Goal: Information Seeking & Learning: Learn about a topic

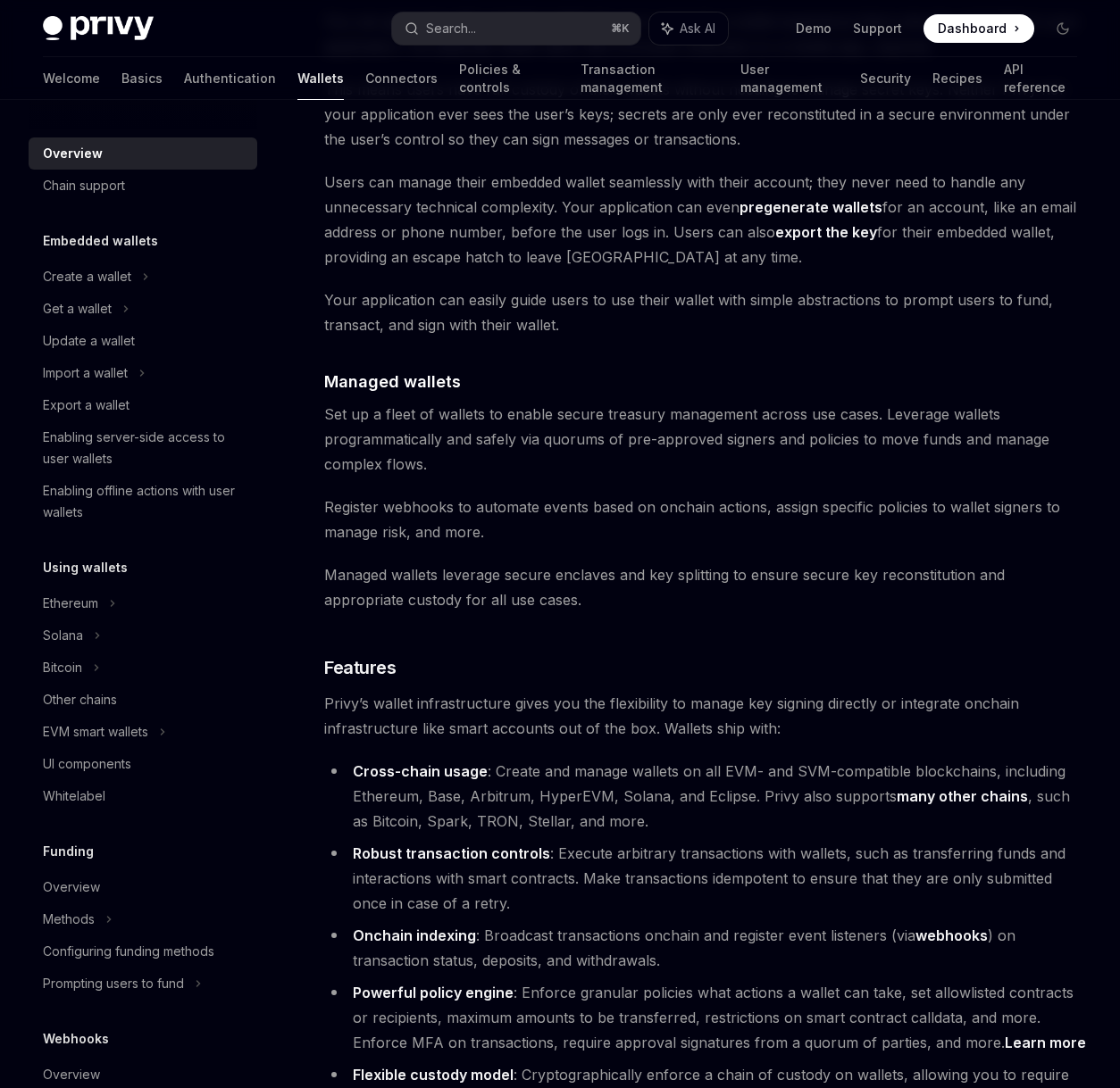
scroll to position [1794, 0]
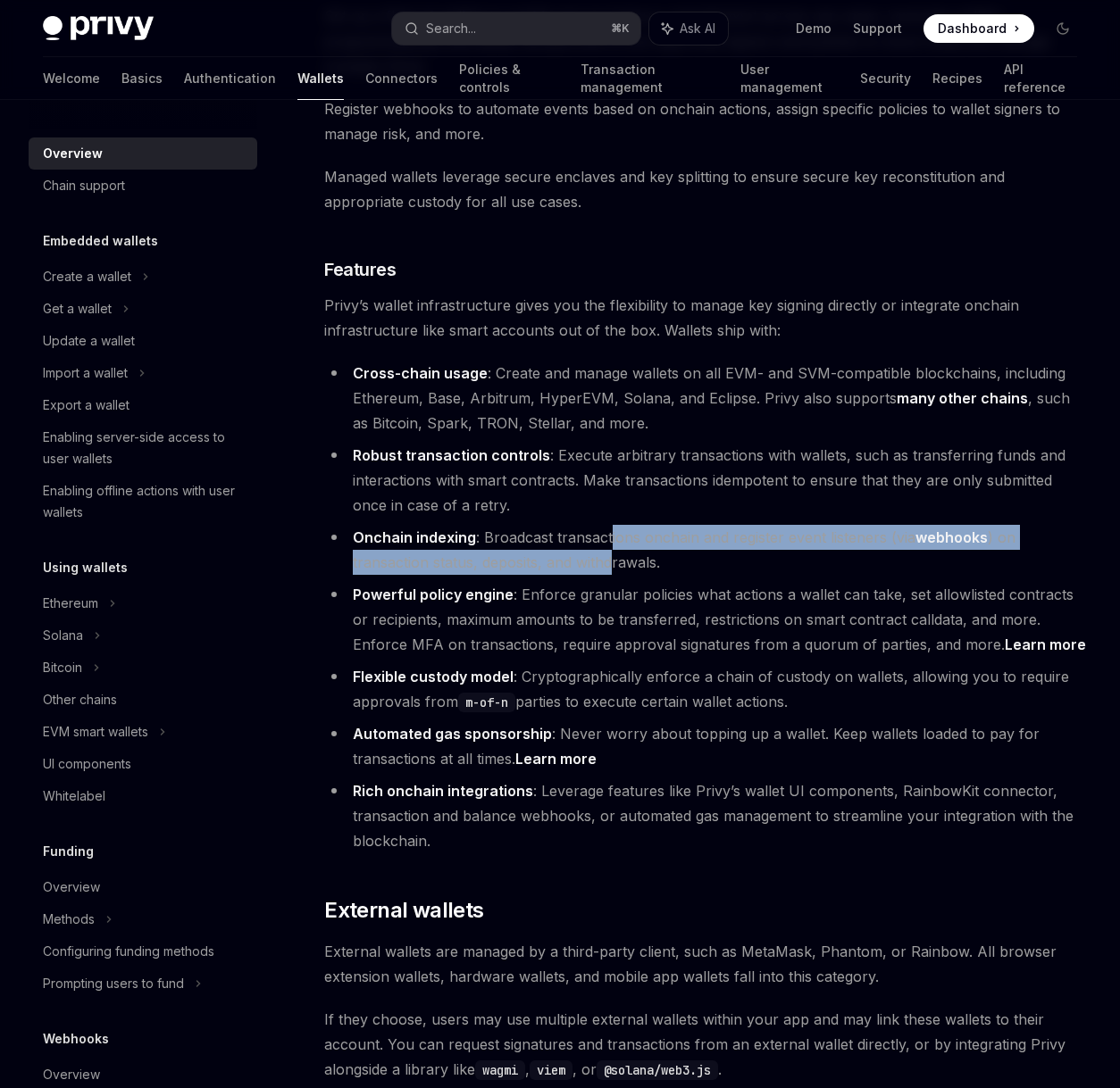
drag, startPoint x: 609, startPoint y: 543, endPoint x: 612, endPoint y: 558, distance: 15.3
click at [612, 558] on li "Onchain indexing : Broadcast transactions onchain and register event listeners …" at bounding box center [706, 550] width 763 height 50
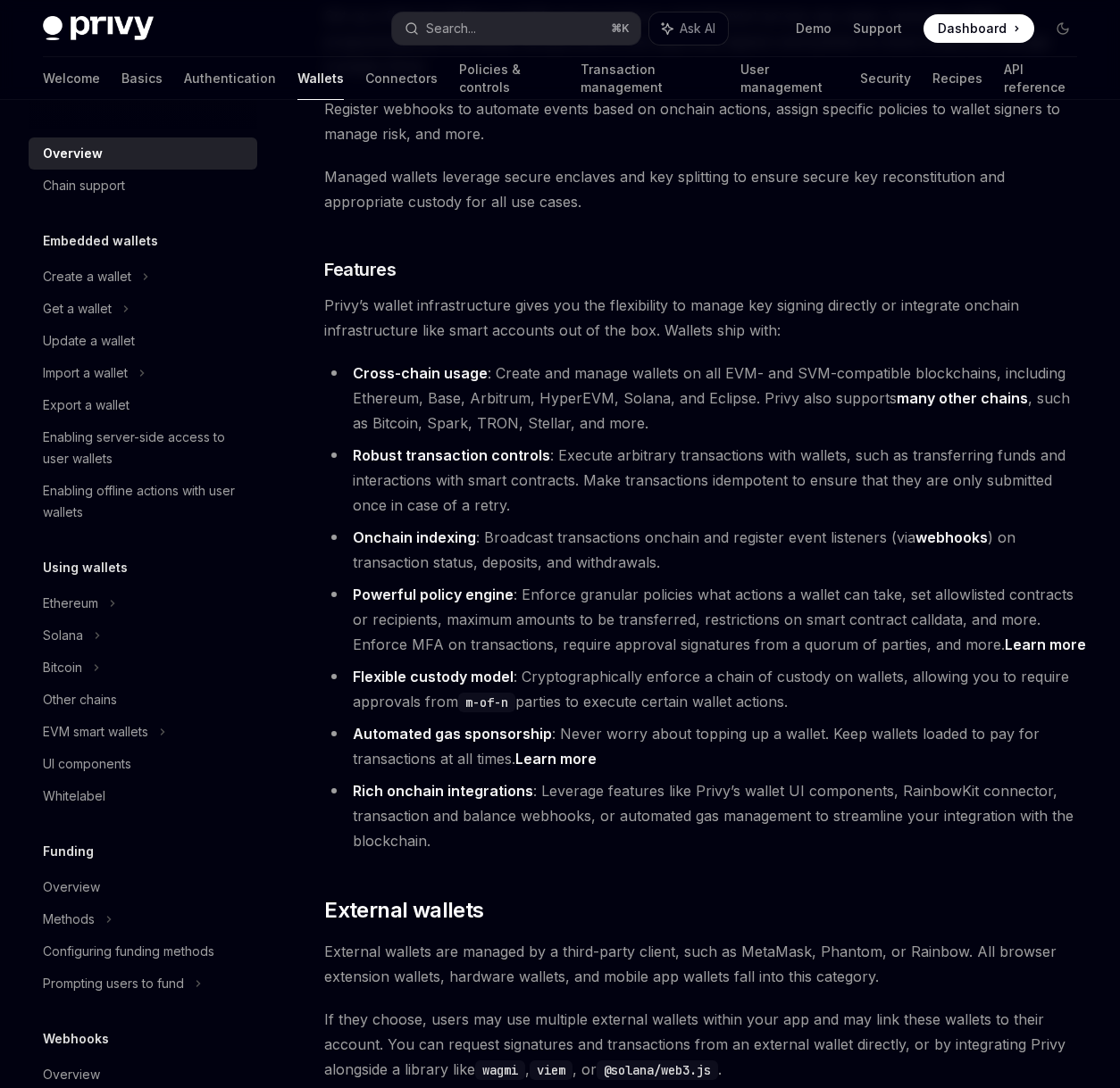
click at [612, 558] on li "Onchain indexing : Broadcast transactions onchain and register event listeners …" at bounding box center [706, 550] width 763 height 50
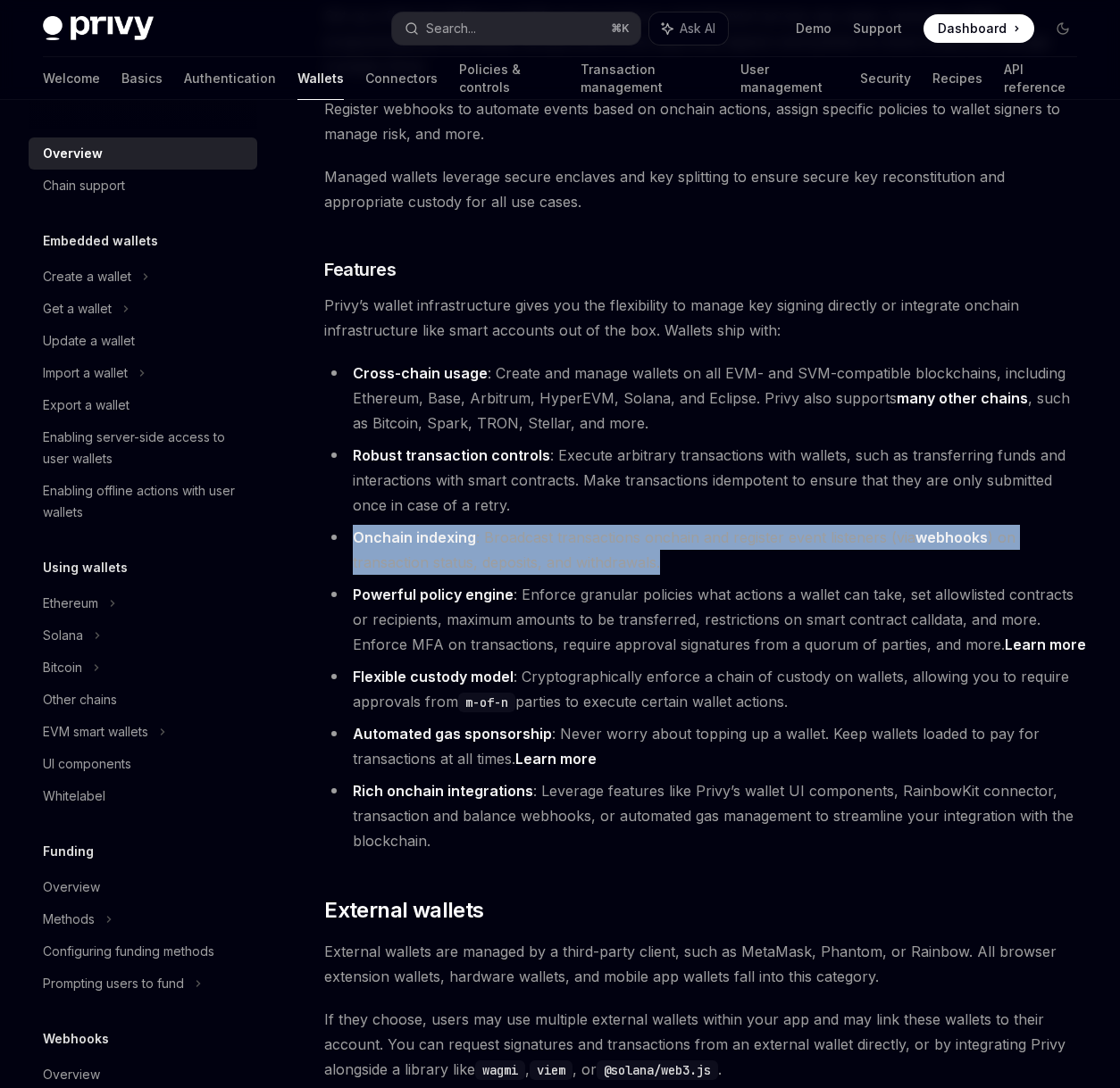
click at [612, 558] on li "Onchain indexing : Broadcast transactions onchain and register event listeners …" at bounding box center [706, 550] width 763 height 50
click at [560, 762] on link "Learn more" at bounding box center [556, 759] width 81 height 19
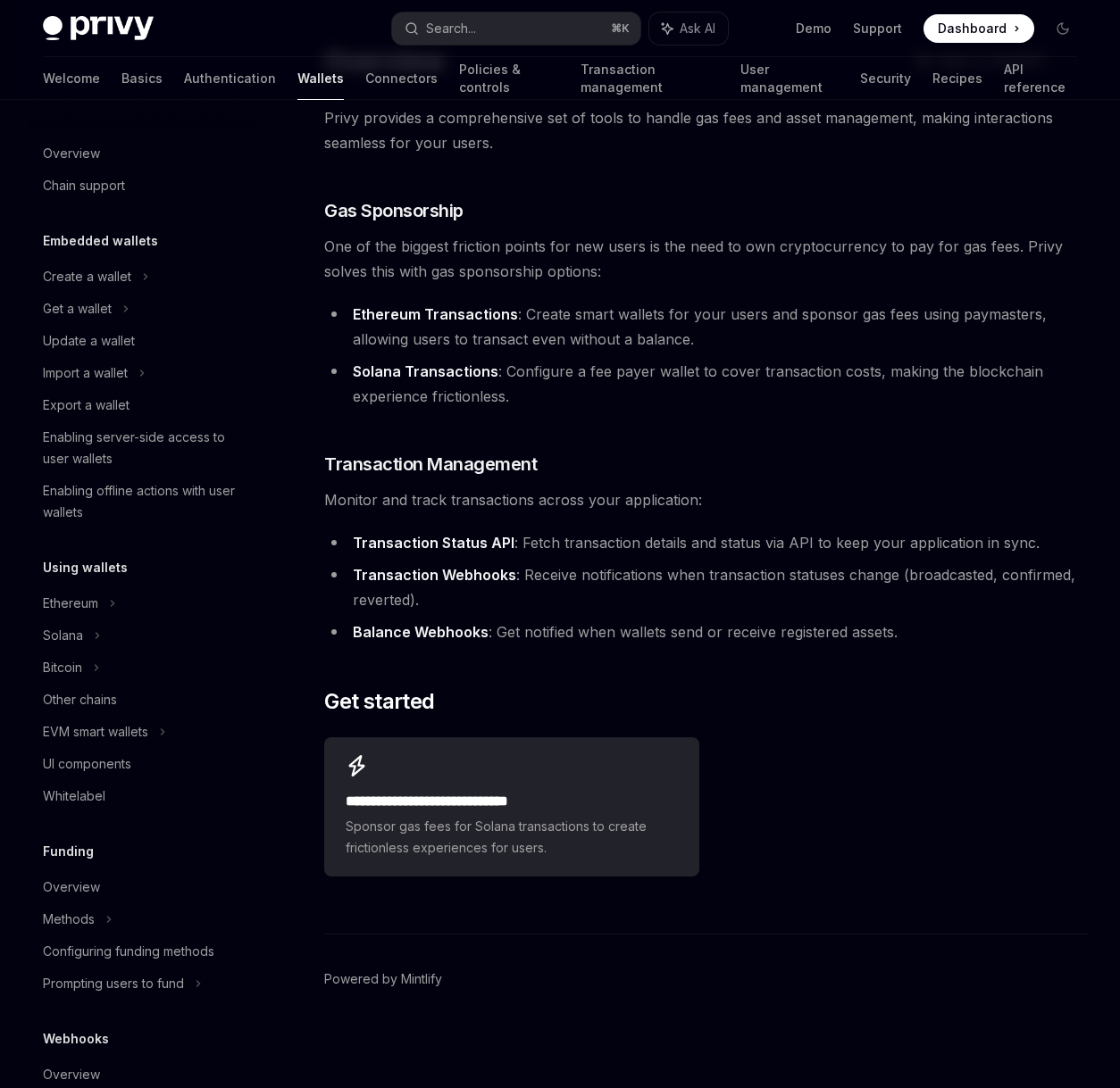
scroll to position [93, 0]
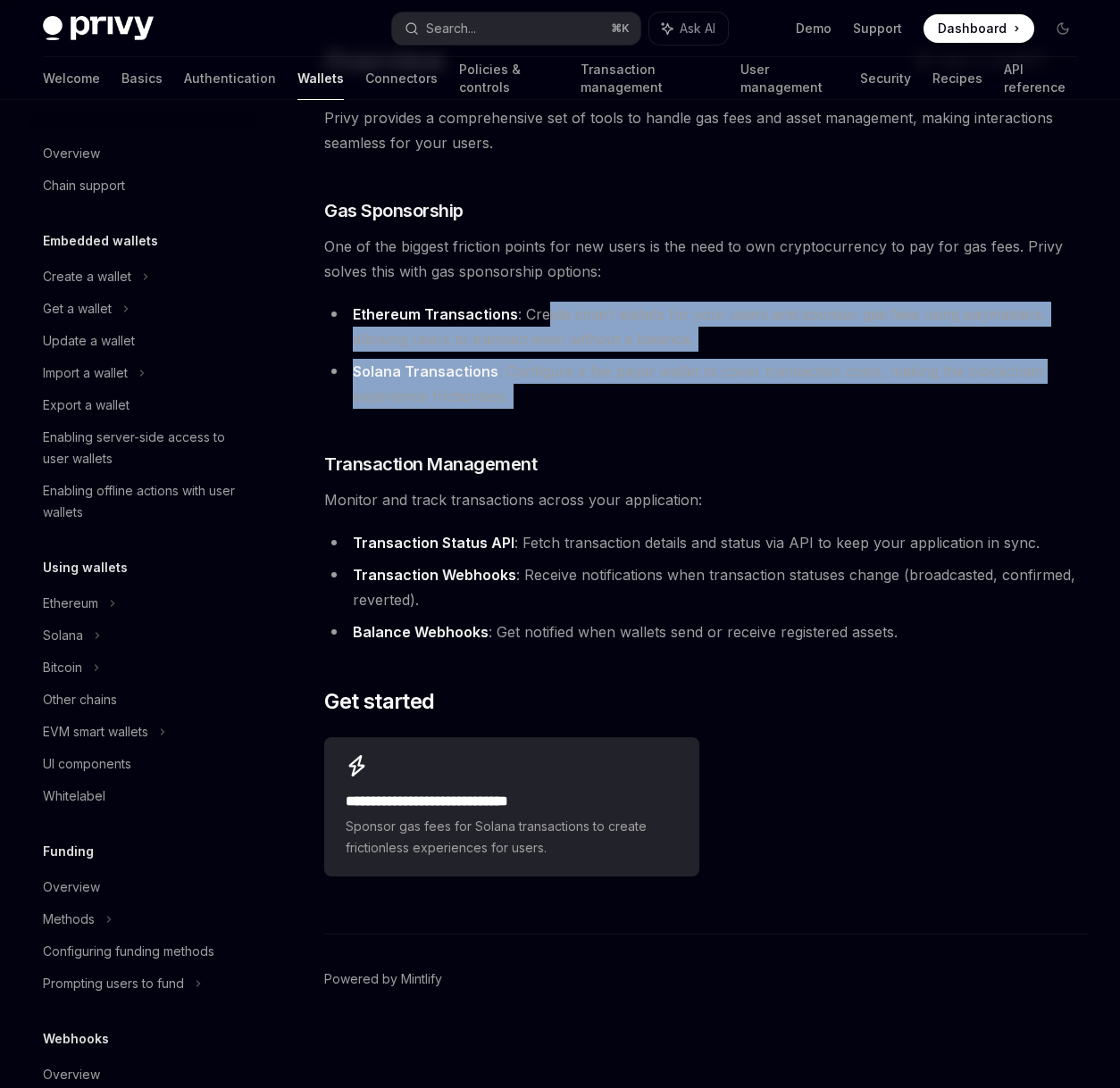
drag, startPoint x: 549, startPoint y: 350, endPoint x: 552, endPoint y: 441, distance: 91.0
click at [552, 441] on div "Privy provides a comprehensive set of tools to handle gas fees and asset manage…" at bounding box center [706, 494] width 763 height 778
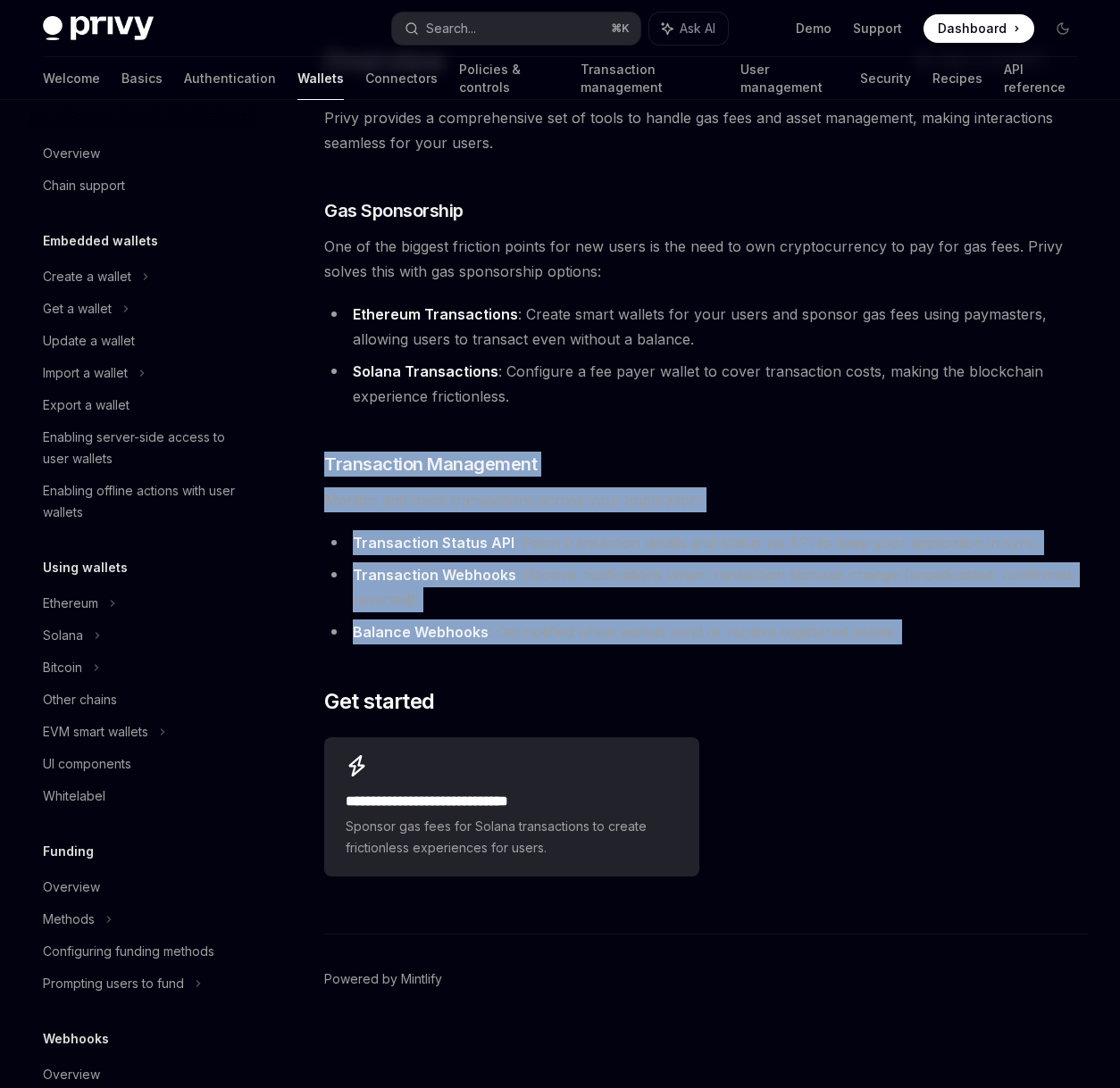
drag, startPoint x: 614, startPoint y: 609, endPoint x: 633, endPoint y: 661, distance: 55.4
click at [633, 661] on div "Privy provides a comprehensive set of tools to handle gas fees and asset manage…" at bounding box center [706, 494] width 763 height 778
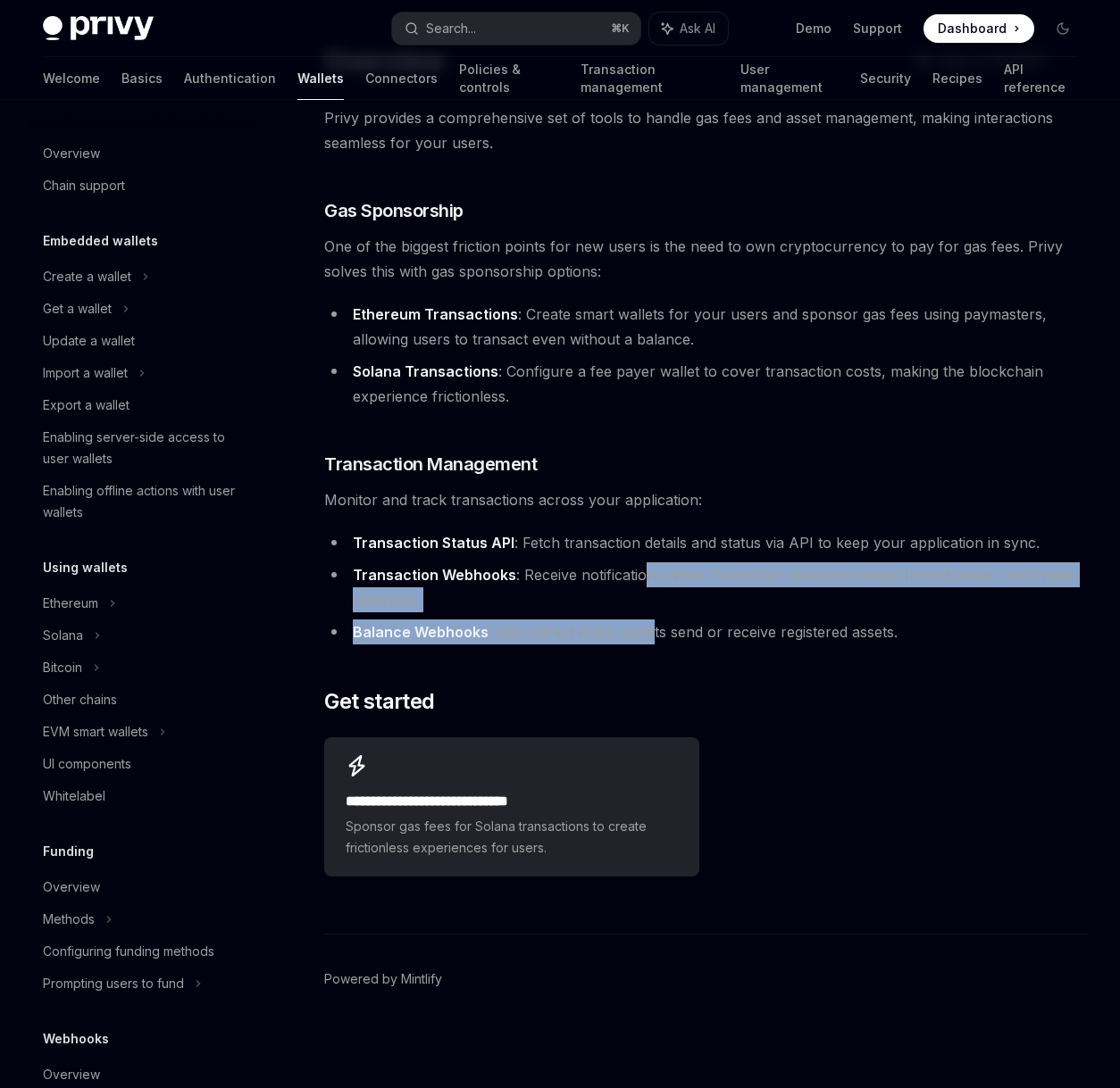
drag, startPoint x: 648, startPoint y: 562, endPoint x: 648, endPoint y: 626, distance: 64.0
click at [648, 626] on ul "Transaction Status API : Fetch transaction details and status via API to keep y…" at bounding box center [706, 588] width 763 height 115
click at [648, 626] on li "Balance Webhooks : Get notified when wallets send or receive registered assets." at bounding box center [706, 632] width 763 height 25
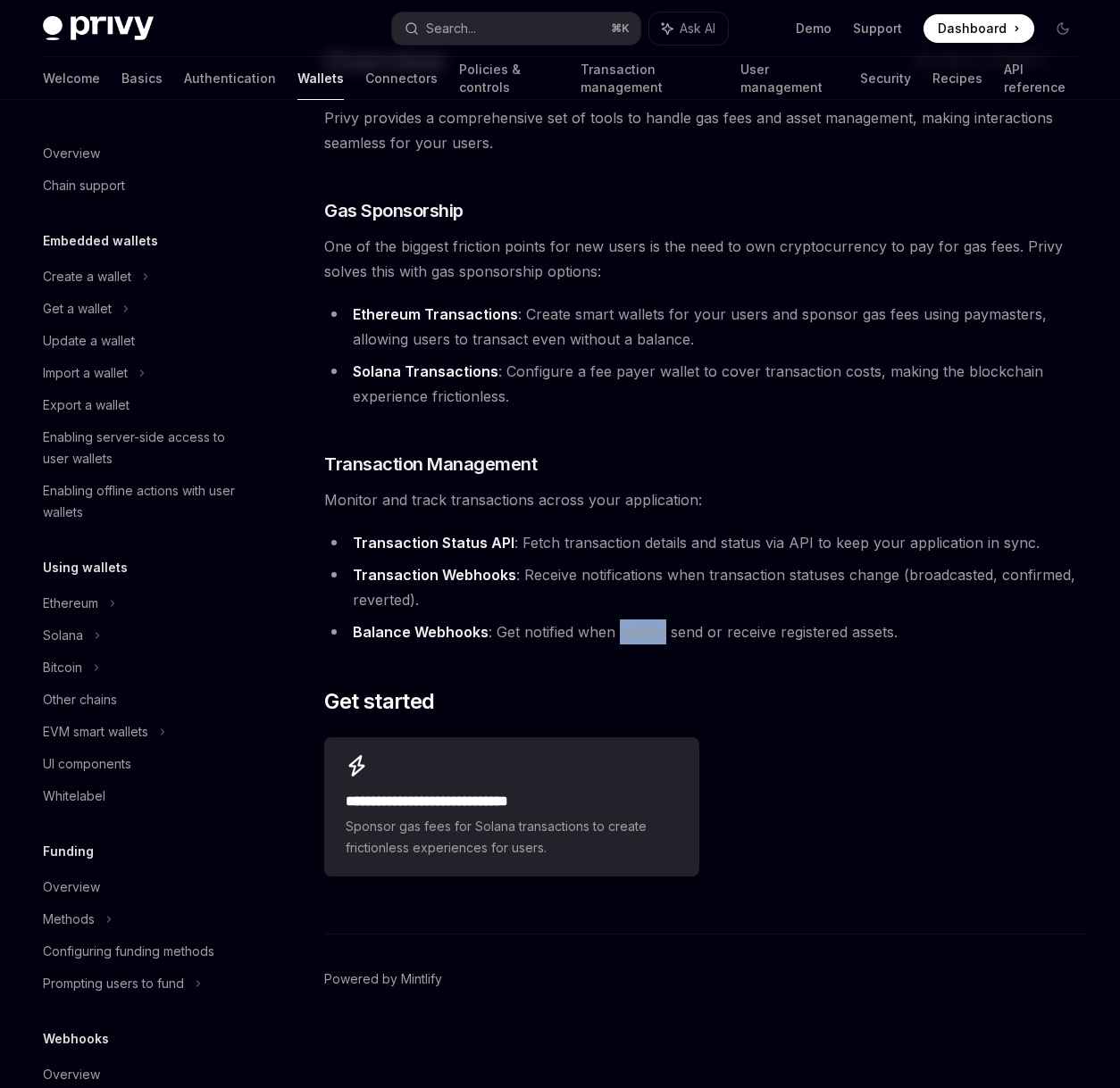
click at [648, 626] on li "Balance Webhooks : Get notified when wallets send or receive registered assets." at bounding box center [706, 632] width 763 height 25
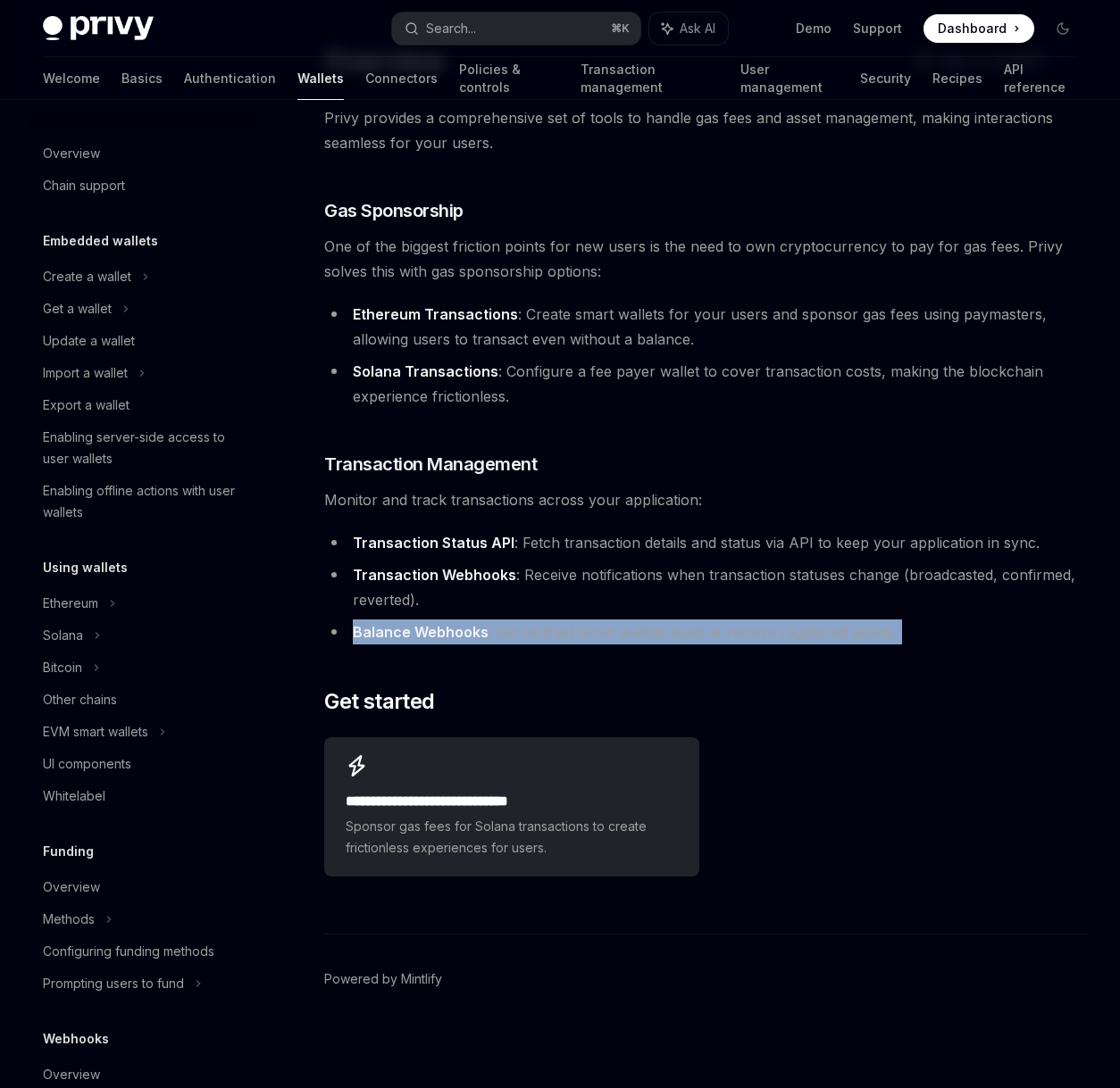
click at [648, 626] on li "Balance Webhooks : Get notified when wallets send or receive registered assets." at bounding box center [706, 632] width 763 height 25
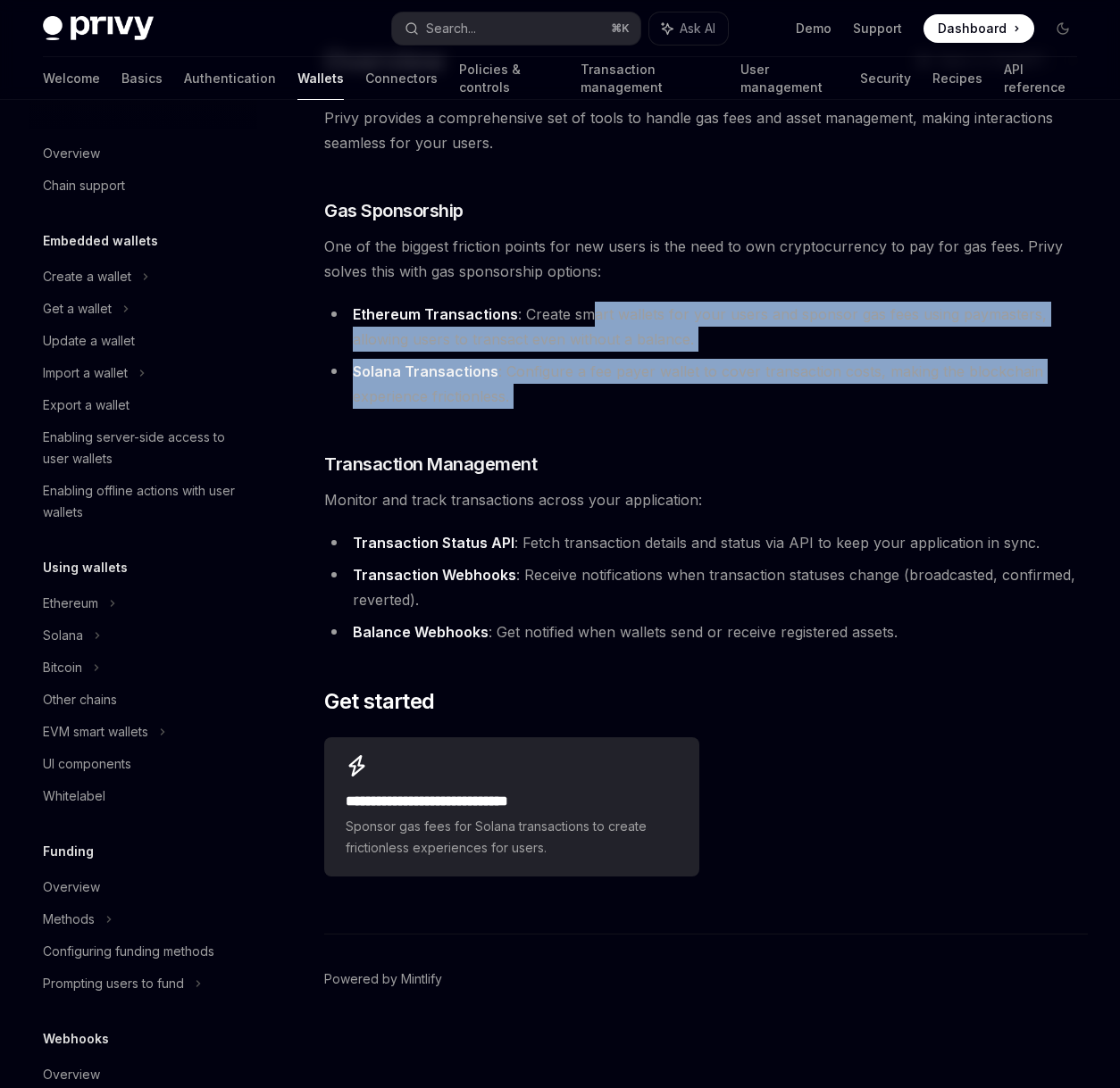
drag, startPoint x: 585, startPoint y: 311, endPoint x: 598, endPoint y: 434, distance: 123.7
click at [598, 434] on div "Privy provides a comprehensive set of tools to handle gas fees and asset manage…" at bounding box center [706, 494] width 763 height 778
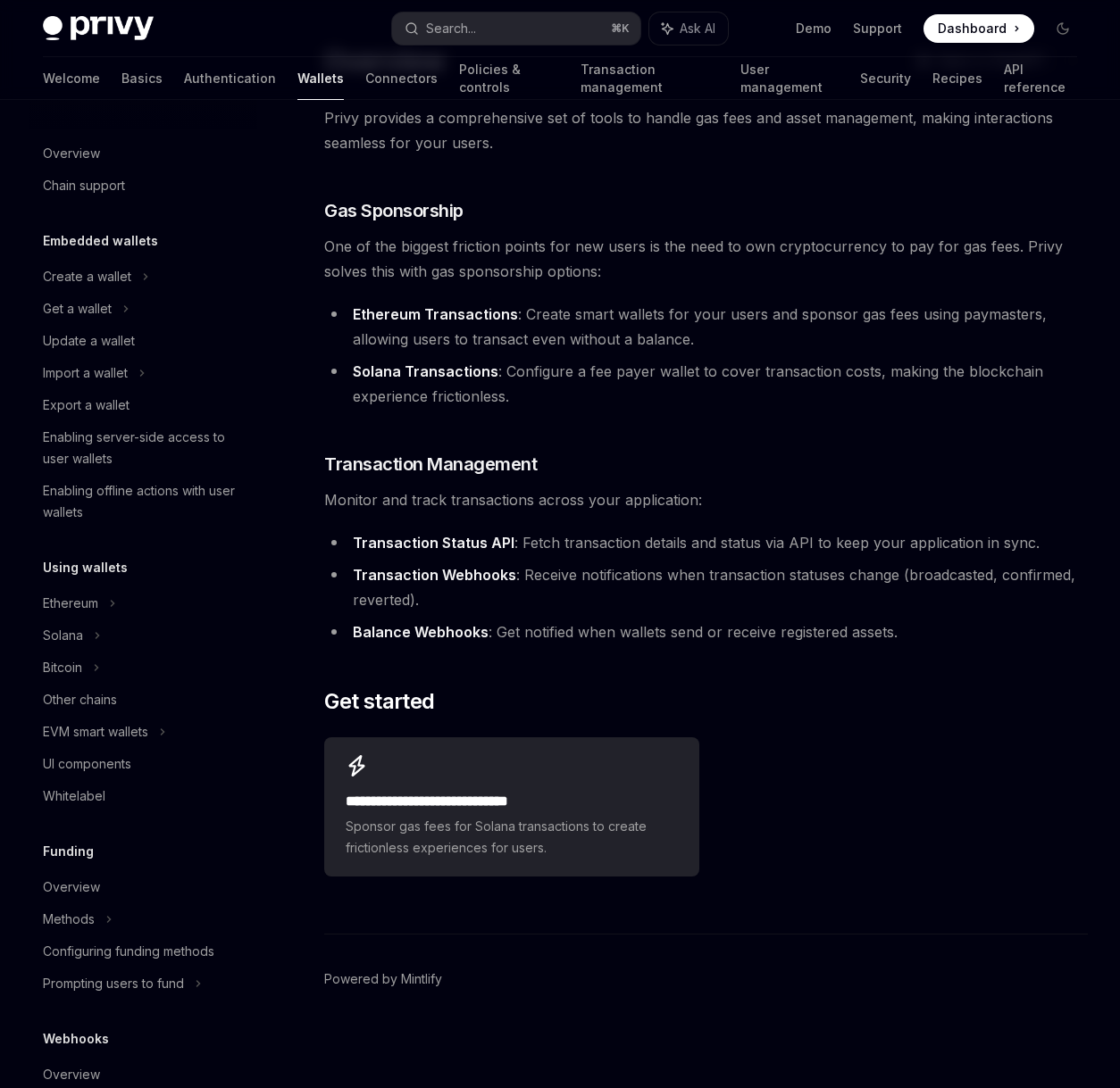
click at [599, 434] on div "Privy provides a comprehensive set of tools to handle gas fees and asset manage…" at bounding box center [706, 494] width 763 height 778
click at [568, 328] on li "Ethereum Transactions : Create smart wallets for your users and sponsor gas fee…" at bounding box center [706, 327] width 763 height 50
click at [468, 307] on strong "Ethereum Transactions" at bounding box center [435, 314] width 165 height 18
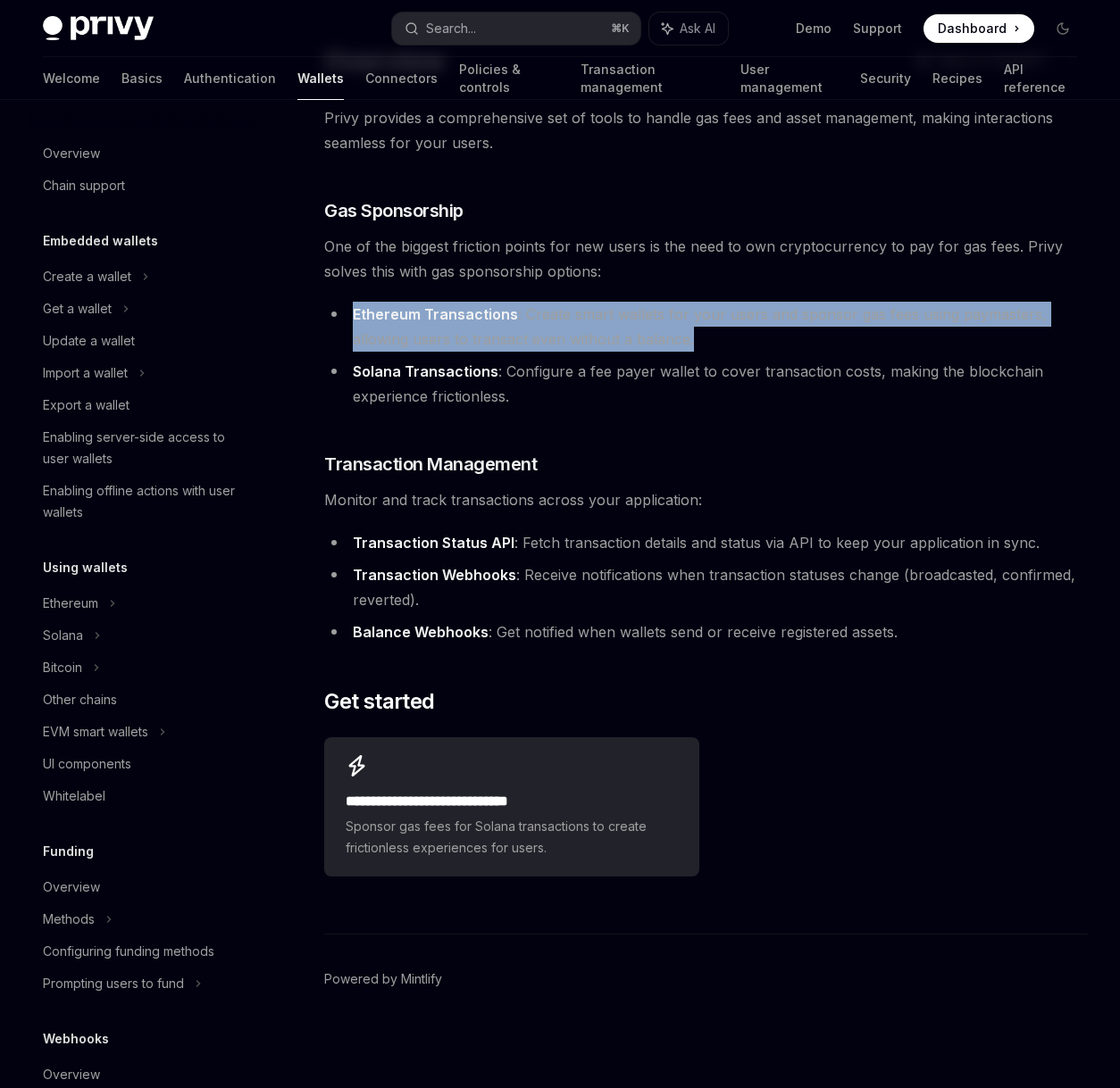
click at [468, 307] on strong "Ethereum Transactions" at bounding box center [435, 314] width 165 height 18
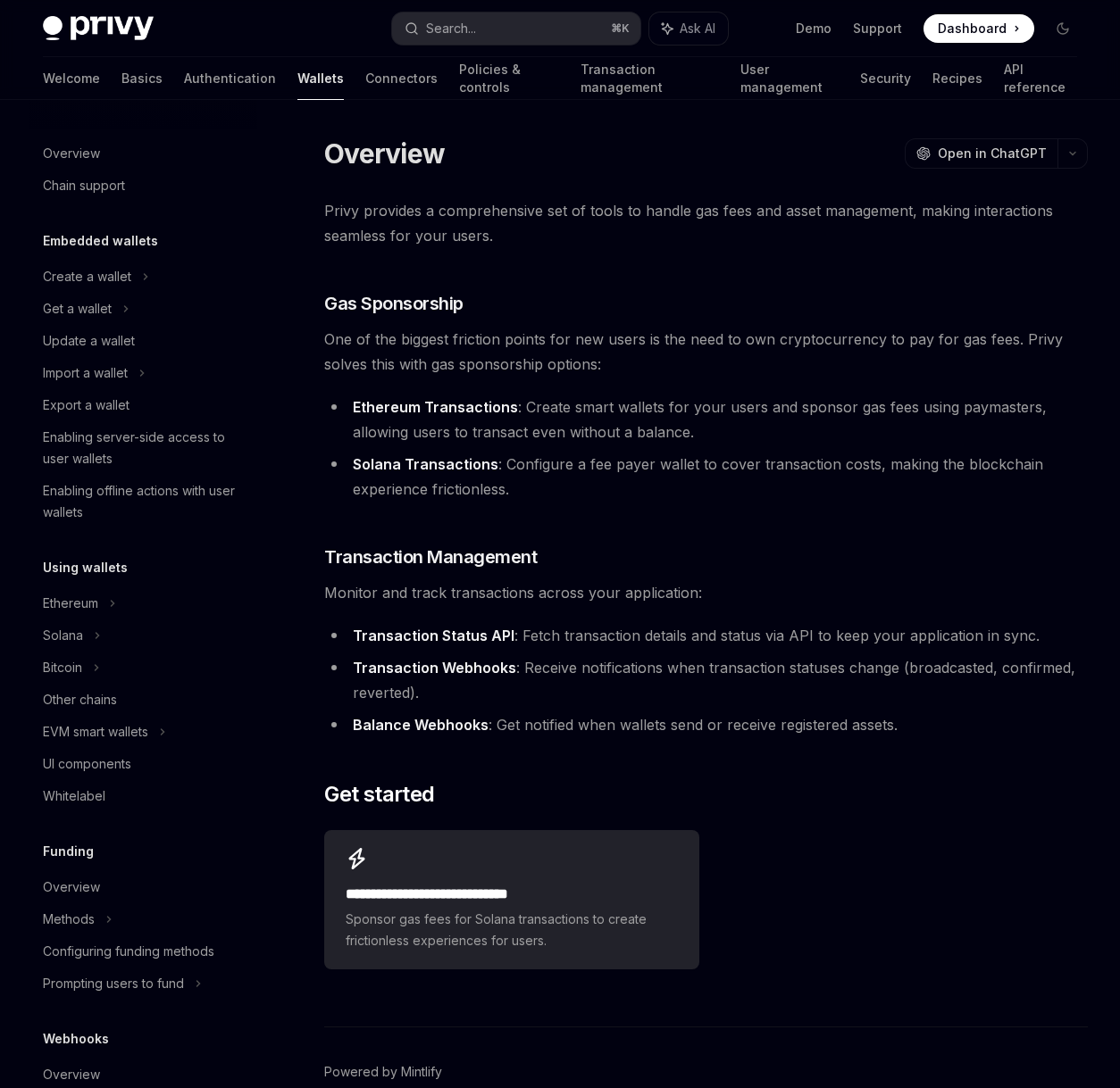
click at [418, 232] on span "Privy provides a comprehensive set of tools to handle gas fees and asset manage…" at bounding box center [706, 223] width 763 height 50
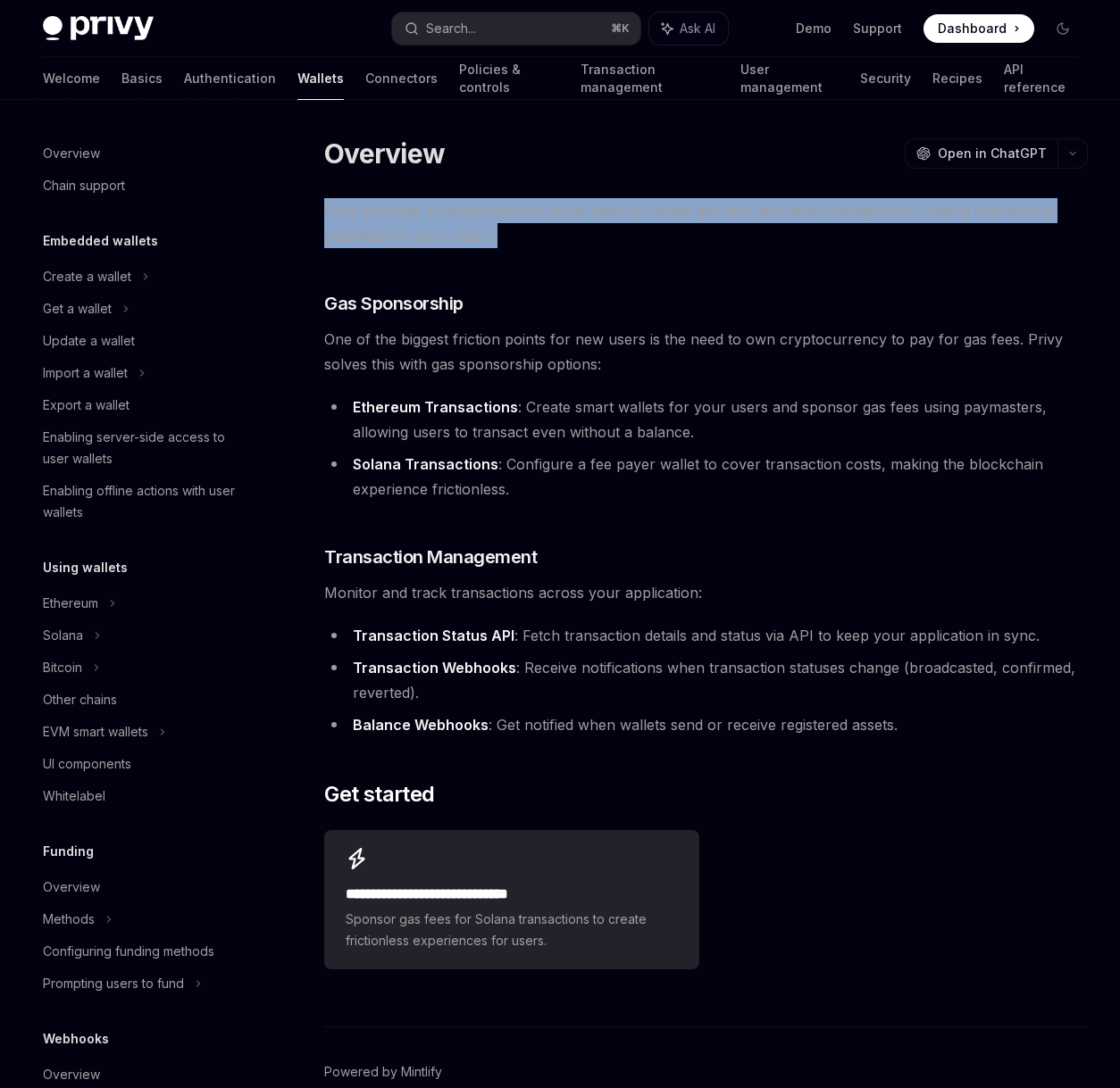
click at [418, 232] on span "Privy provides a comprehensive set of tools to handle gas fees and asset manage…" at bounding box center [706, 223] width 763 height 50
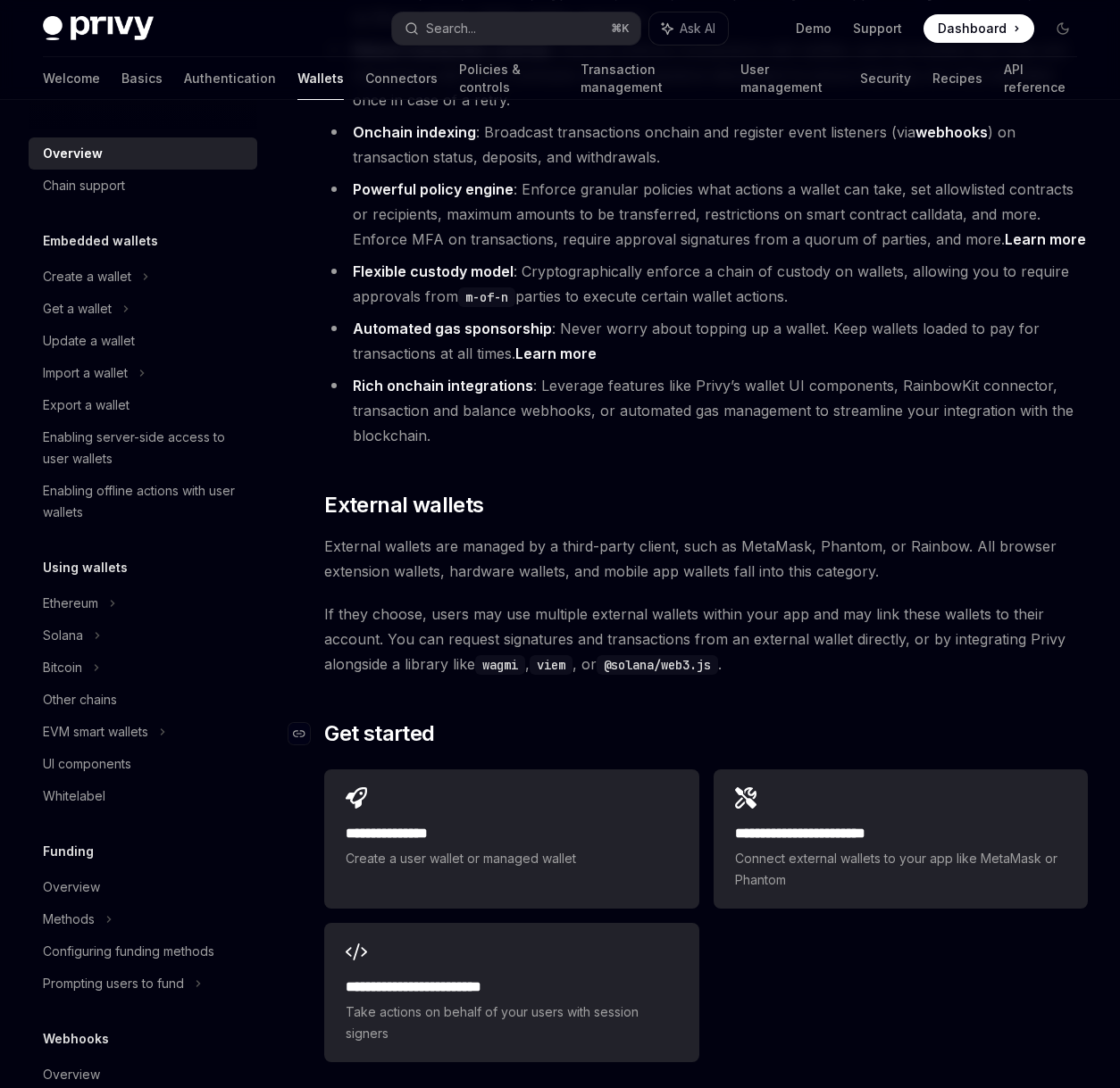
scroll to position [2280, 0]
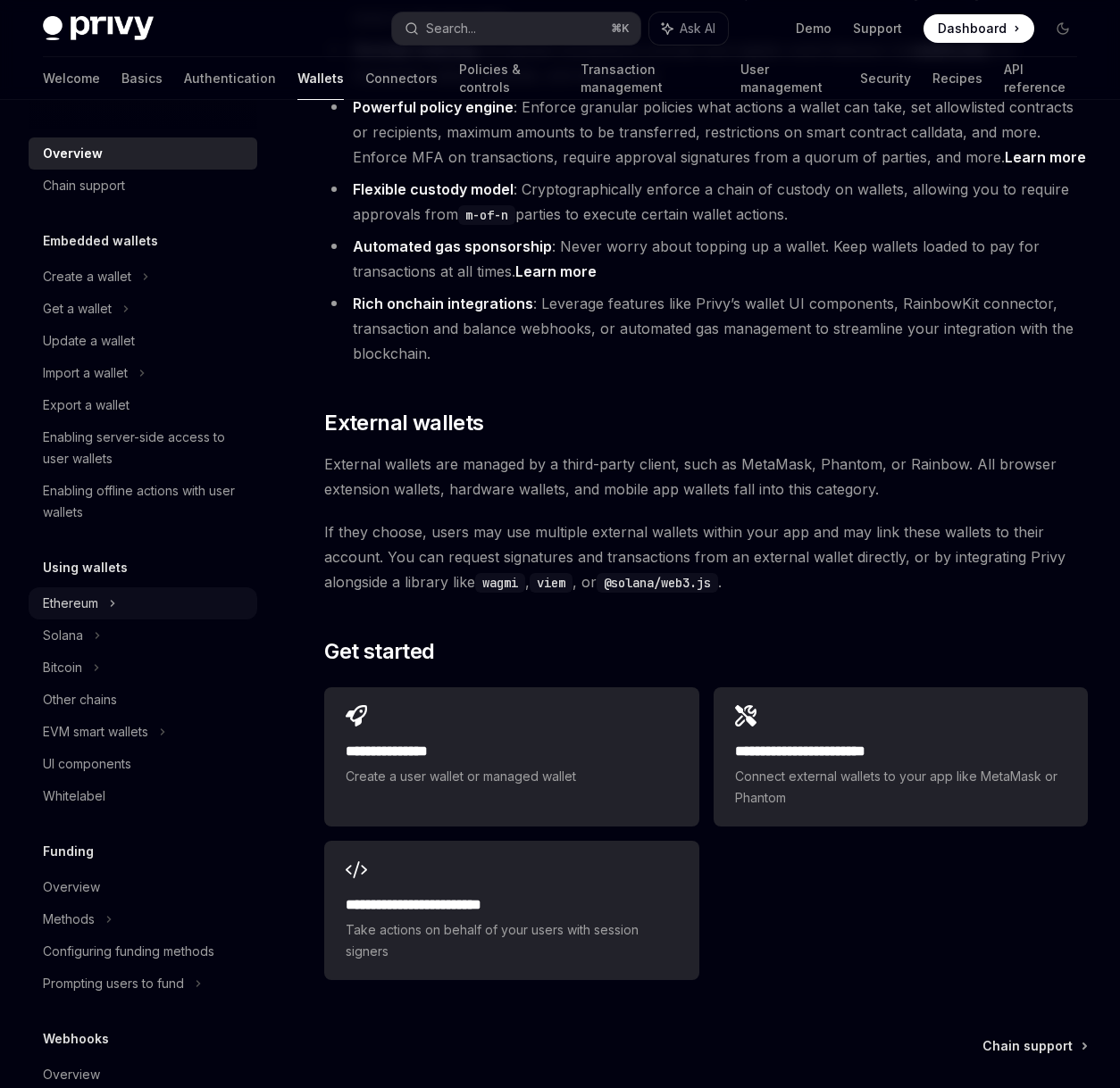
click at [142, 288] on icon at bounding box center [144, 276] width 7 height 21
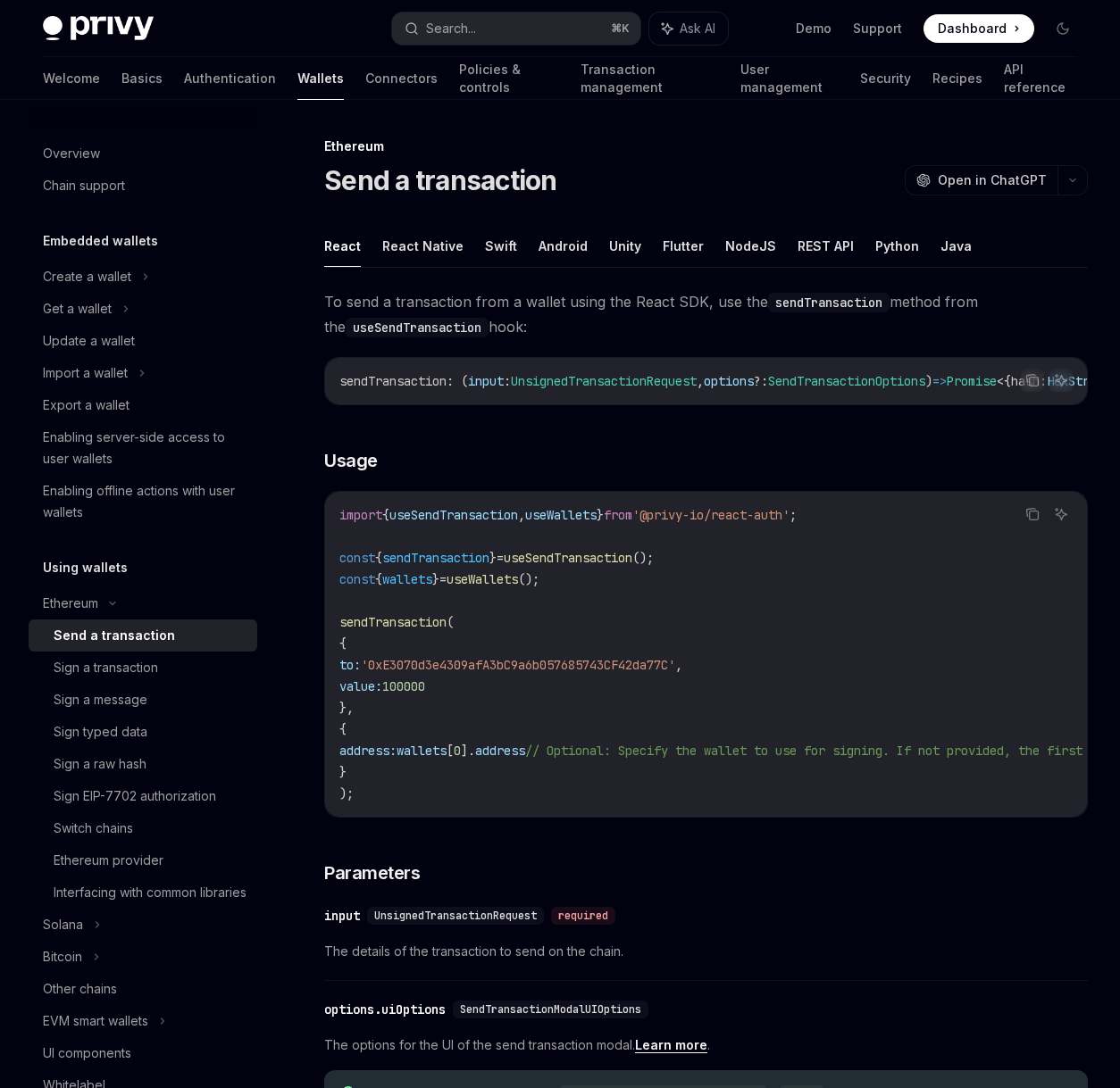
click at [115, 645] on div "Send a transaction" at bounding box center [114, 636] width 121 height 21
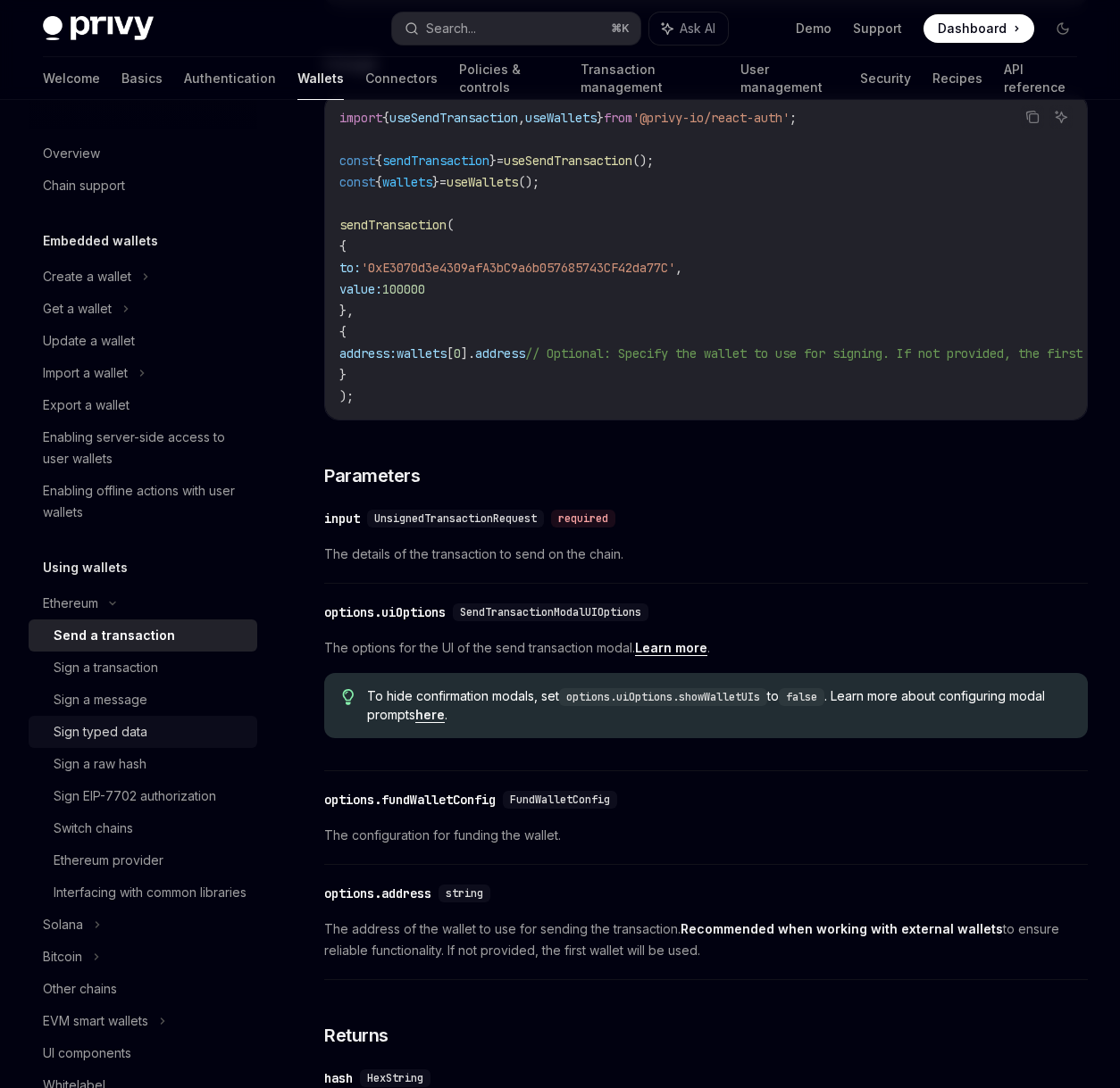
scroll to position [282, 0]
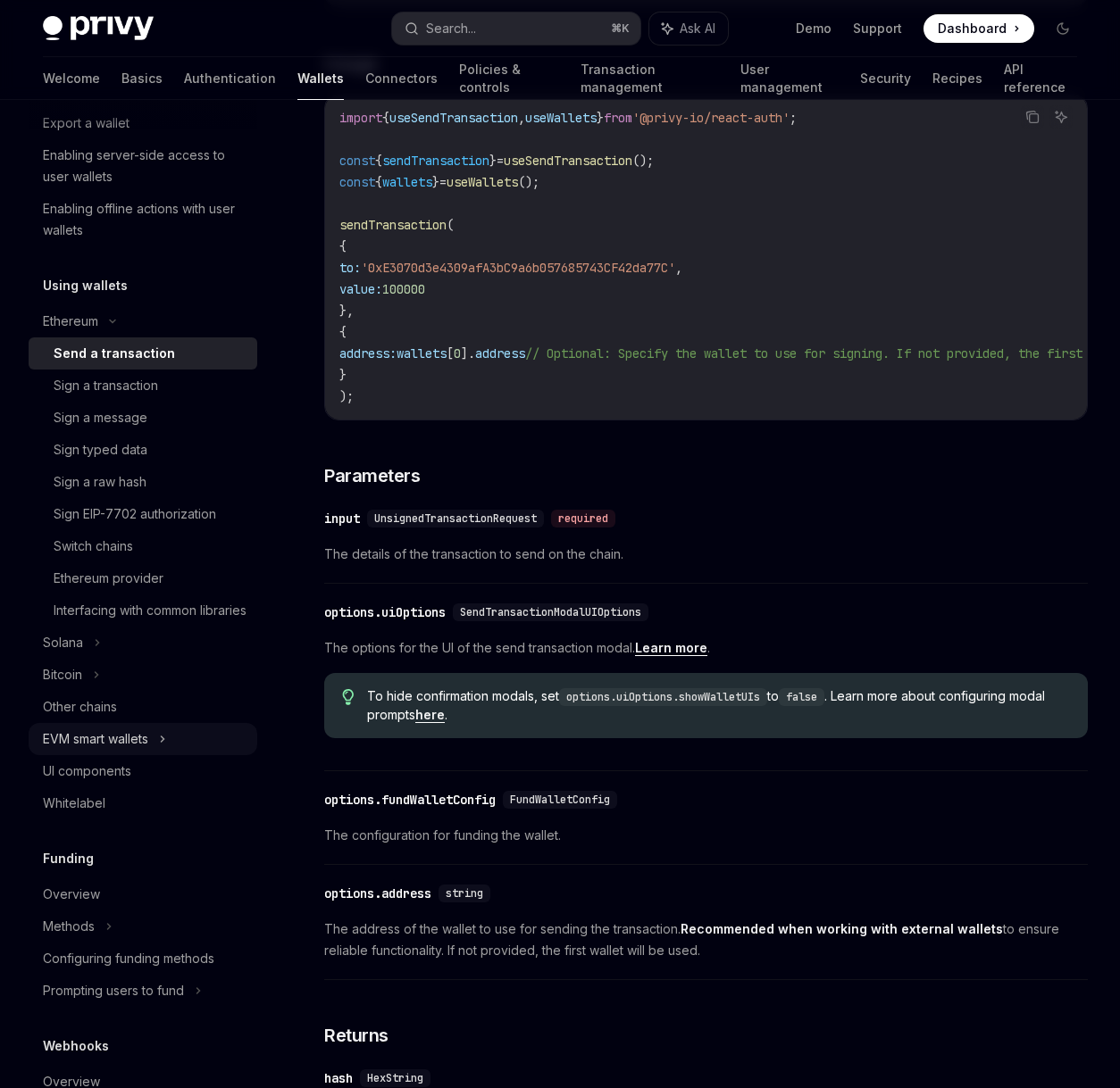
click at [92, 750] on div "EVM smart wallets" at bounding box center [96, 739] width 105 height 21
type textarea "*"
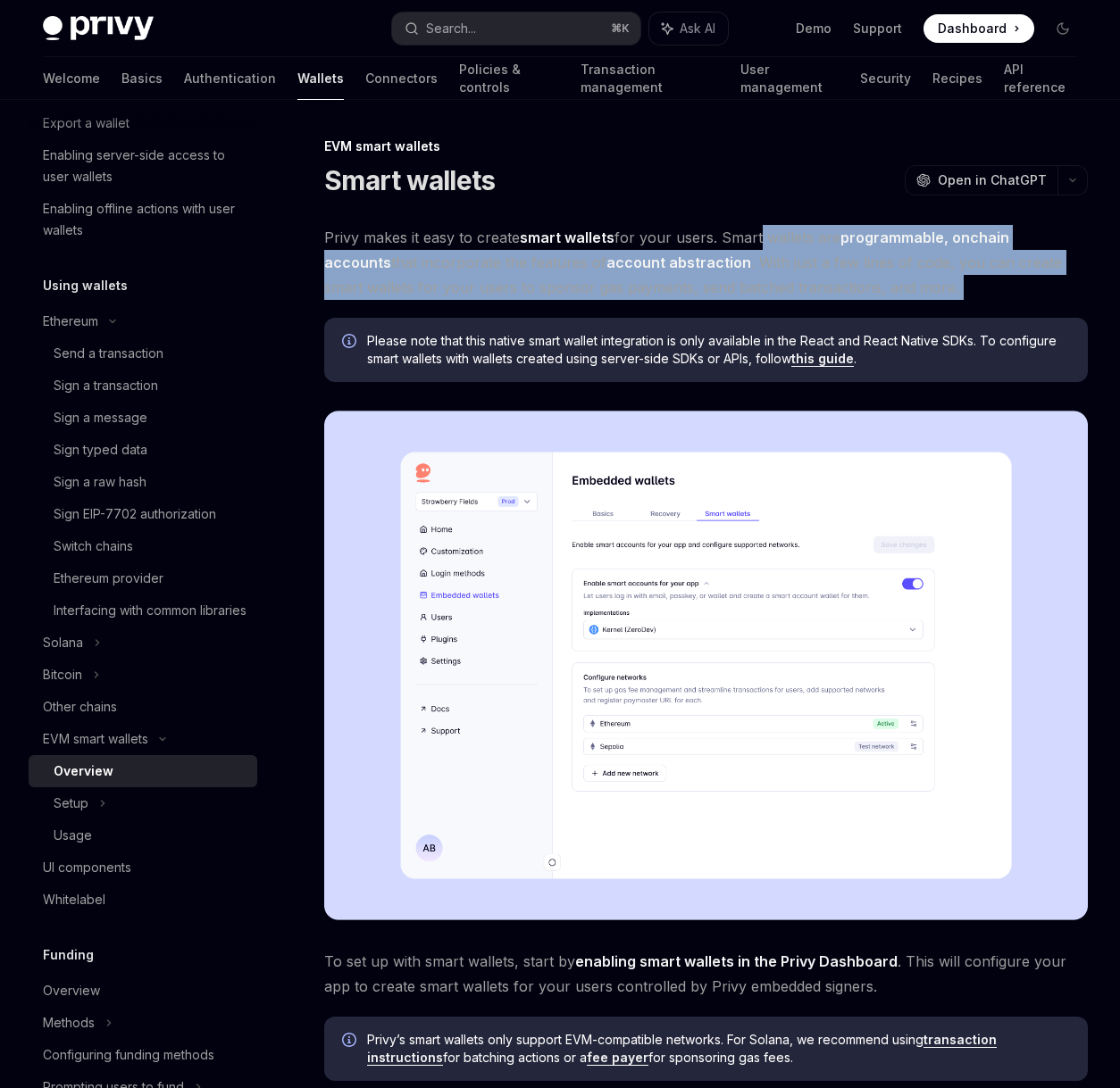
drag, startPoint x: 756, startPoint y: 250, endPoint x: 768, endPoint y: 304, distance: 55.3
click at [768, 304] on div "Privy makes it easy to create smart wallets for your users. Smart wallets are p…" at bounding box center [706, 1041] width 763 height 1634
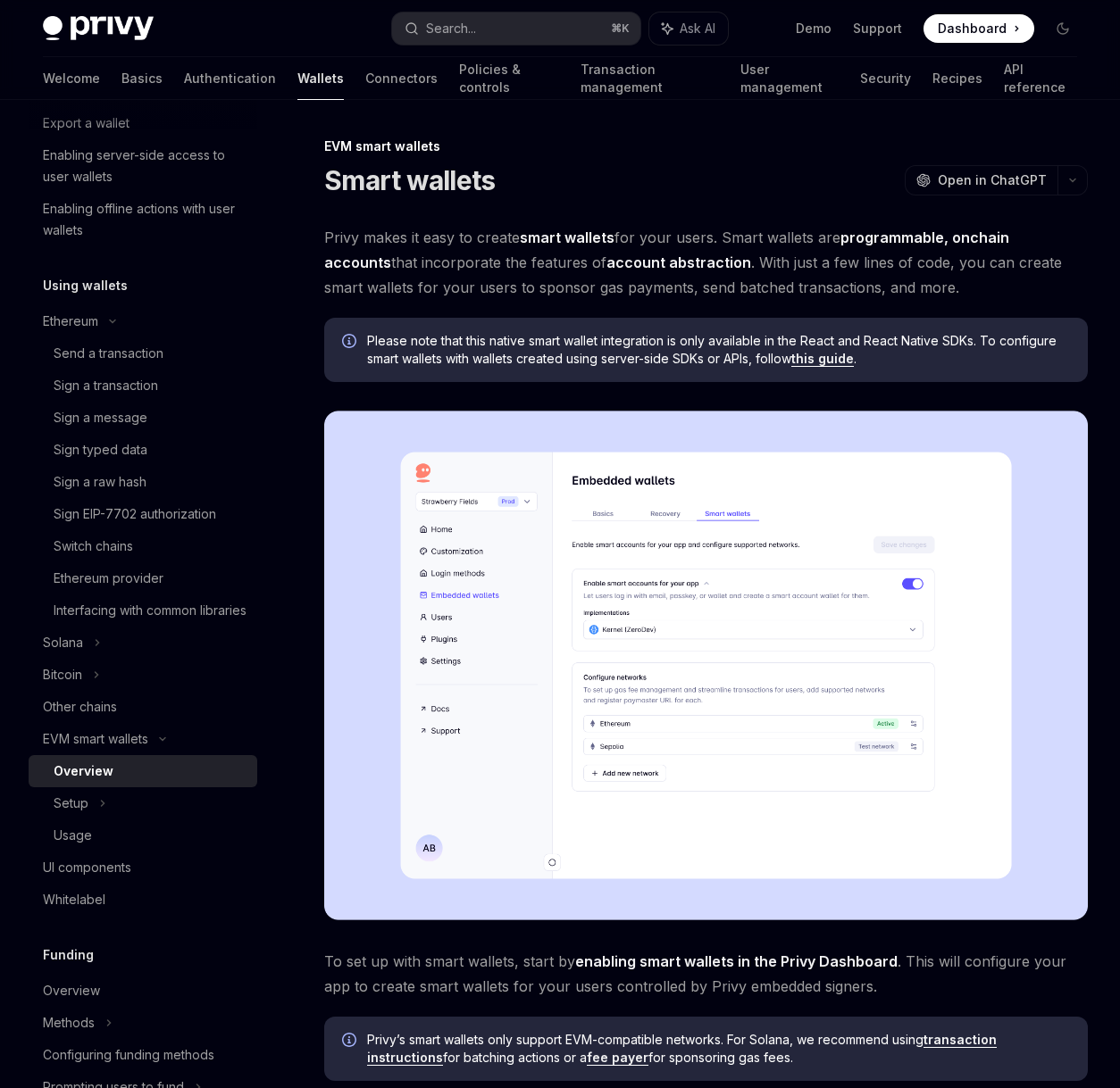
click at [629, 558] on img at bounding box center [706, 664] width 763 height 510
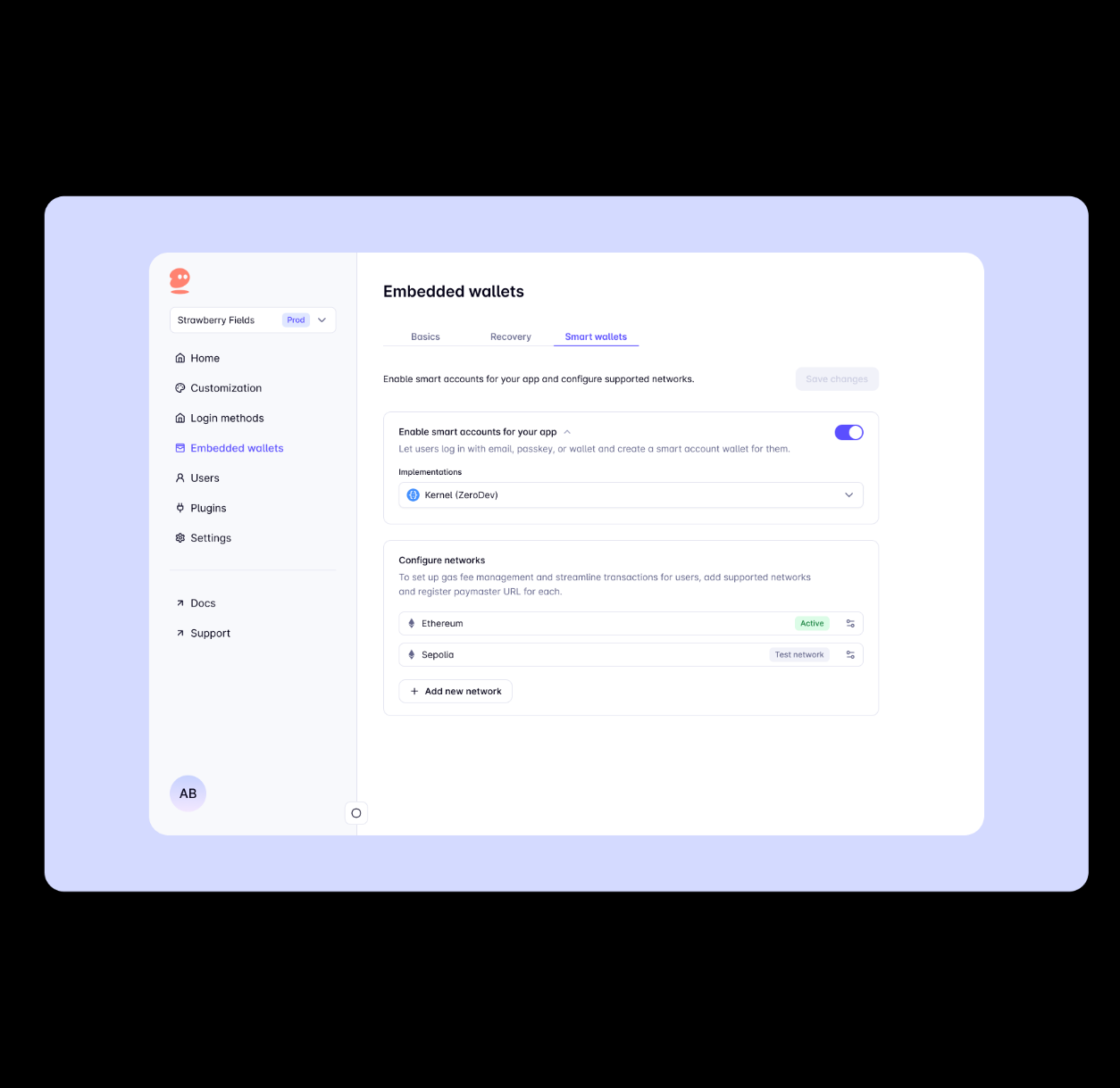
click at [547, 470] on img at bounding box center [566, 543] width 1043 height 696
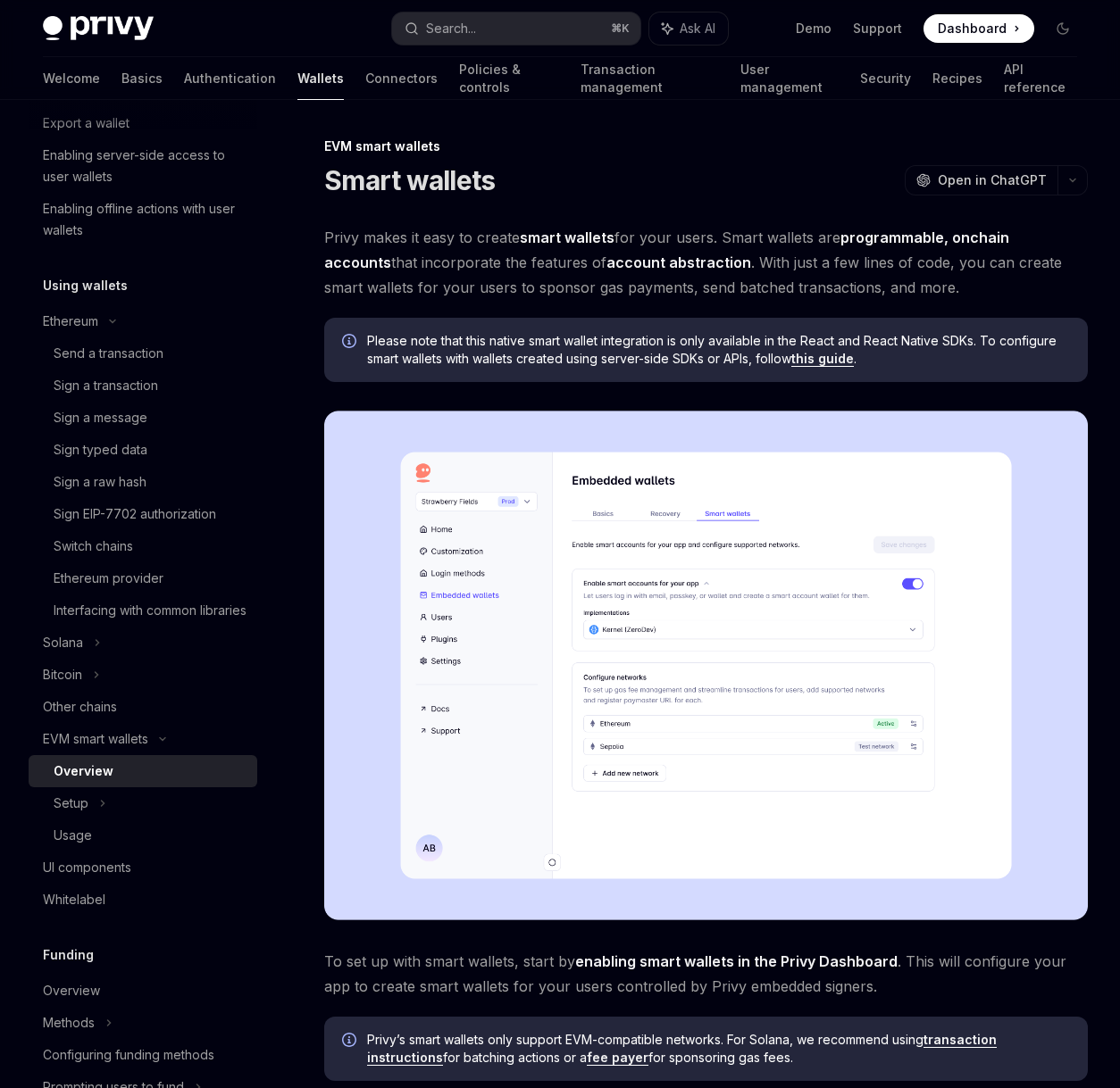
click at [547, 470] on img at bounding box center [706, 664] width 763 height 510
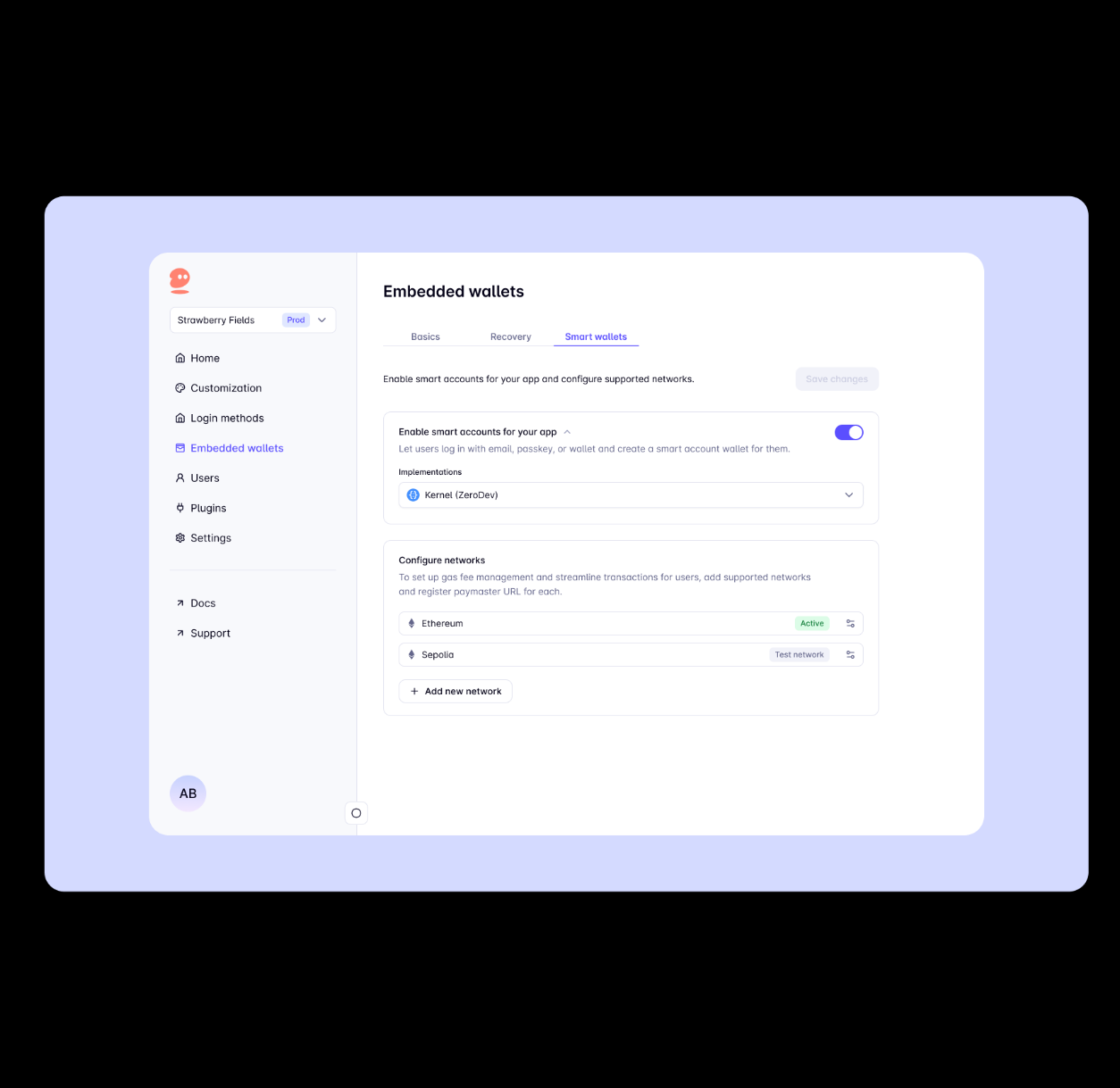
click at [547, 470] on img at bounding box center [566, 543] width 1043 height 696
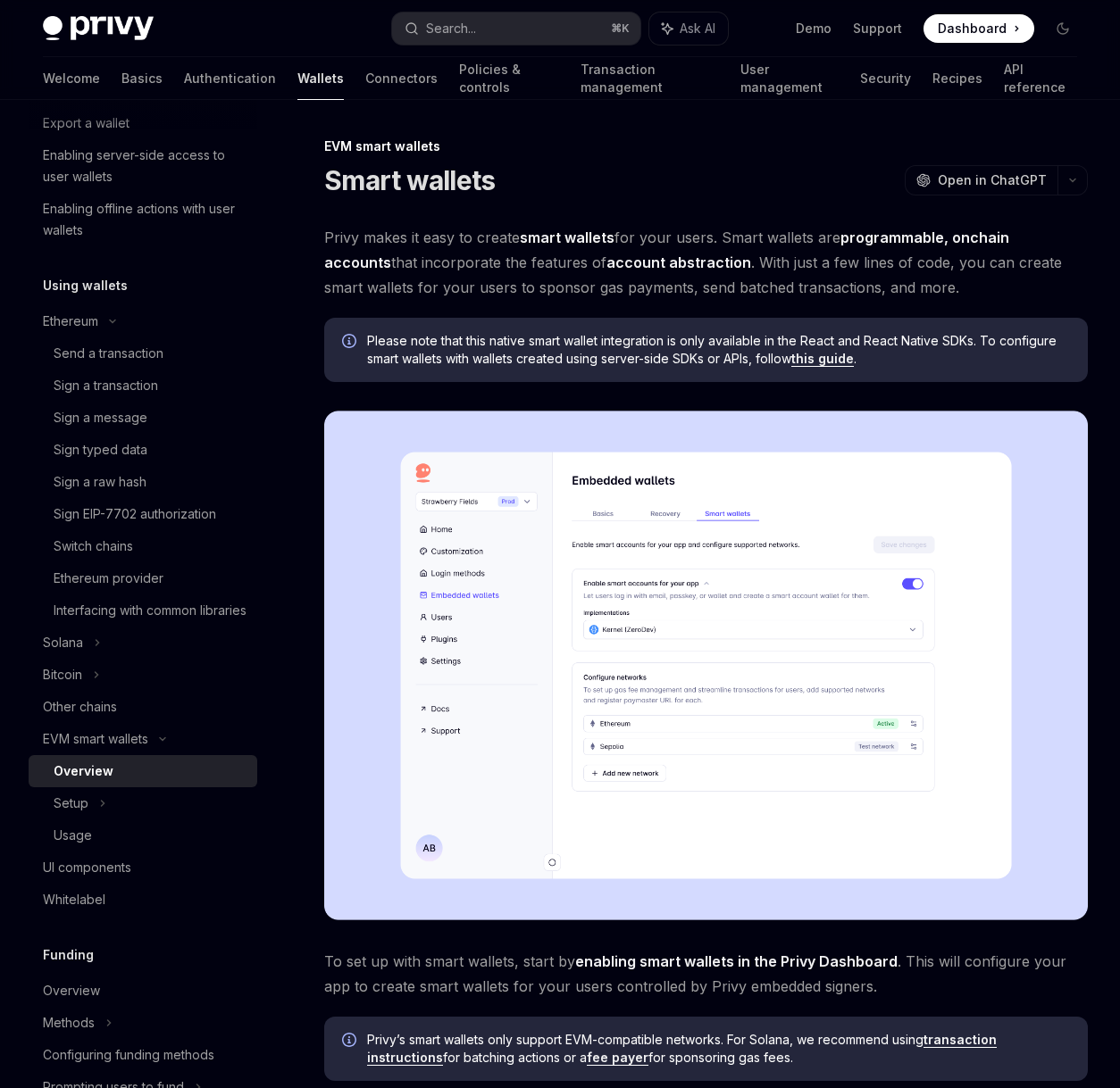
click at [606, 254] on link "account abstraction" at bounding box center [678, 263] width 144 height 19
click at [793, 262] on span "Privy makes it easy to create smart wallets for your users. Smart wallets are p…" at bounding box center [706, 262] width 763 height 75
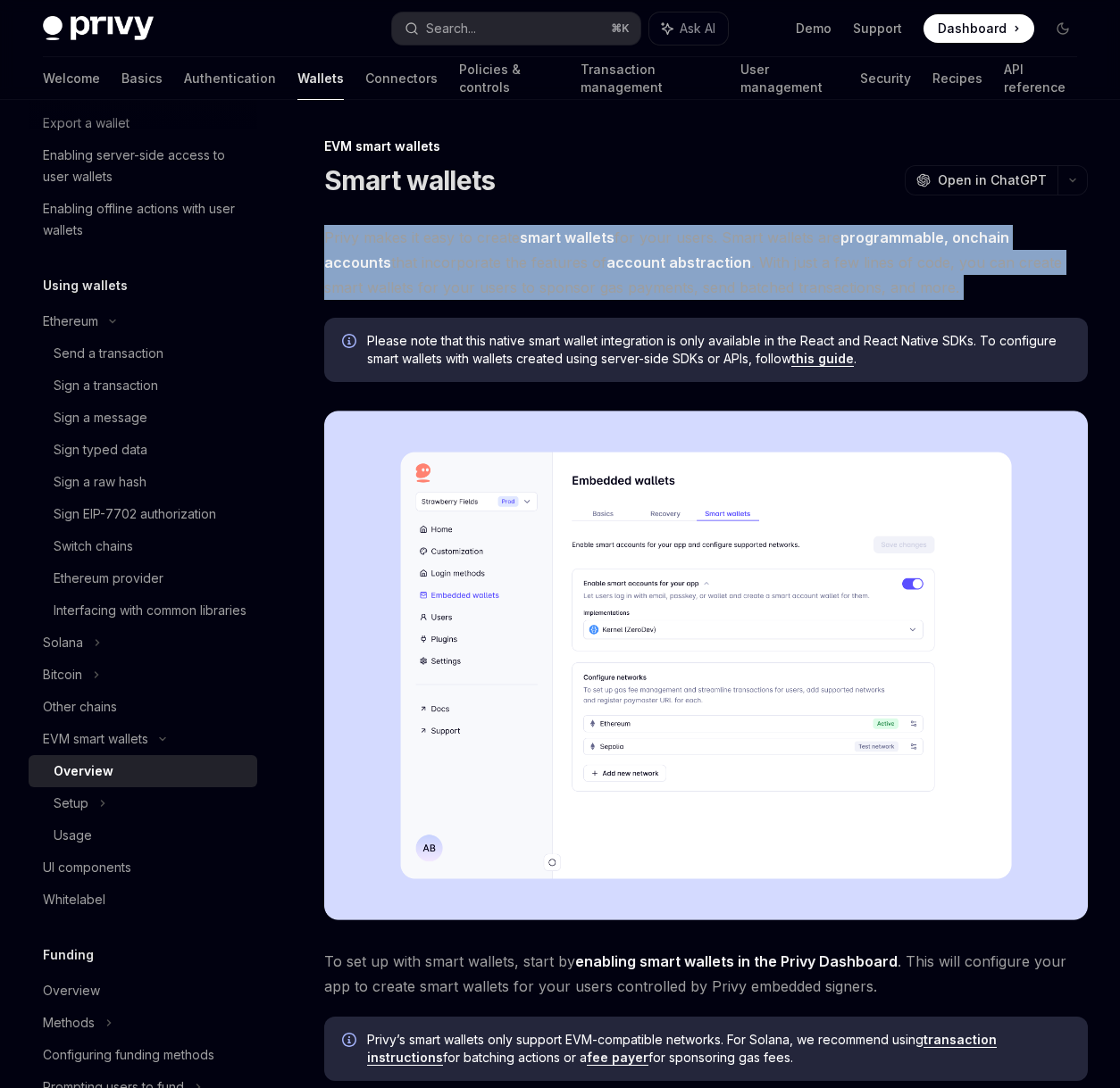
click at [793, 262] on span "Privy makes it easy to create smart wallets for your users. Smart wallets are p…" at bounding box center [706, 262] width 763 height 75
click at [783, 284] on span "Privy makes it easy to create smart wallets for your users. Smart wallets are p…" at bounding box center [706, 262] width 763 height 75
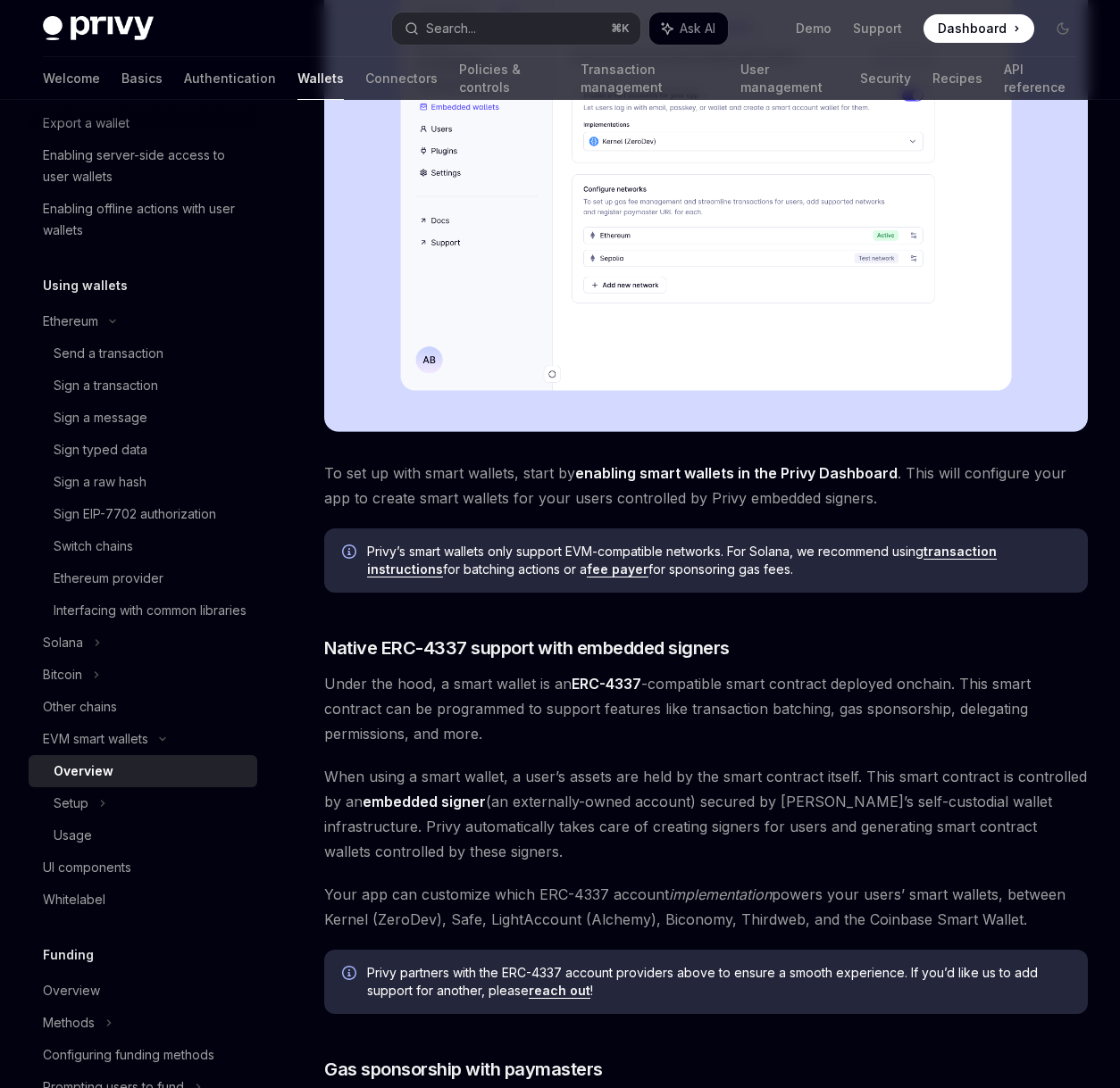
scroll to position [977, 0]
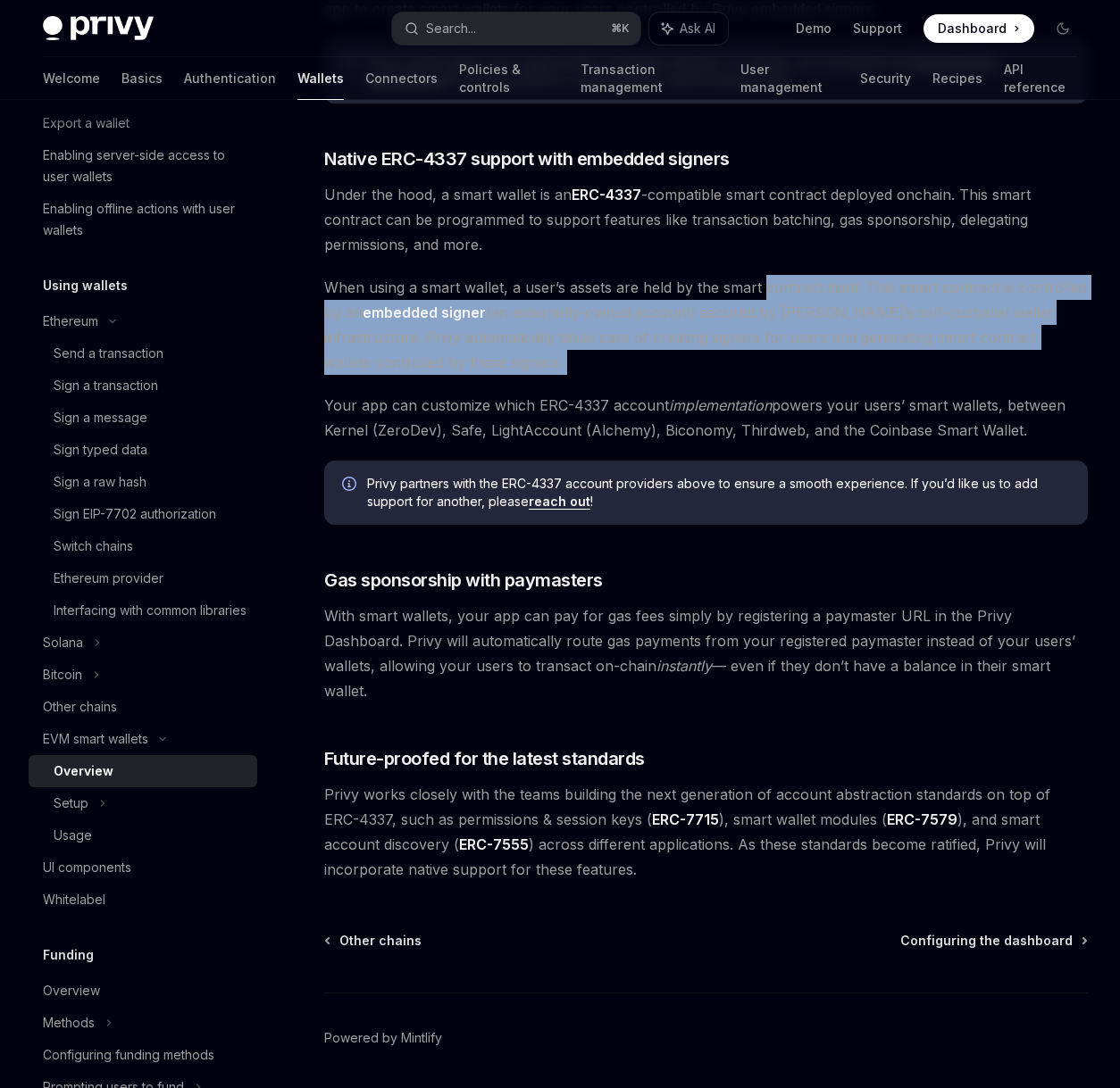
drag, startPoint x: 763, startPoint y: 287, endPoint x: 767, endPoint y: 383, distance: 96.1
click at [767, 383] on div "Privy makes it easy to create smart wallets for your users. Smart wallets are p…" at bounding box center [706, 64] width 763 height 1634
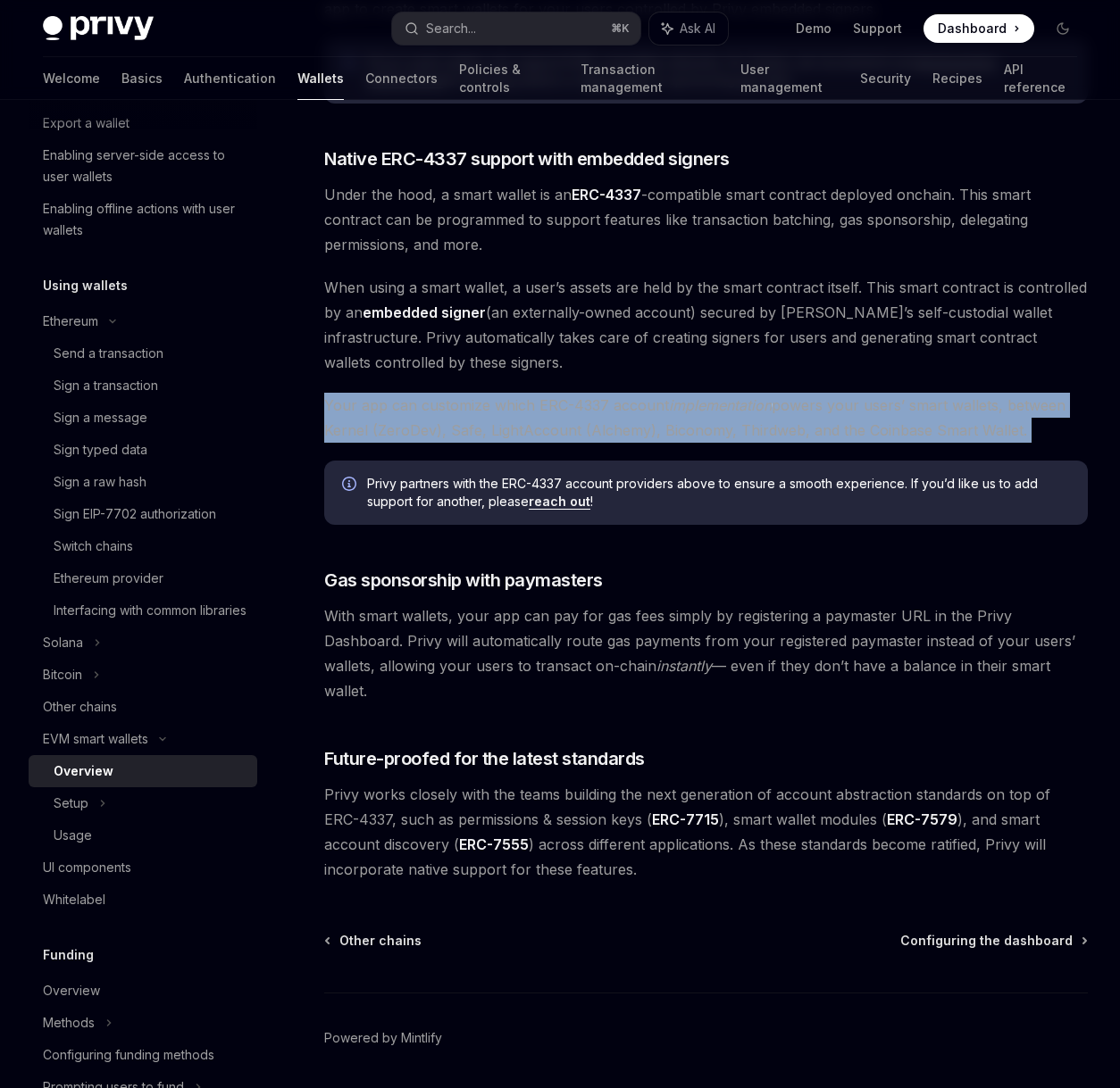
drag, startPoint x: 767, startPoint y: 383, endPoint x: 770, endPoint y: 444, distance: 61.1
click at [770, 444] on div "Privy makes it easy to create smart wallets for your users. Smart wallets are p…" at bounding box center [706, 64] width 763 height 1634
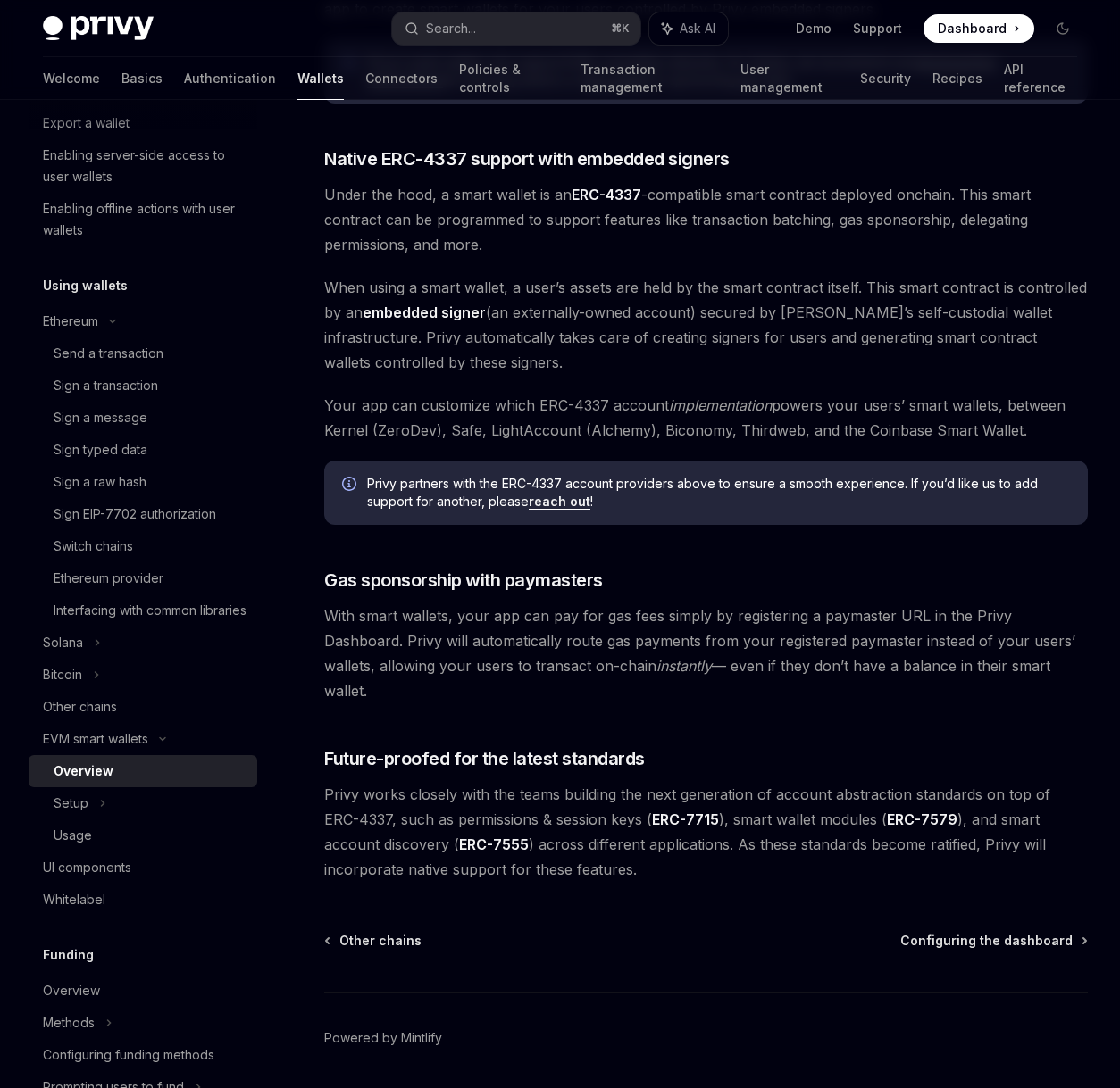
click at [770, 437] on span "Your app can customize which ERC-4337 account implementation powers your users’…" at bounding box center [706, 418] width 763 height 50
click at [764, 447] on div "Privy makes it easy to create smart wallets for your users. Smart wallets are p…" at bounding box center [706, 64] width 763 height 1634
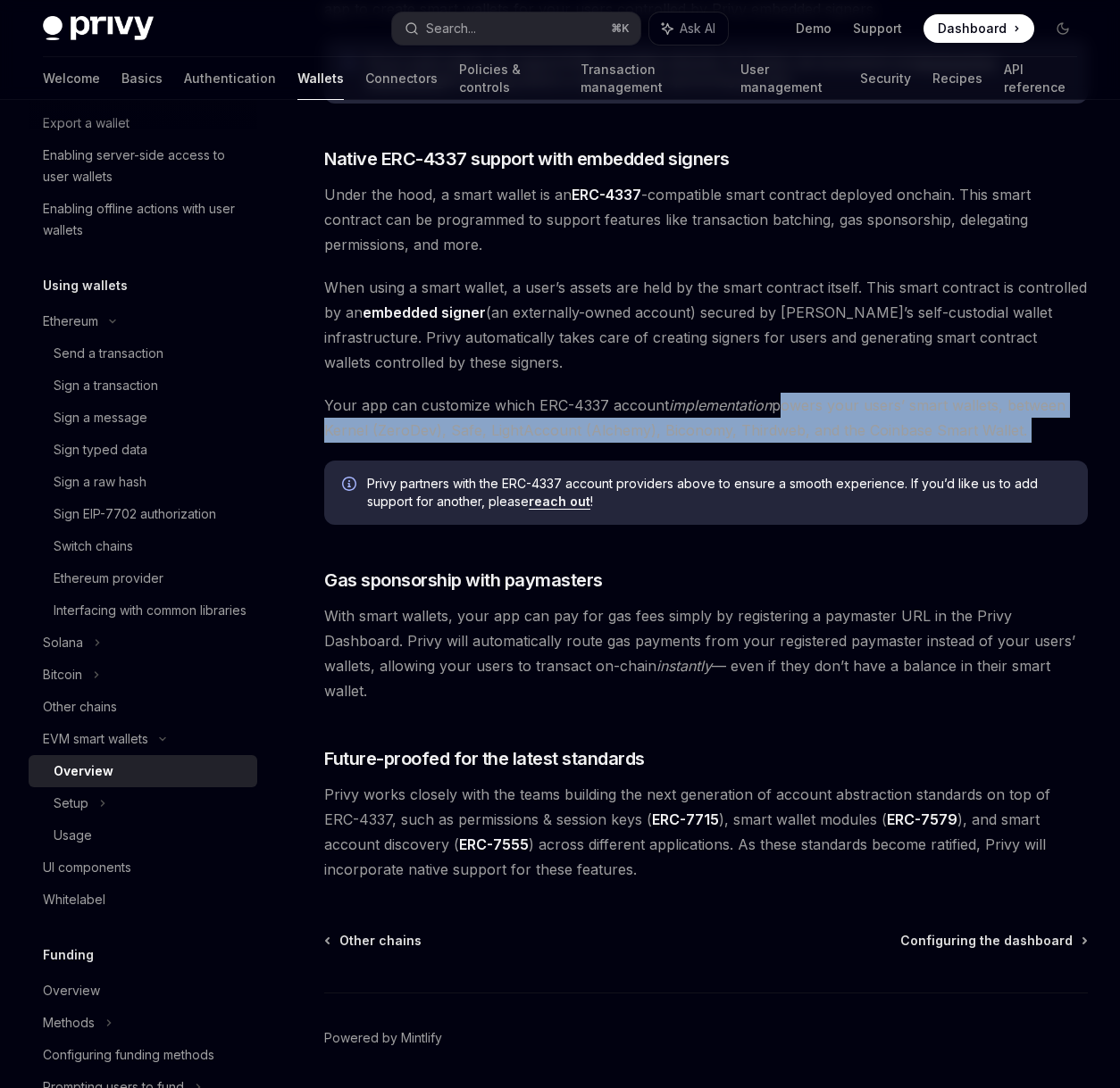
drag, startPoint x: 775, startPoint y: 421, endPoint x: 774, endPoint y: 444, distance: 23.0
click at [774, 444] on div "Privy makes it easy to create smart wallets for your users. Smart wallets are p…" at bounding box center [706, 64] width 763 height 1634
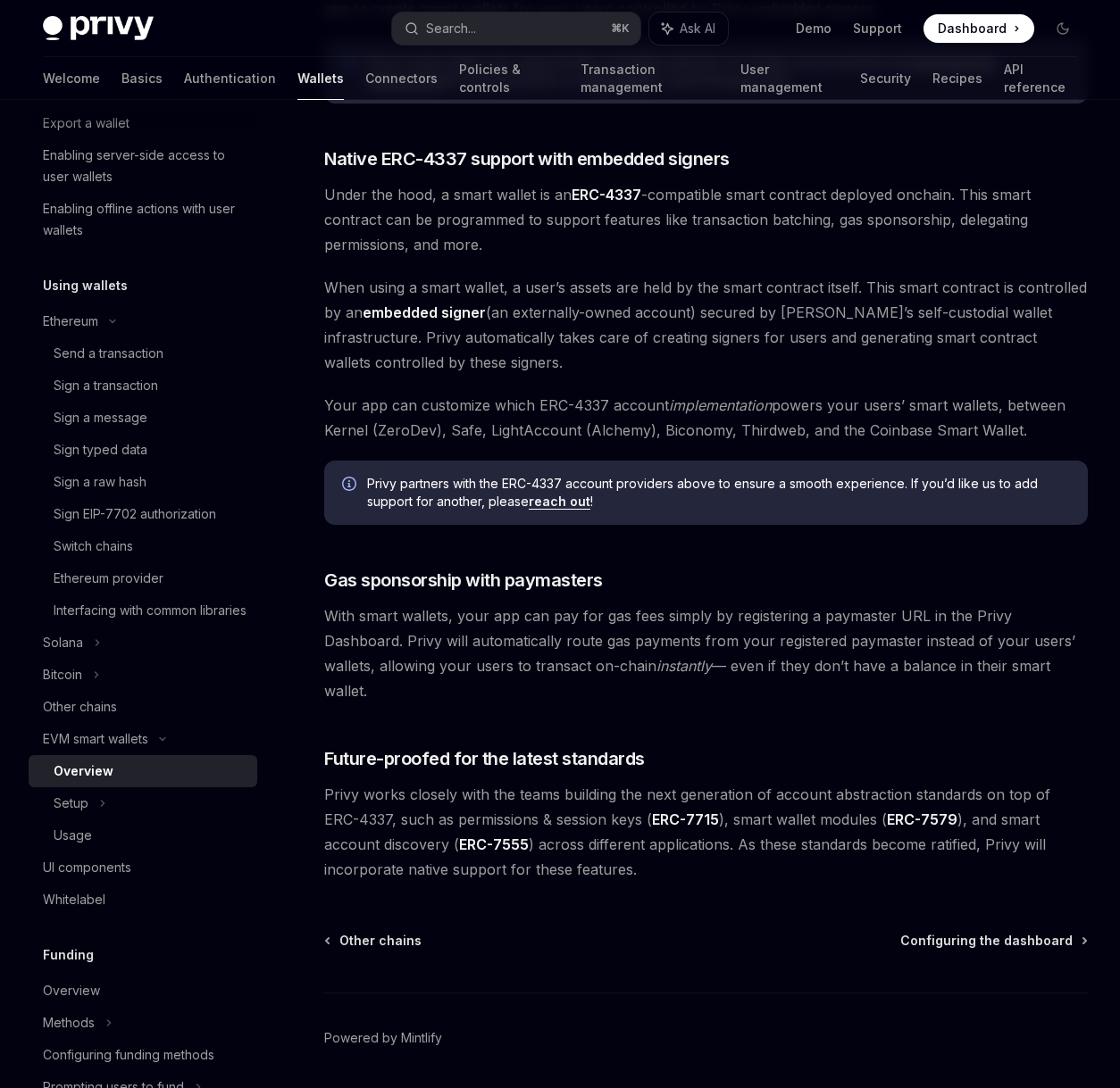
click at [596, 426] on span "Your app can customize which ERC-4337 account implementation powers your users’…" at bounding box center [706, 418] width 763 height 50
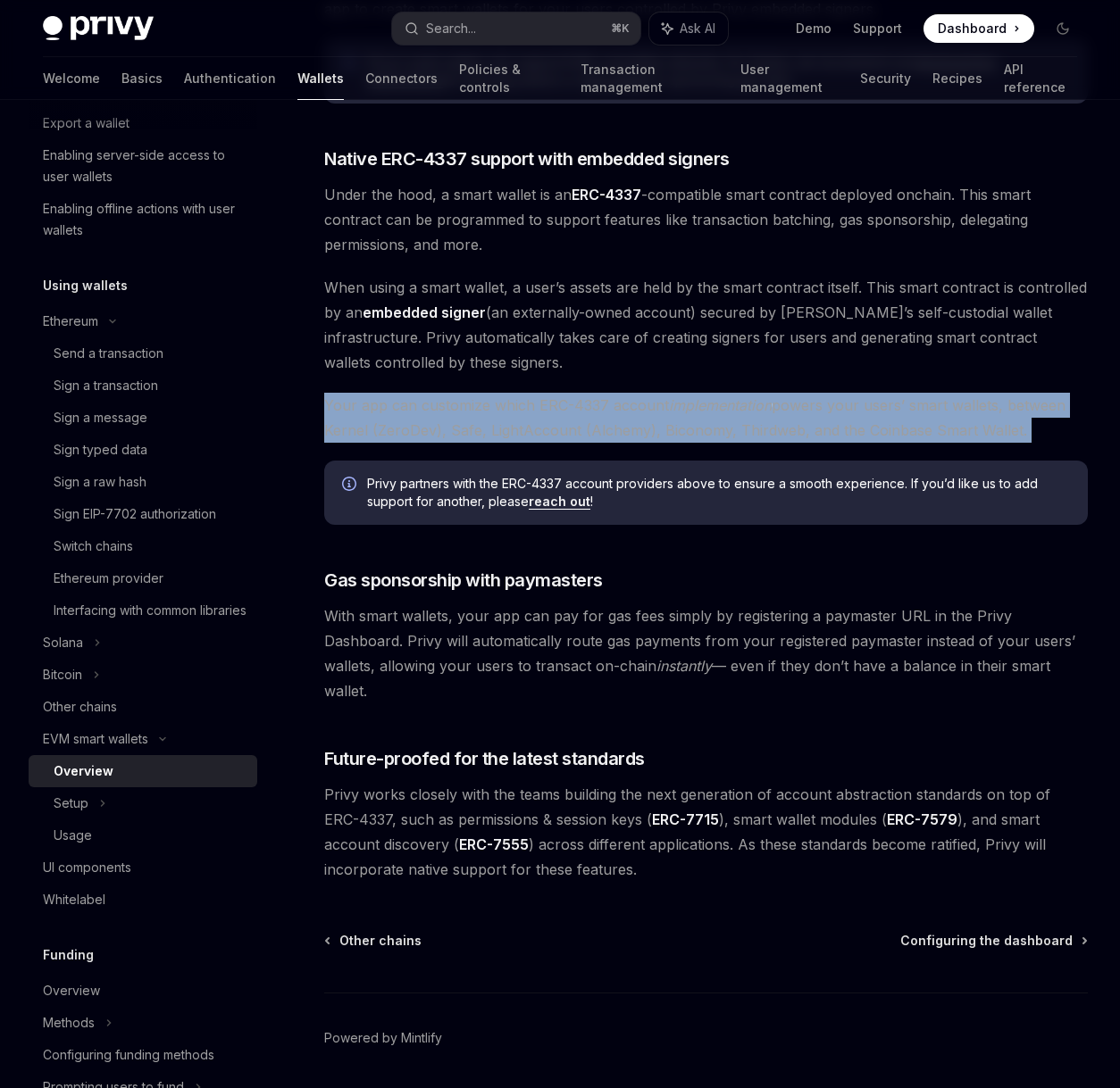
click at [596, 426] on span "Your app can customize which ERC-4337 account implementation powers your users’…" at bounding box center [706, 418] width 763 height 50
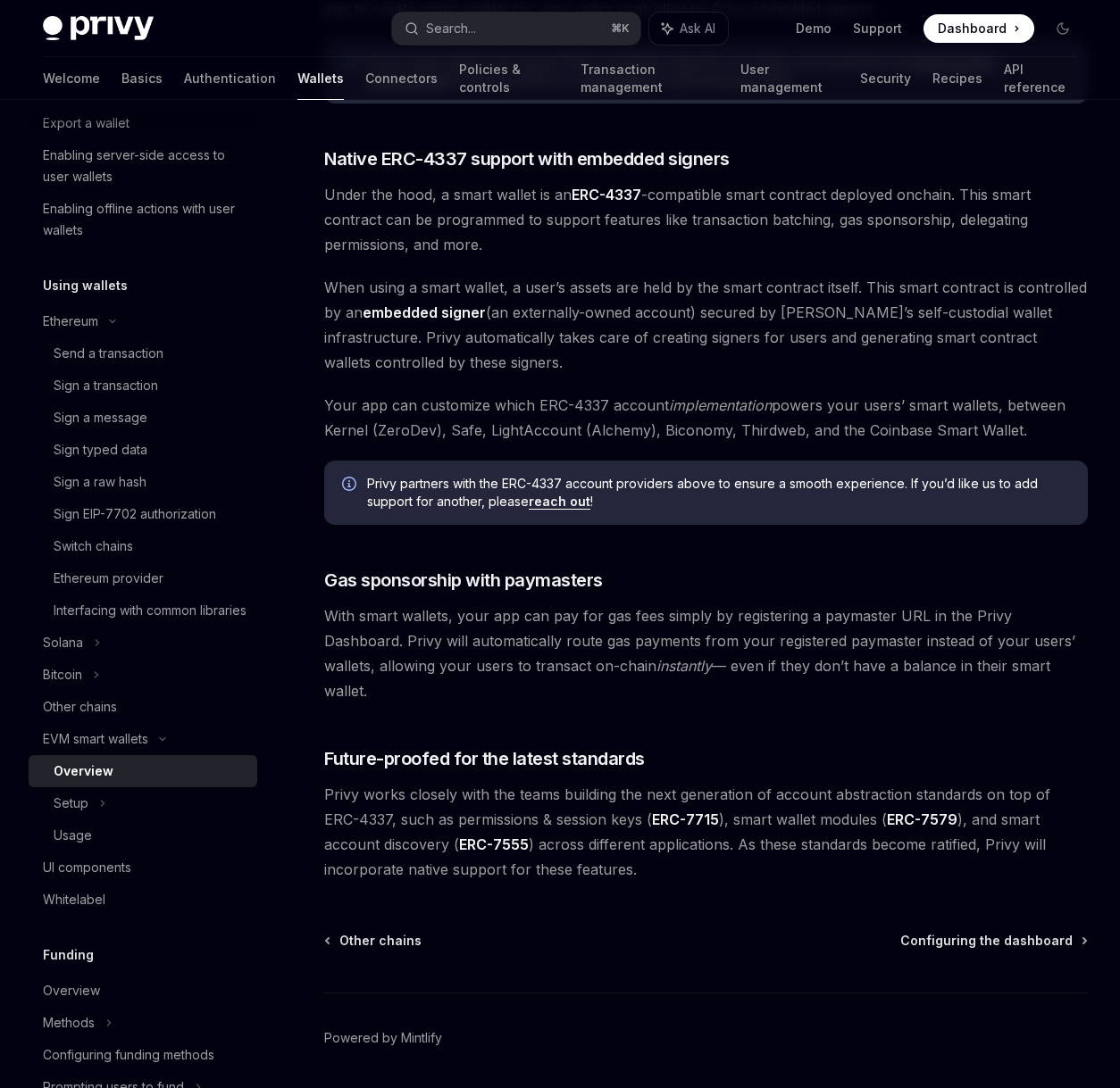
click at [593, 635] on span "With smart wallets, your app can pay for gas fees simply by registering a payma…" at bounding box center [706, 653] width 763 height 100
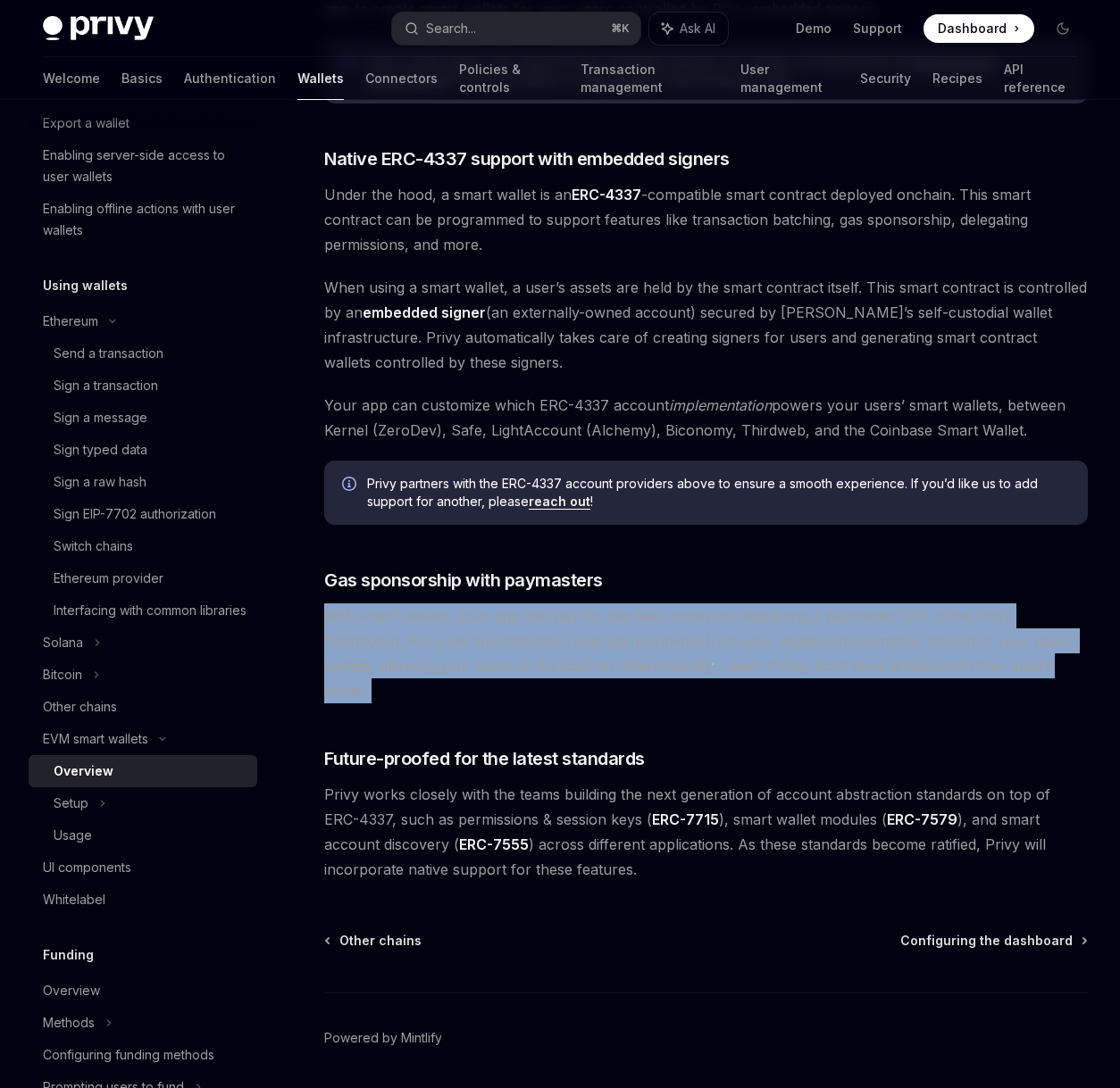
click at [593, 635] on span "With smart wallets, your app can pay for gas fees simply by registering a payma…" at bounding box center [706, 653] width 763 height 100
click at [674, 621] on span "With smart wallets, your app can pay for gas fees simply by registering a payma…" at bounding box center [706, 653] width 763 height 100
drag, startPoint x: 681, startPoint y: 637, endPoint x: 692, endPoint y: 679, distance: 43.4
click at [692, 679] on div "Privy makes it easy to create smart wallets for your users. Smart wallets are p…" at bounding box center [706, 64] width 763 height 1634
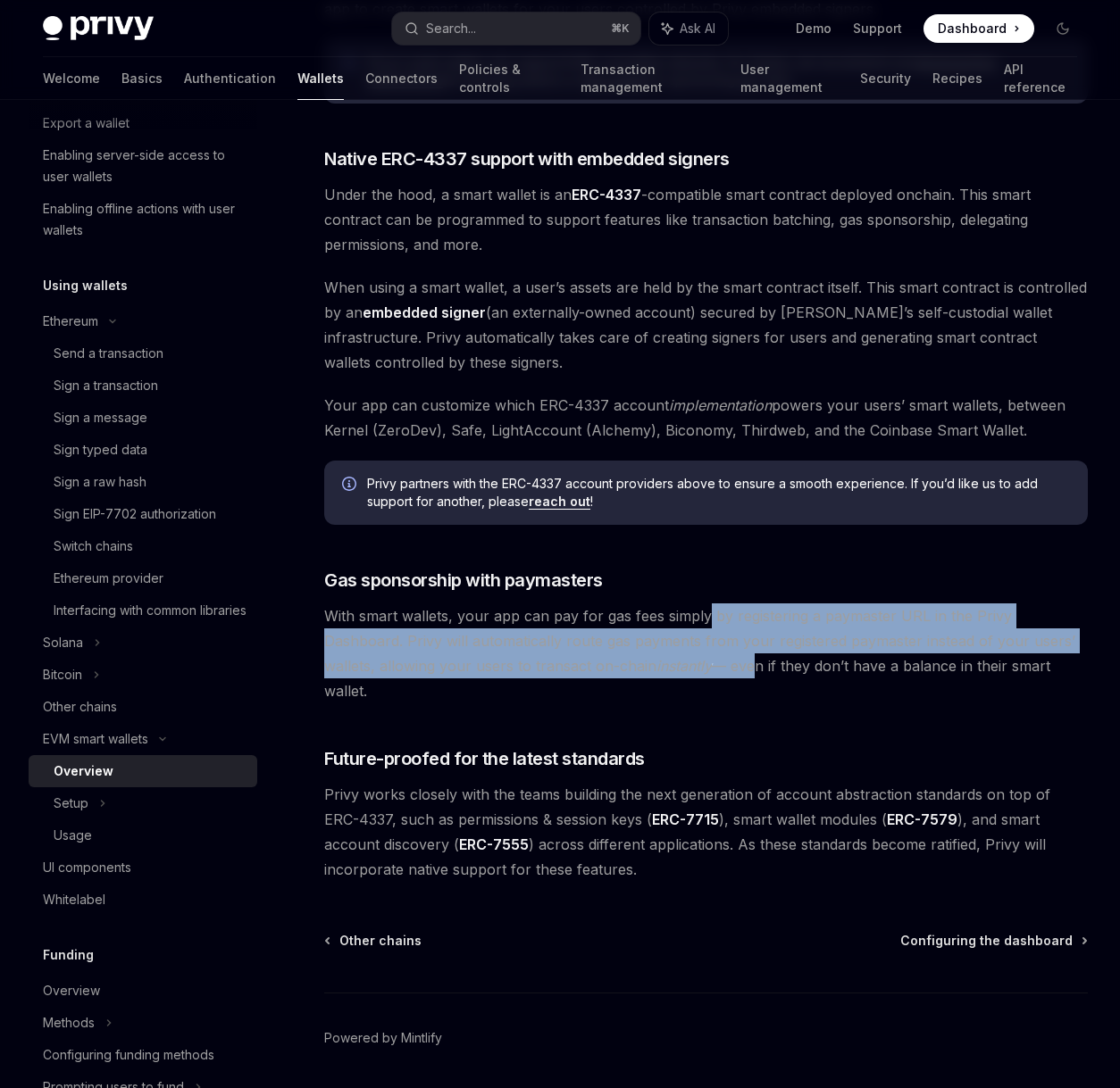
drag, startPoint x: 703, startPoint y: 625, endPoint x: 693, endPoint y: 675, distance: 51.0
click at [693, 675] on span "With smart wallets, your app can pay for gas fees simply by registering a payma…" at bounding box center [706, 653] width 763 height 100
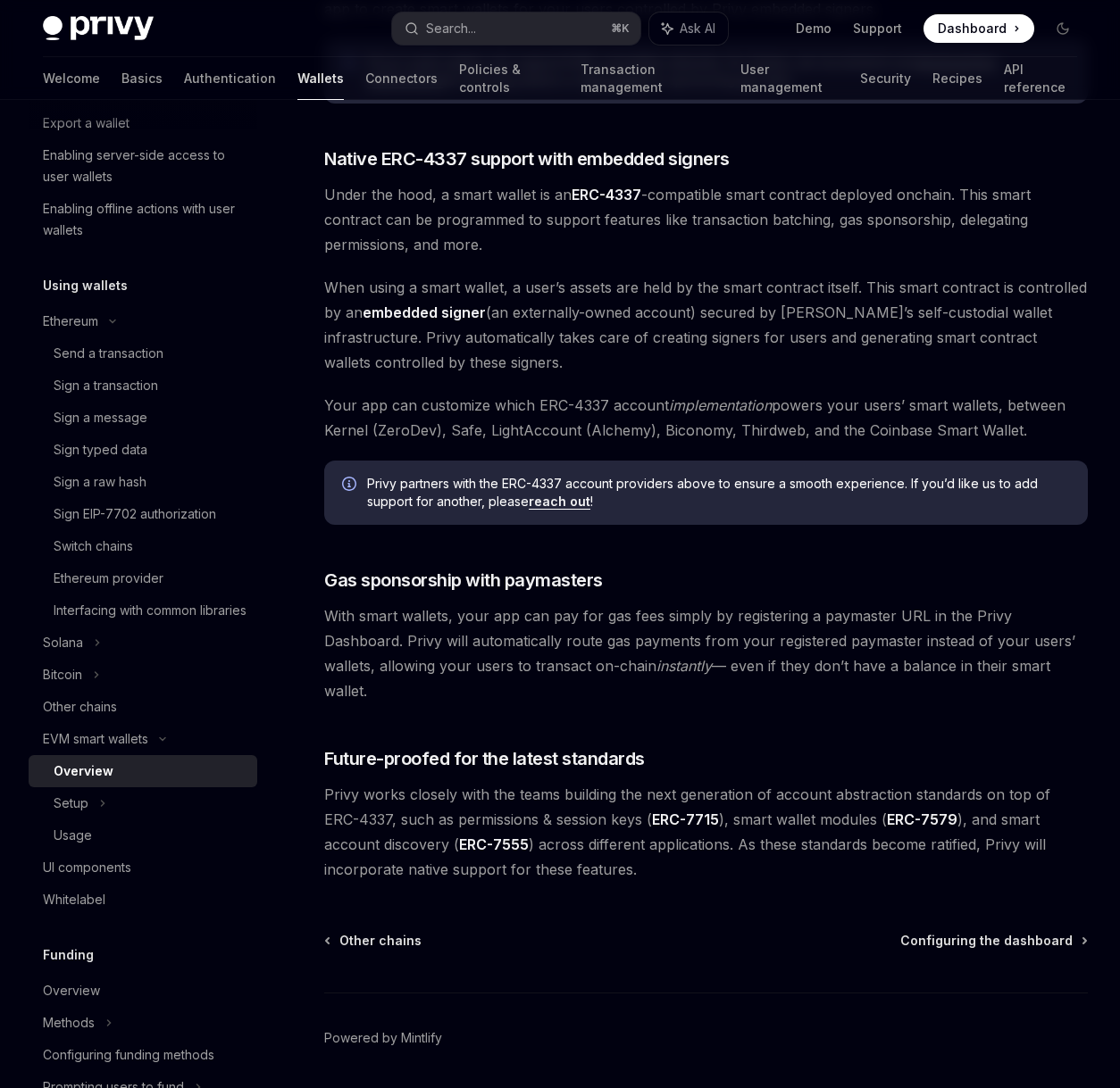
click at [695, 670] on span "With smart wallets, your app can pay for gas fees simply by registering a payma…" at bounding box center [706, 653] width 763 height 100
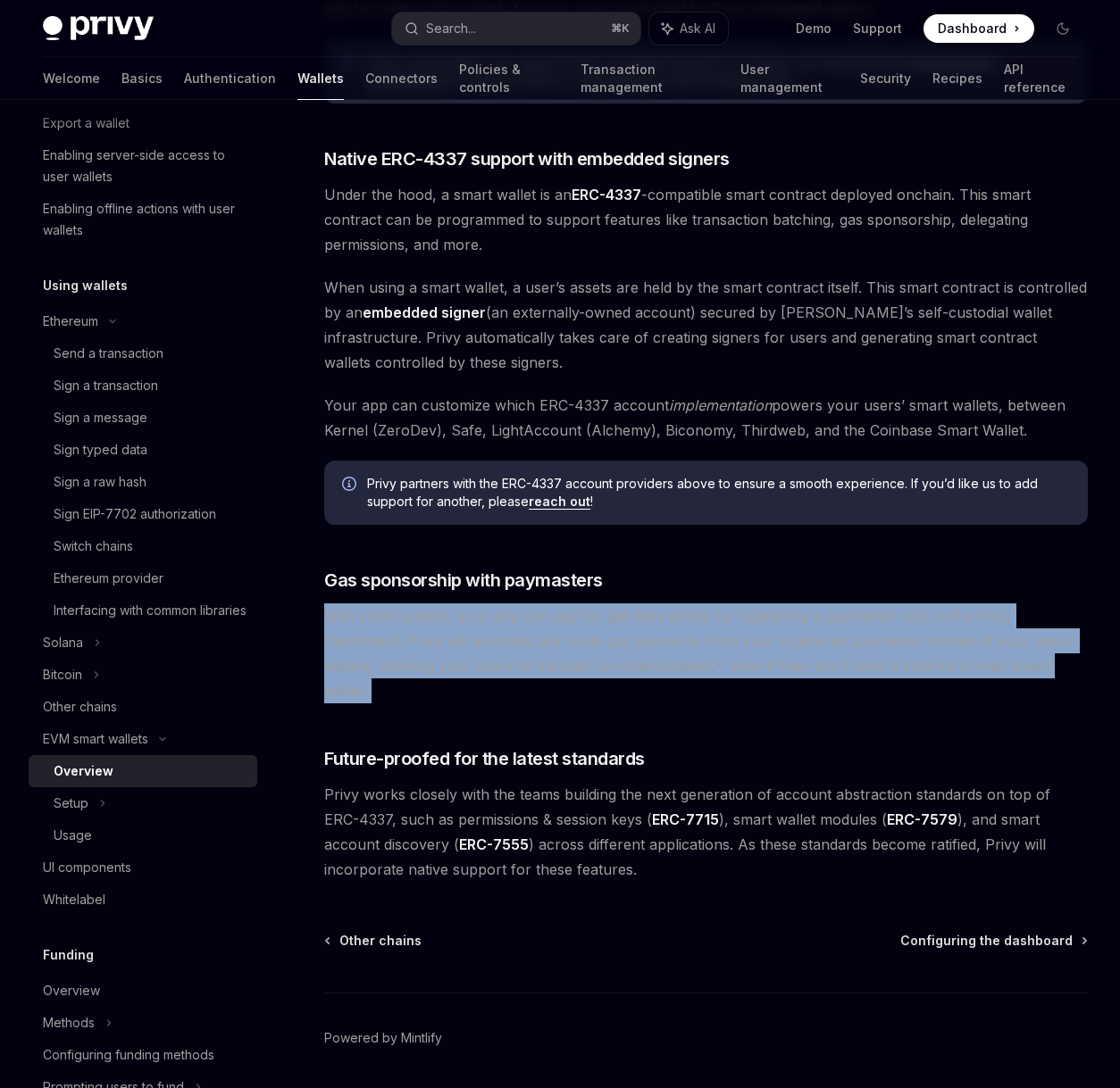
click at [695, 670] on span "With smart wallets, your app can pay for gas fees simply by registering a payma…" at bounding box center [706, 653] width 763 height 100
click at [713, 620] on span "With smart wallets, your app can pay for gas fees simply by registering a payma…" at bounding box center [706, 653] width 763 height 100
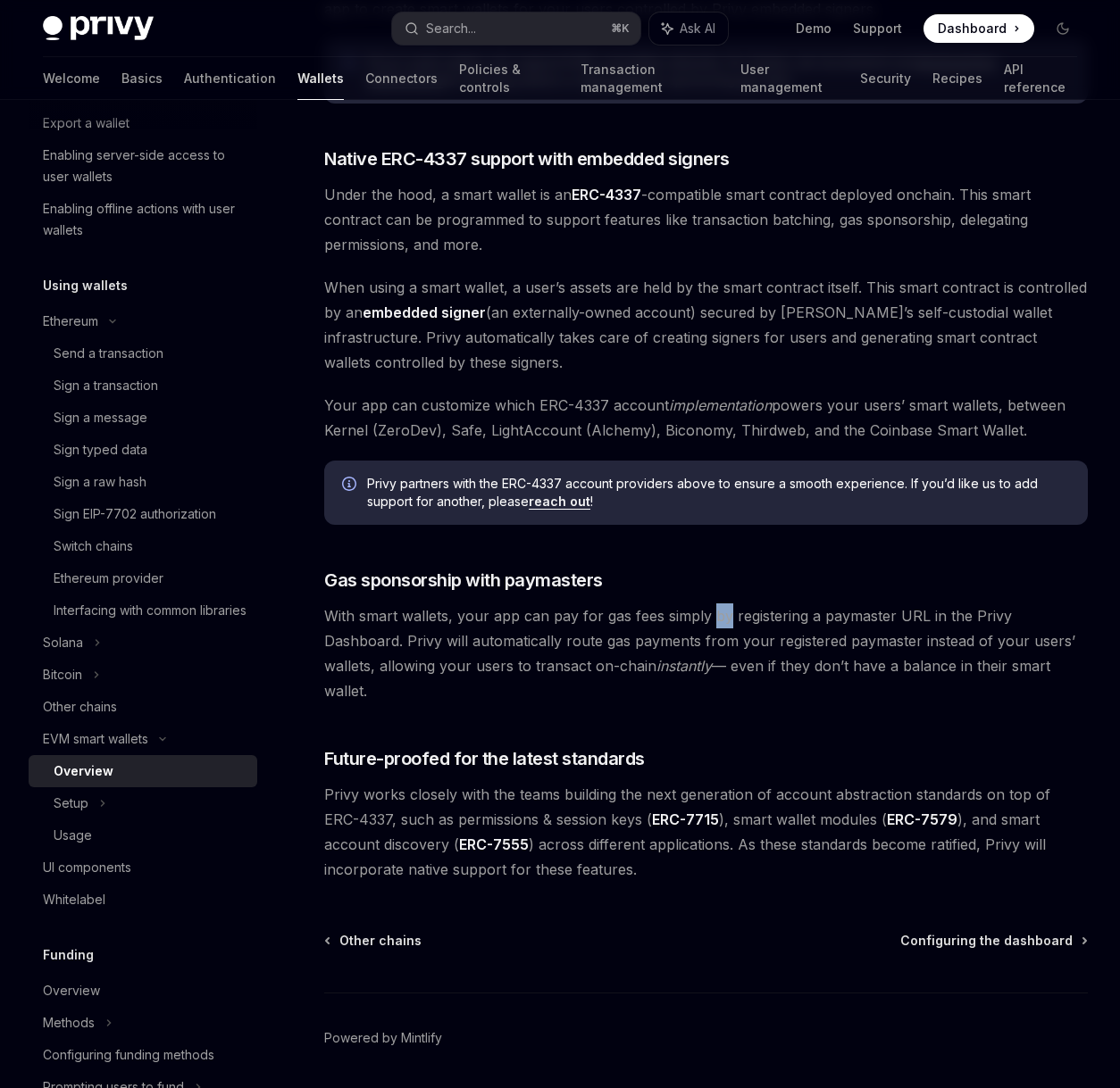
click at [713, 620] on span "With smart wallets, your app can pay for gas fees simply by registering a payma…" at bounding box center [706, 653] width 763 height 100
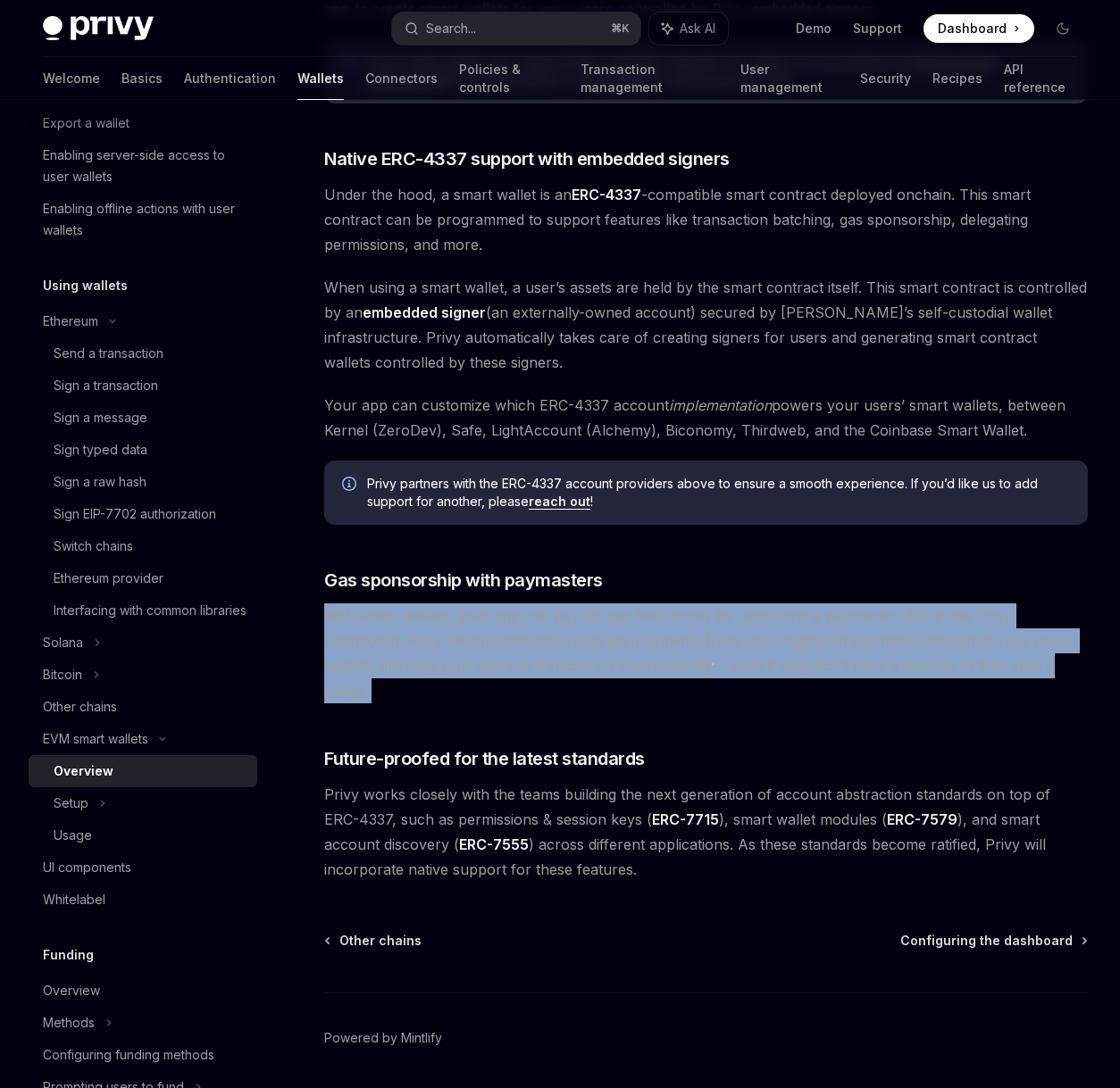
click at [713, 620] on span "With smart wallets, your app can pay for gas fees simply by registering a payma…" at bounding box center [706, 653] width 763 height 100
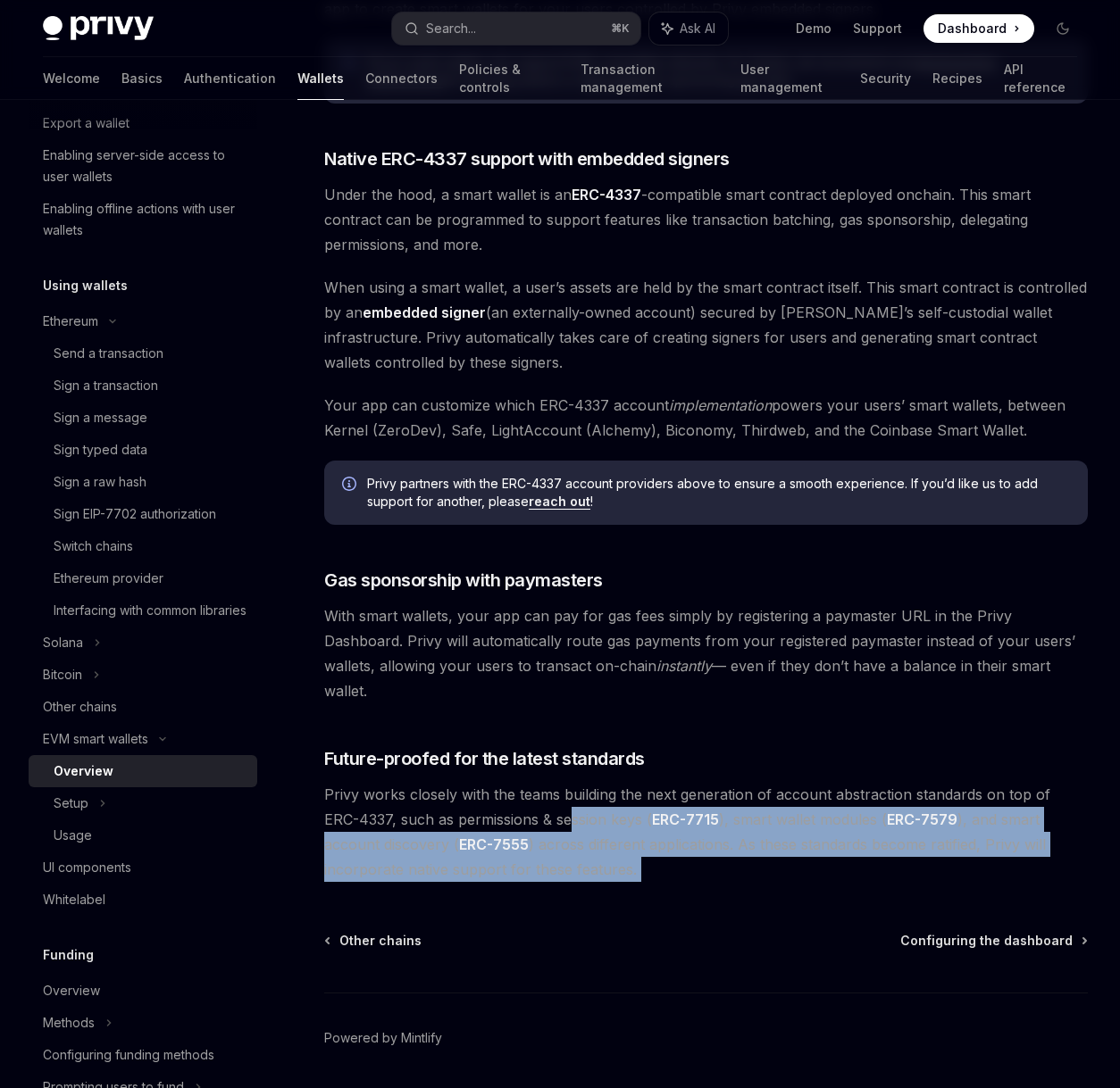
drag, startPoint x: 534, startPoint y: 803, endPoint x: 532, endPoint y: 870, distance: 67.0
click at [532, 871] on div "EVM smart wallets Smart wallets OpenAI Open in ChatGPT OpenAI Open in ChatGPT P…" at bounding box center [538, 153] width 1106 height 1989
click at [532, 870] on div "EVM smart wallets Smart wallets OpenAI Open in ChatGPT OpenAI Open in ChatGPT P…" at bounding box center [538, 153] width 1106 height 1989
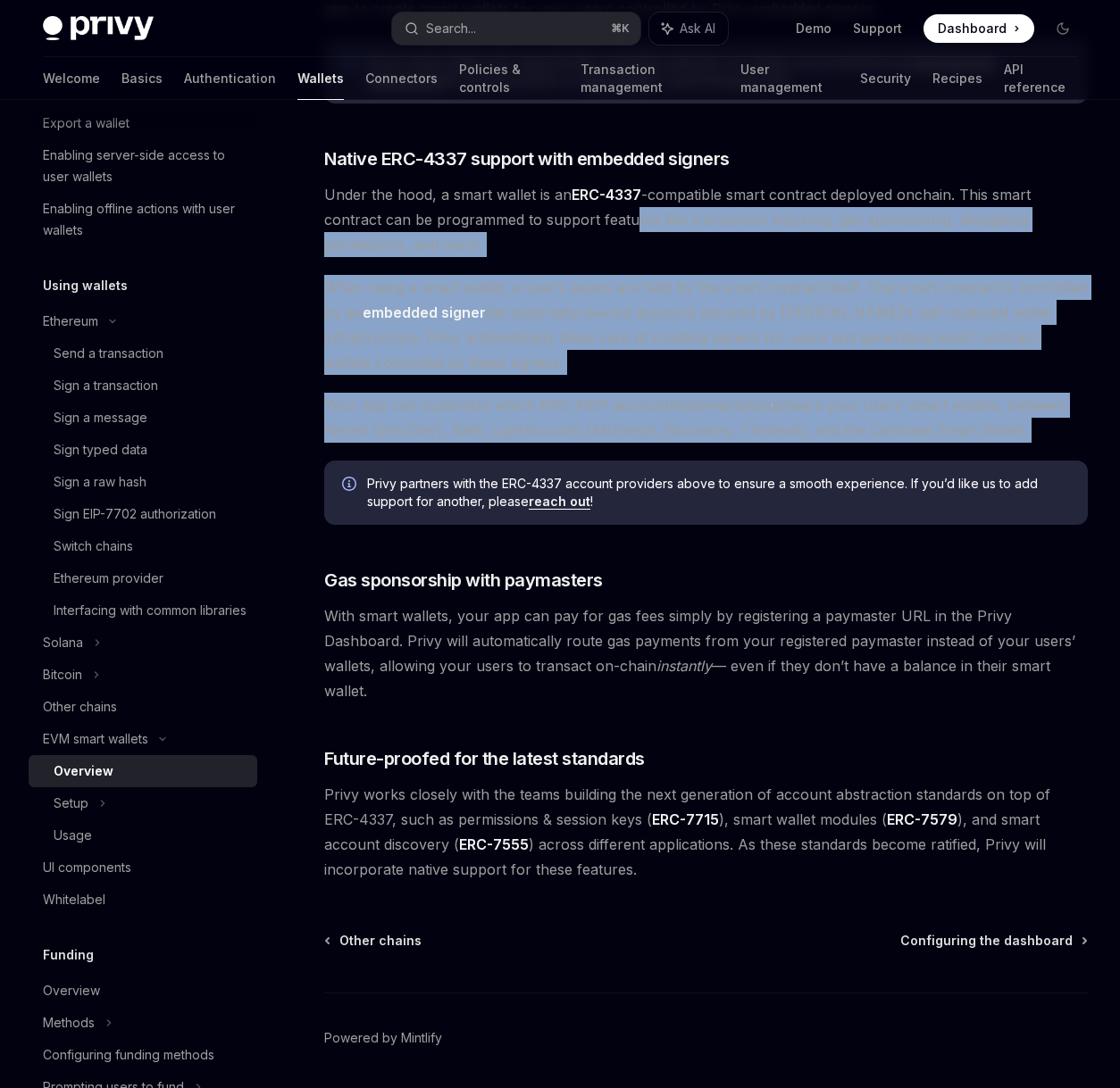
drag, startPoint x: 649, startPoint y: 283, endPoint x: 711, endPoint y: 459, distance: 186.6
click at [711, 459] on div "Privy makes it easy to create smart wallets for your users. Smart wallets are p…" at bounding box center [706, 64] width 763 height 1634
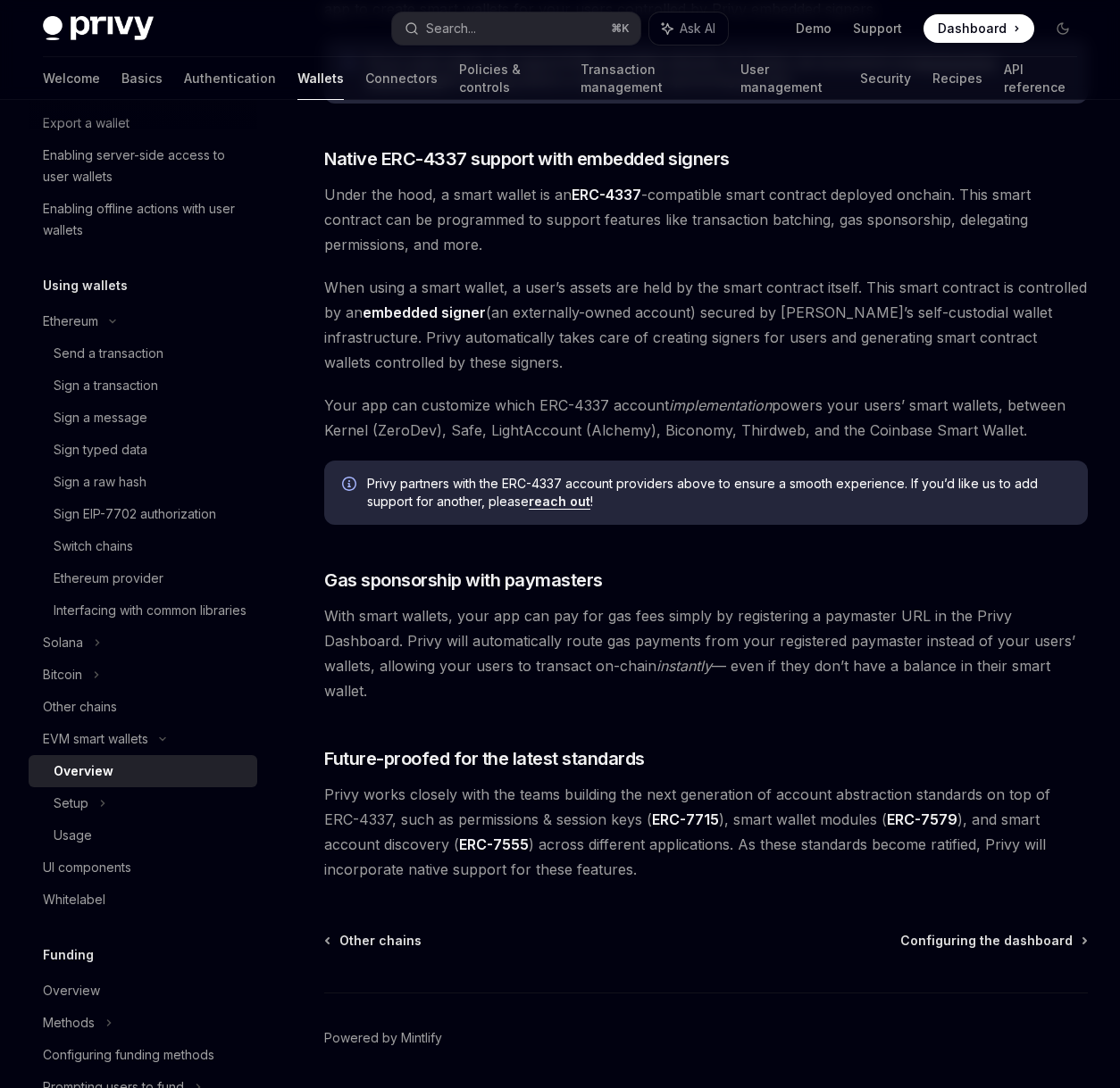
click at [707, 481] on span "Privy partners with the ERC-4337 account providers above to ensure a smooth exp…" at bounding box center [718, 492] width 703 height 35
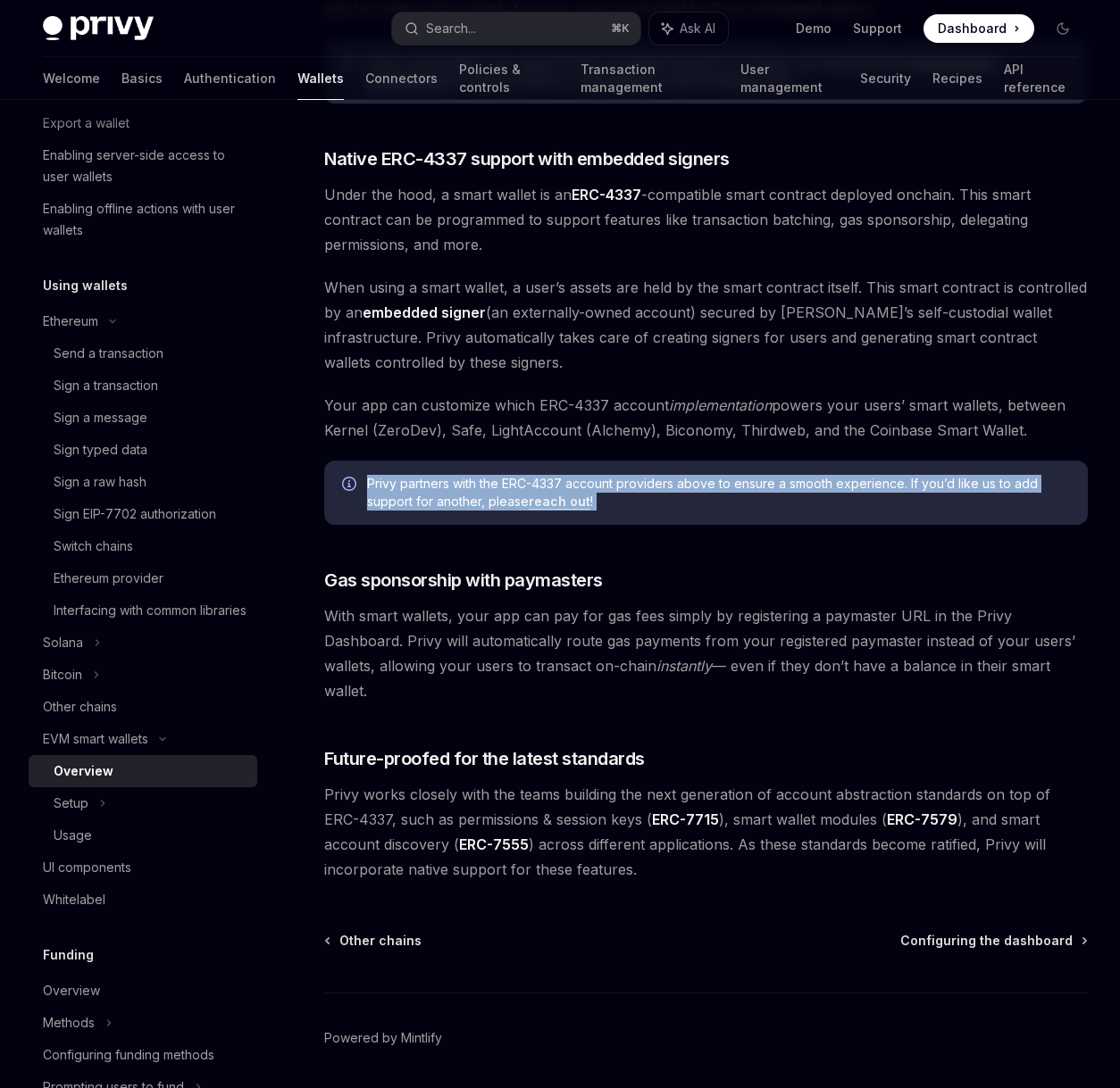
click at [707, 481] on span "Privy partners with the ERC-4337 account providers above to ensure a smooth exp…" at bounding box center [718, 492] width 703 height 35
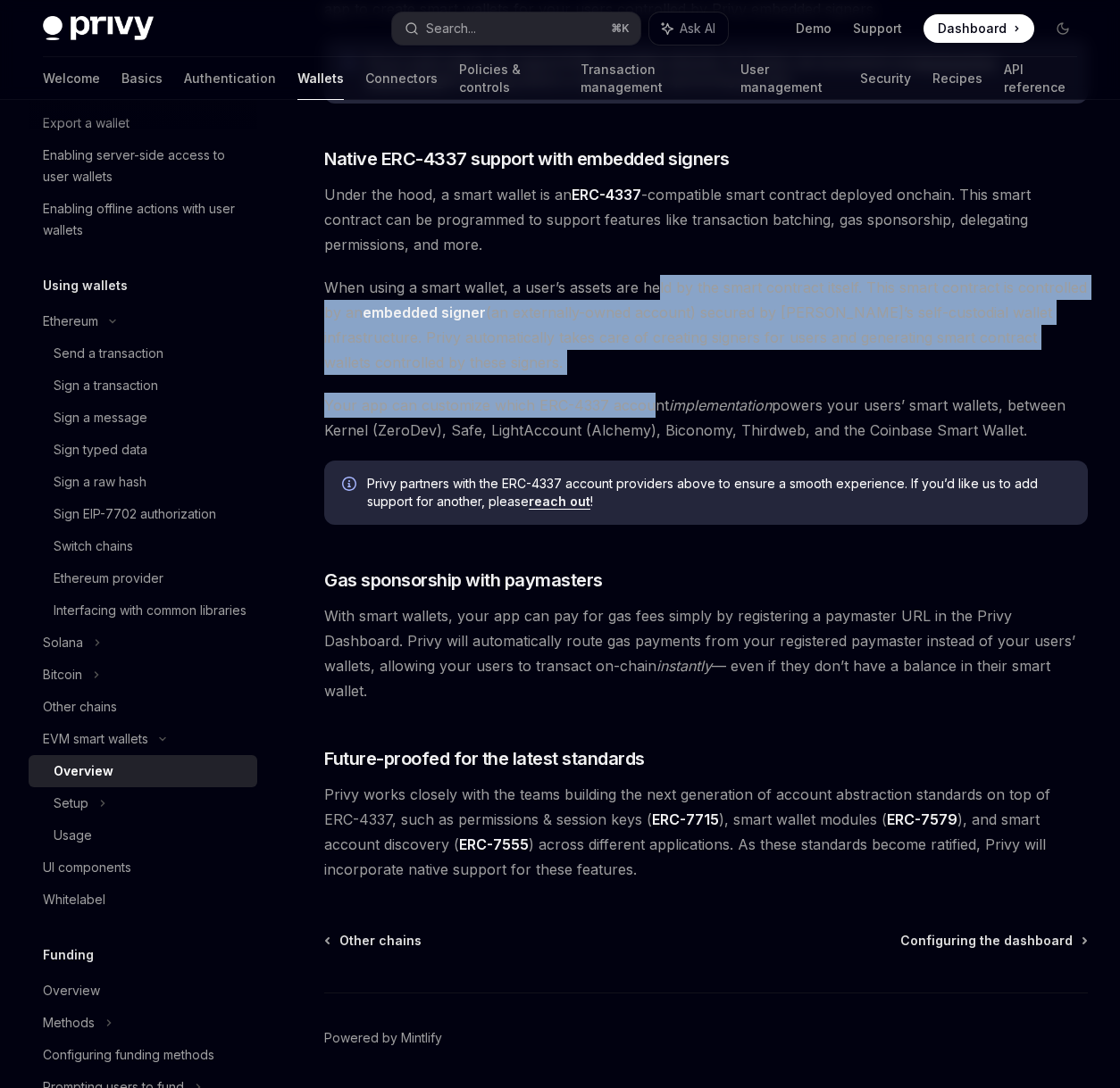
drag, startPoint x: 653, startPoint y: 283, endPoint x: 653, endPoint y: 397, distance: 114.0
click at [653, 397] on div "Privy makes it easy to create smart wallets for your users. Smart wallets are p…" at bounding box center [706, 64] width 763 height 1634
click at [653, 397] on span "Your app can customize which ERC-4337 account implementation powers your users’…" at bounding box center [706, 418] width 763 height 50
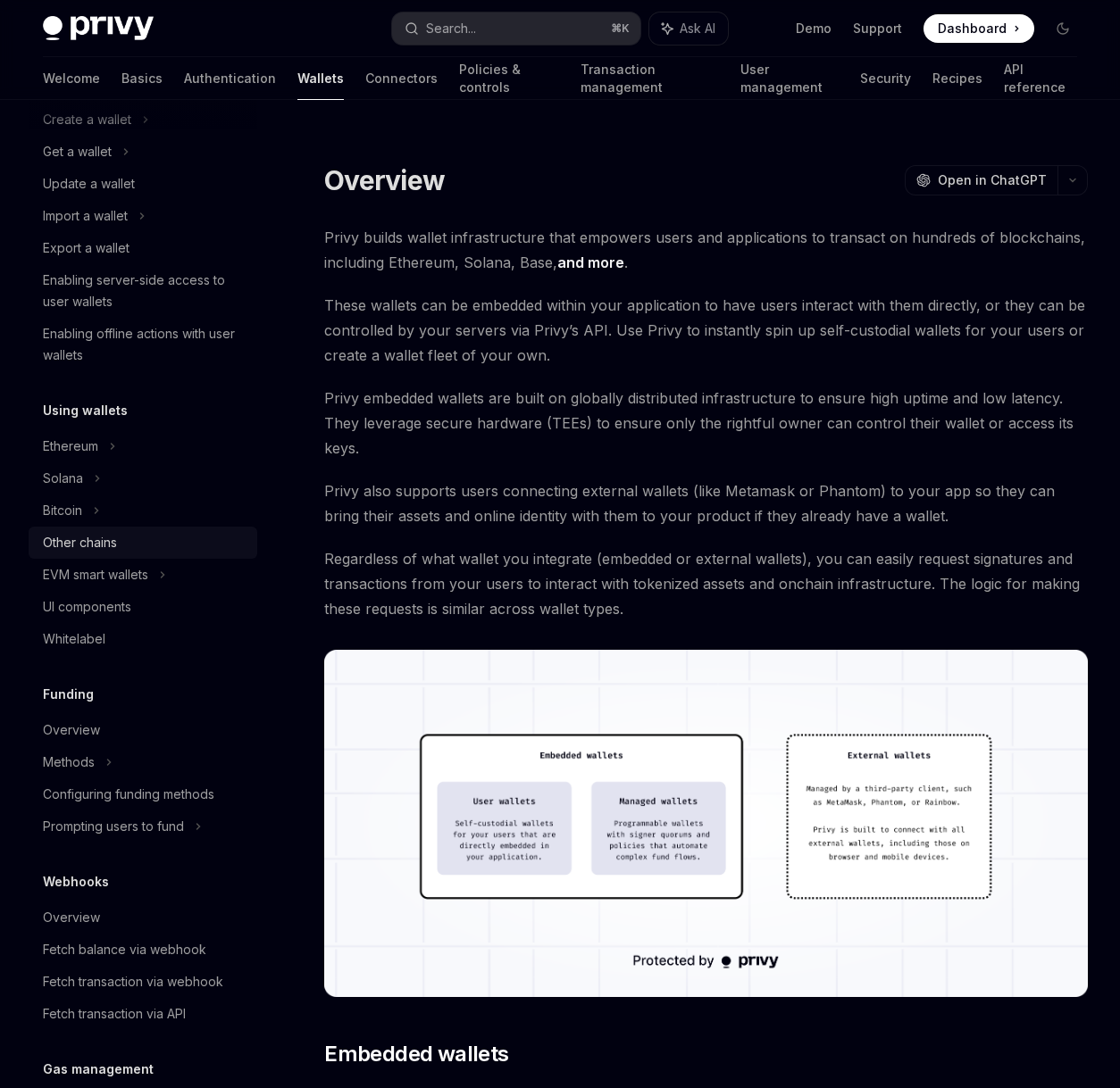
scroll to position [249, 0]
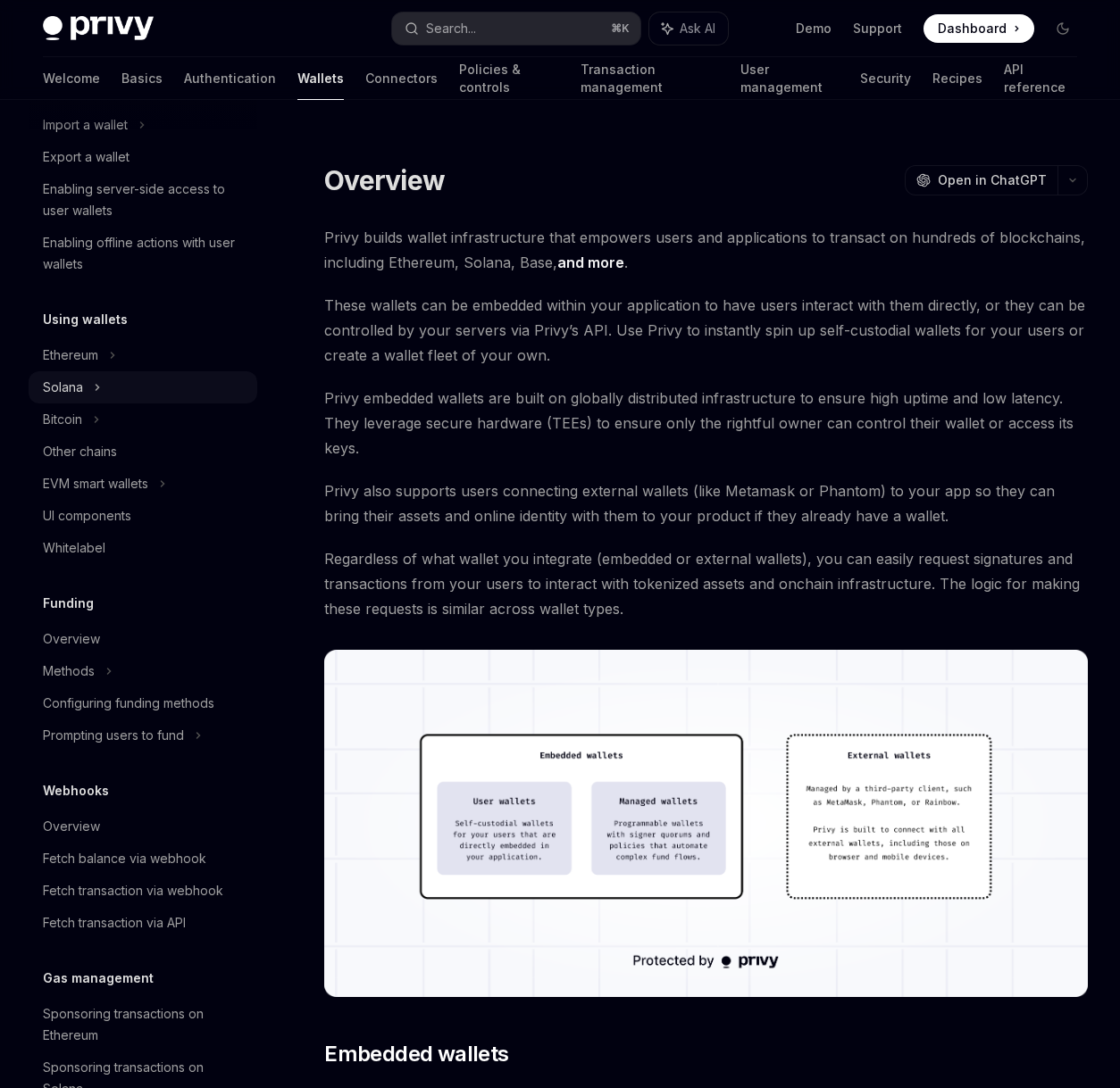
click at [132, 76] on div "Solana" at bounding box center [143, 61] width 229 height 33
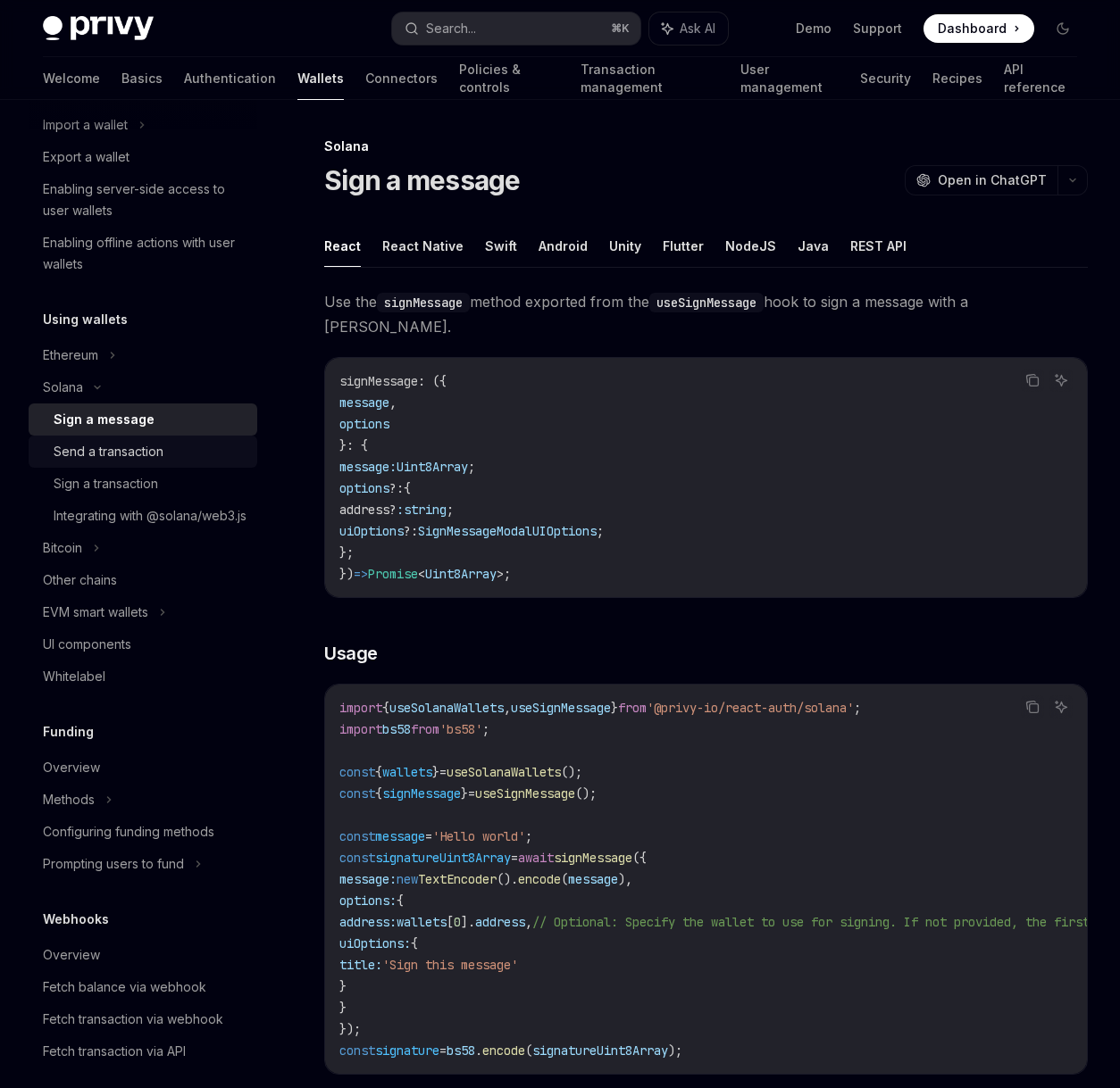
click at [114, 460] on div "Send a transaction" at bounding box center [108, 451] width 110 height 21
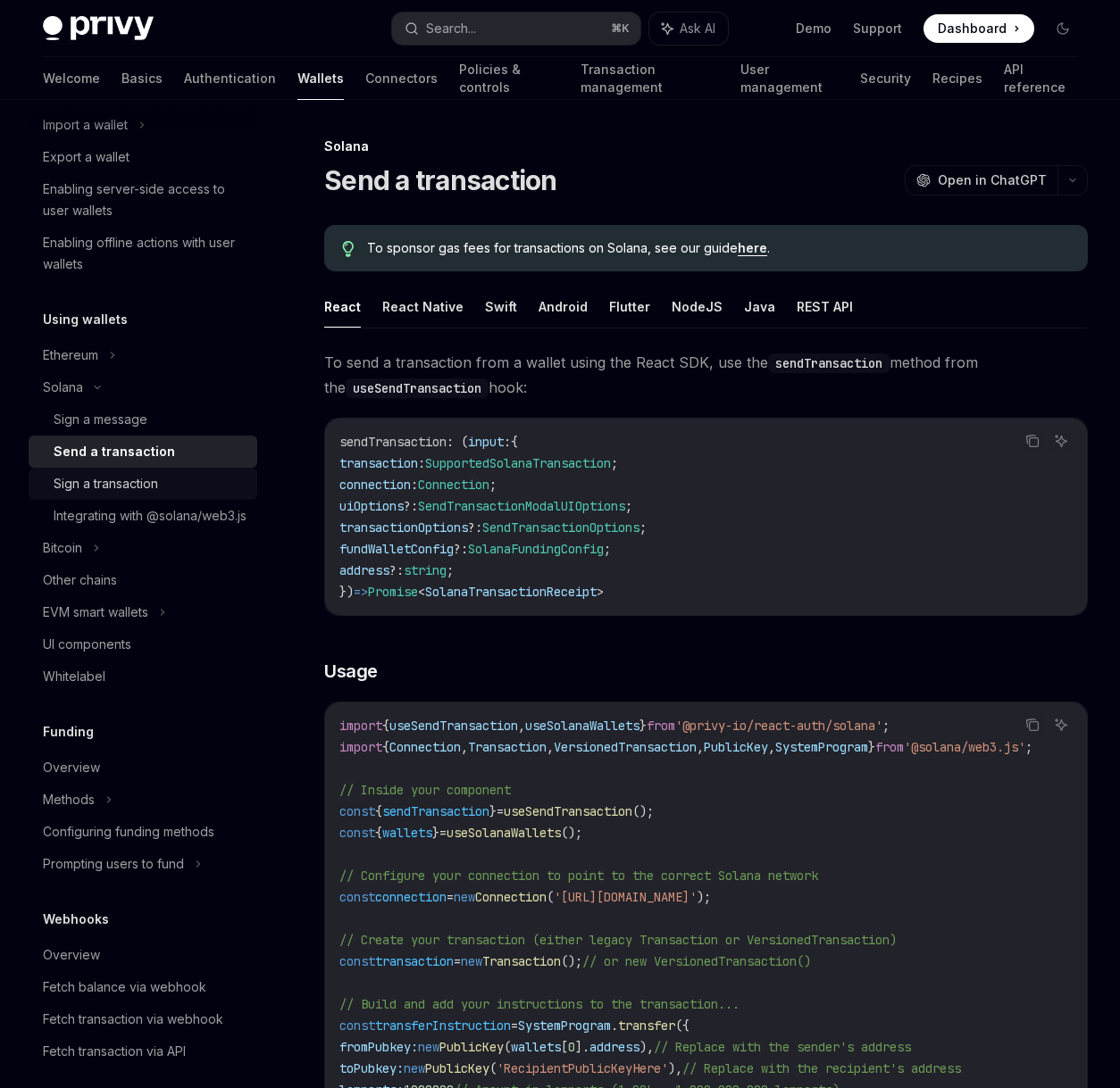
click at [110, 482] on div "Sign a transaction" at bounding box center [105, 484] width 104 height 21
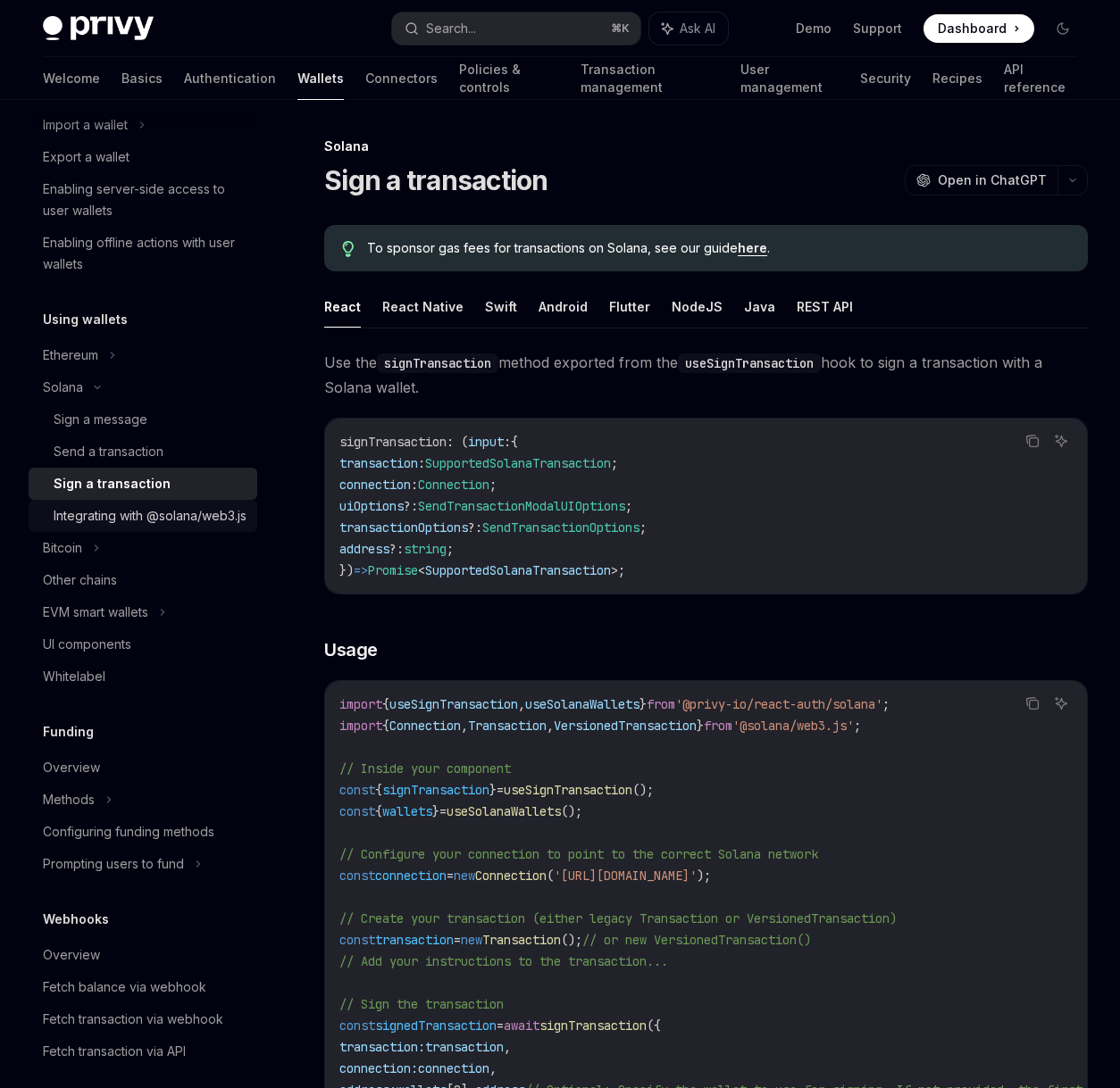
click at [103, 521] on div "Integrating with @solana/web3.js" at bounding box center [150, 515] width 193 height 21
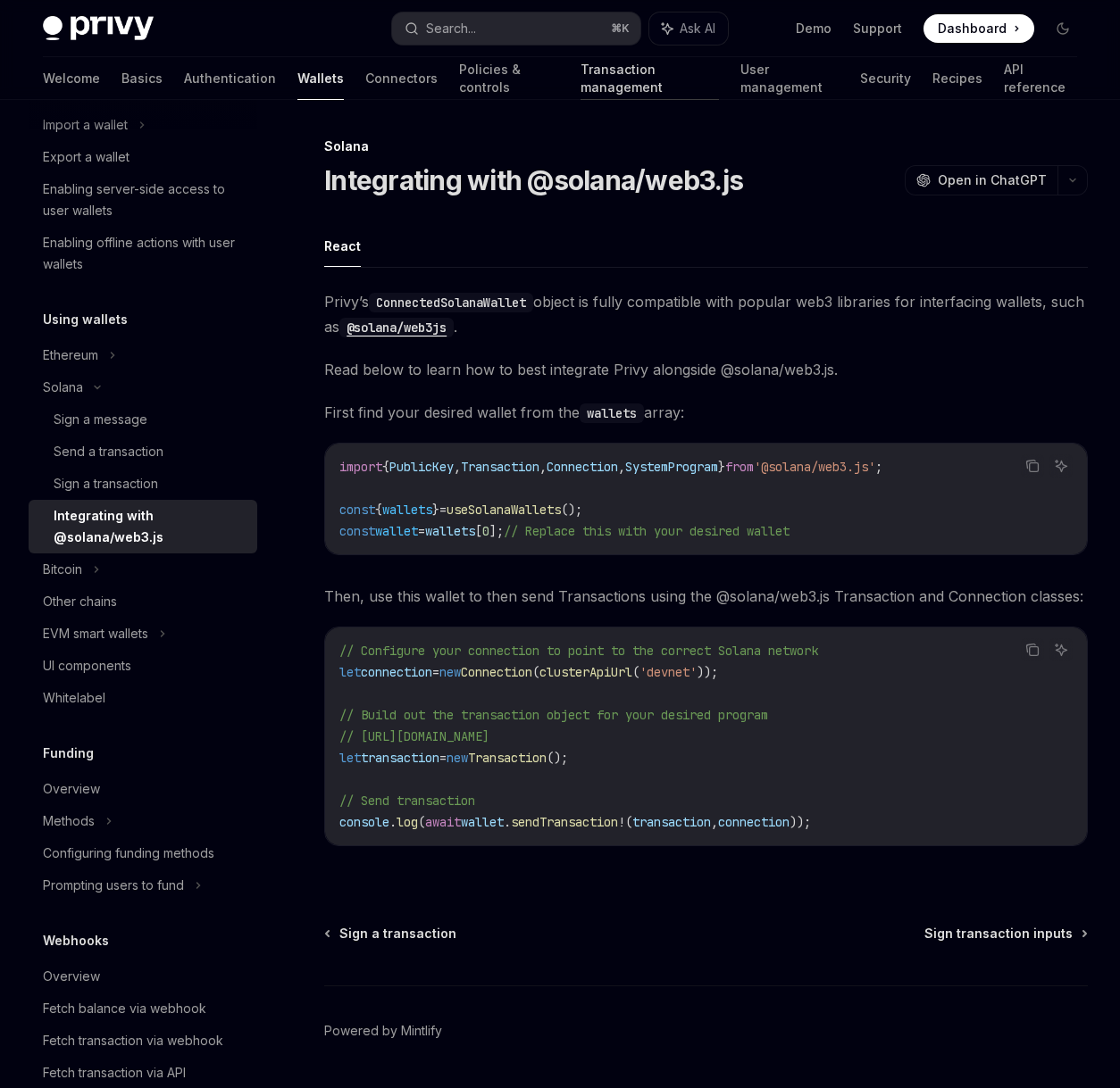
click at [599, 83] on link "Transaction management" at bounding box center [649, 78] width 139 height 43
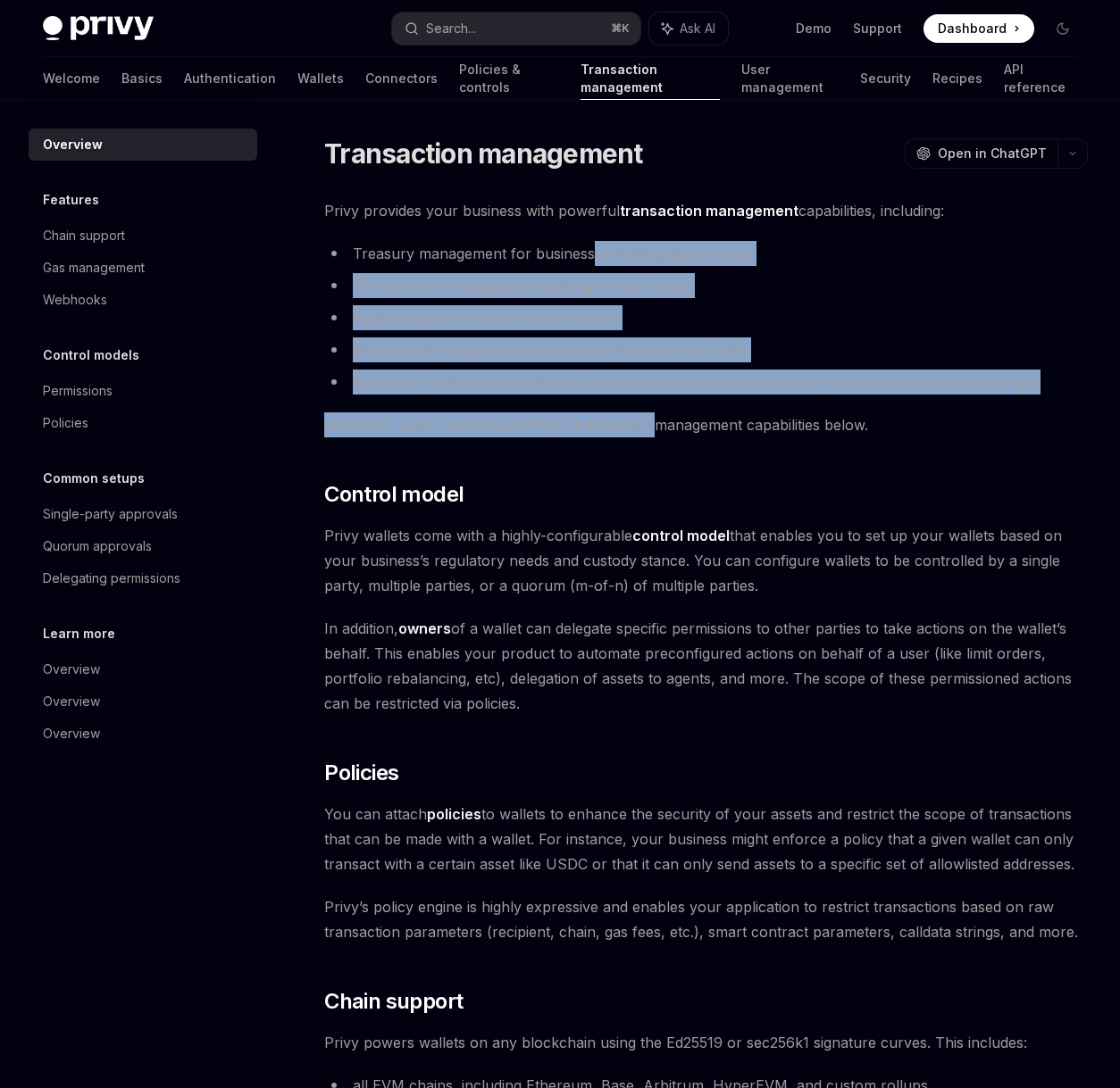
drag, startPoint x: 592, startPoint y: 243, endPoint x: 652, endPoint y: 424, distance: 190.7
click at [652, 424] on div "Privy provides your business with powerful transaction management capabilities,…" at bounding box center [706, 1083] width 763 height 1771
click at [652, 424] on span "and more. Learn more about Privy’s transaction management capabilities below." at bounding box center [706, 424] width 763 height 25
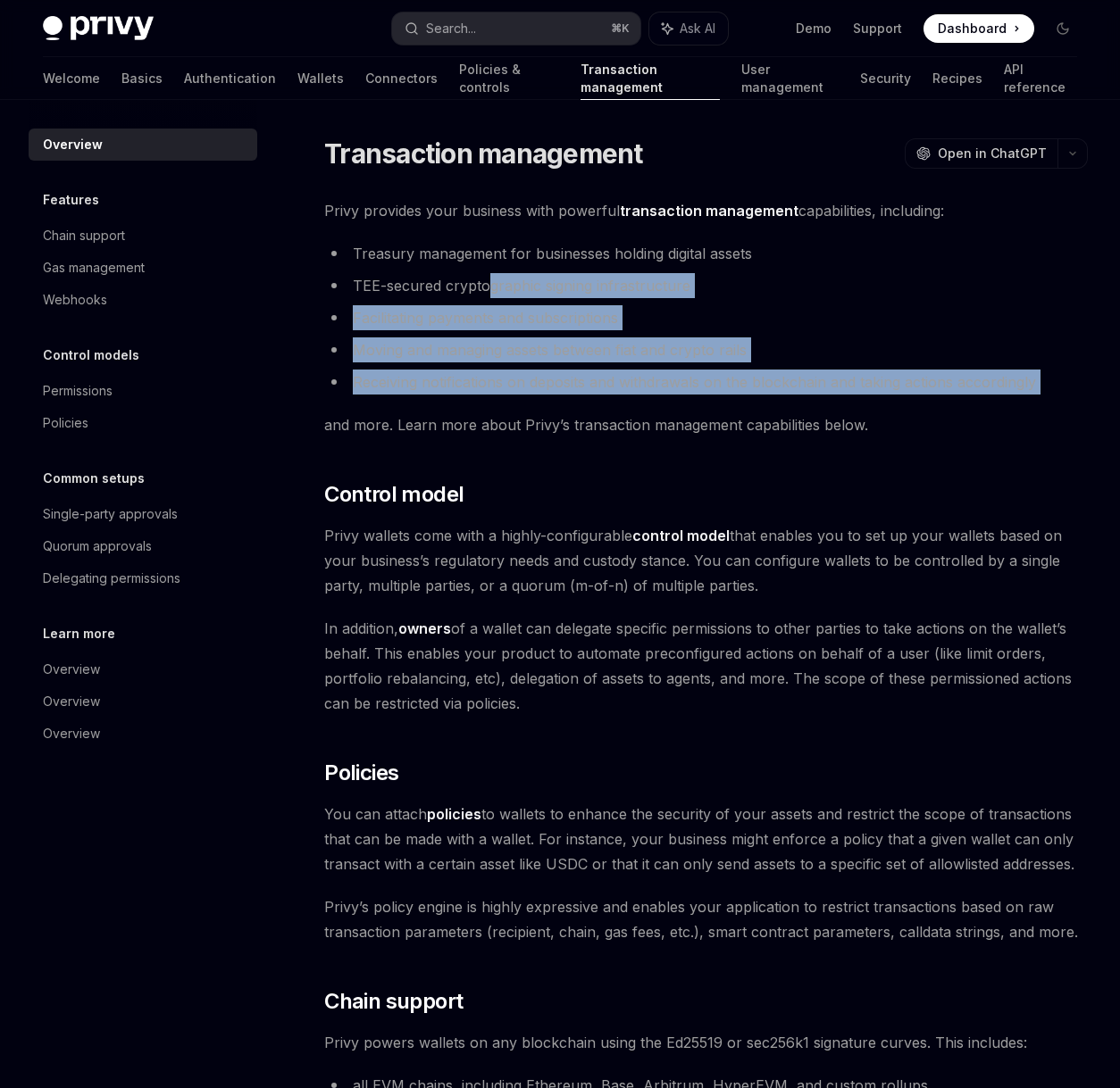
drag, startPoint x: 489, startPoint y: 300, endPoint x: 487, endPoint y: 411, distance: 111.0
click at [487, 411] on div "Privy provides your business with powerful transaction management capabilities,…" at bounding box center [706, 1083] width 763 height 1771
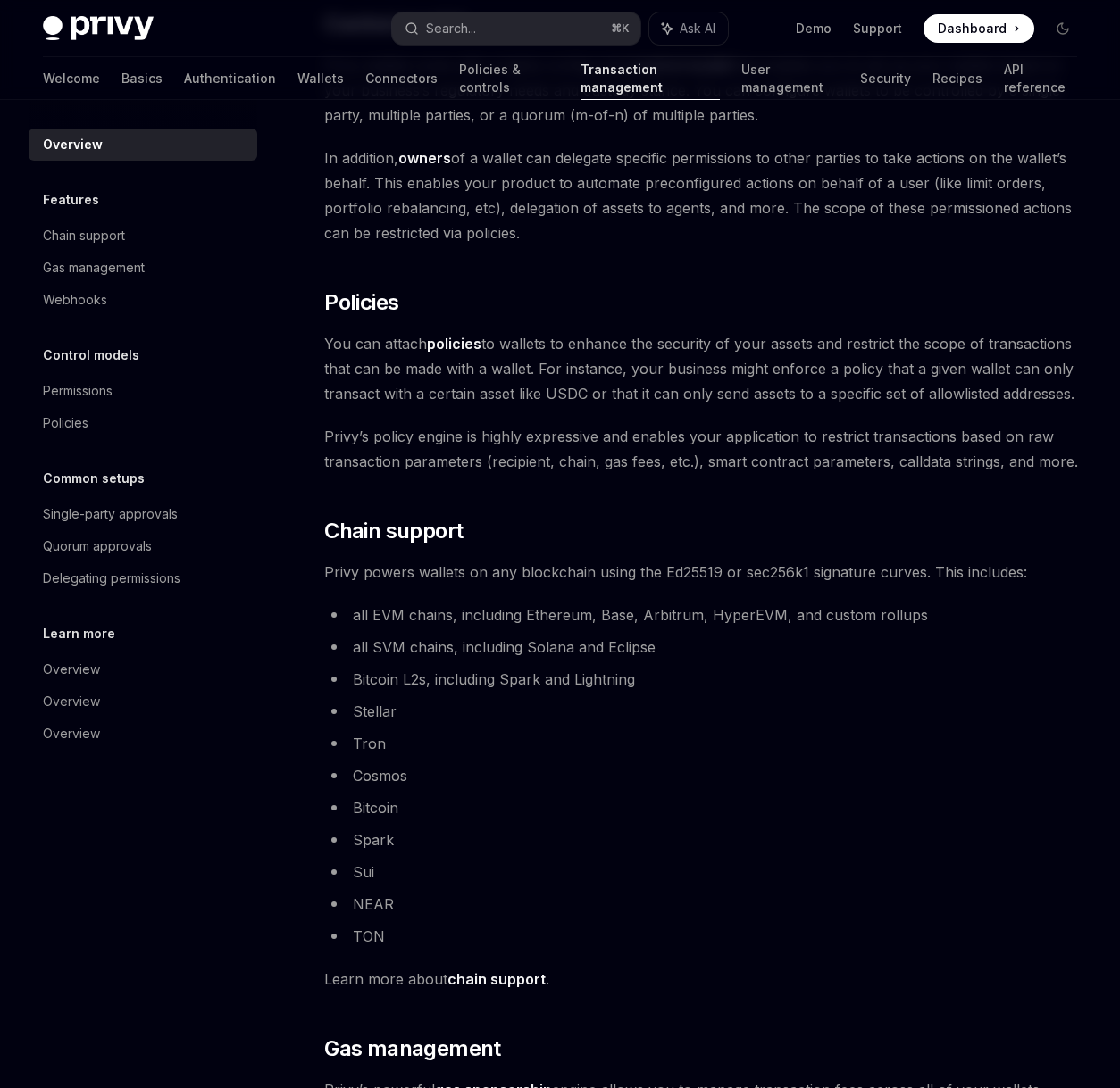
scroll to position [628, 0]
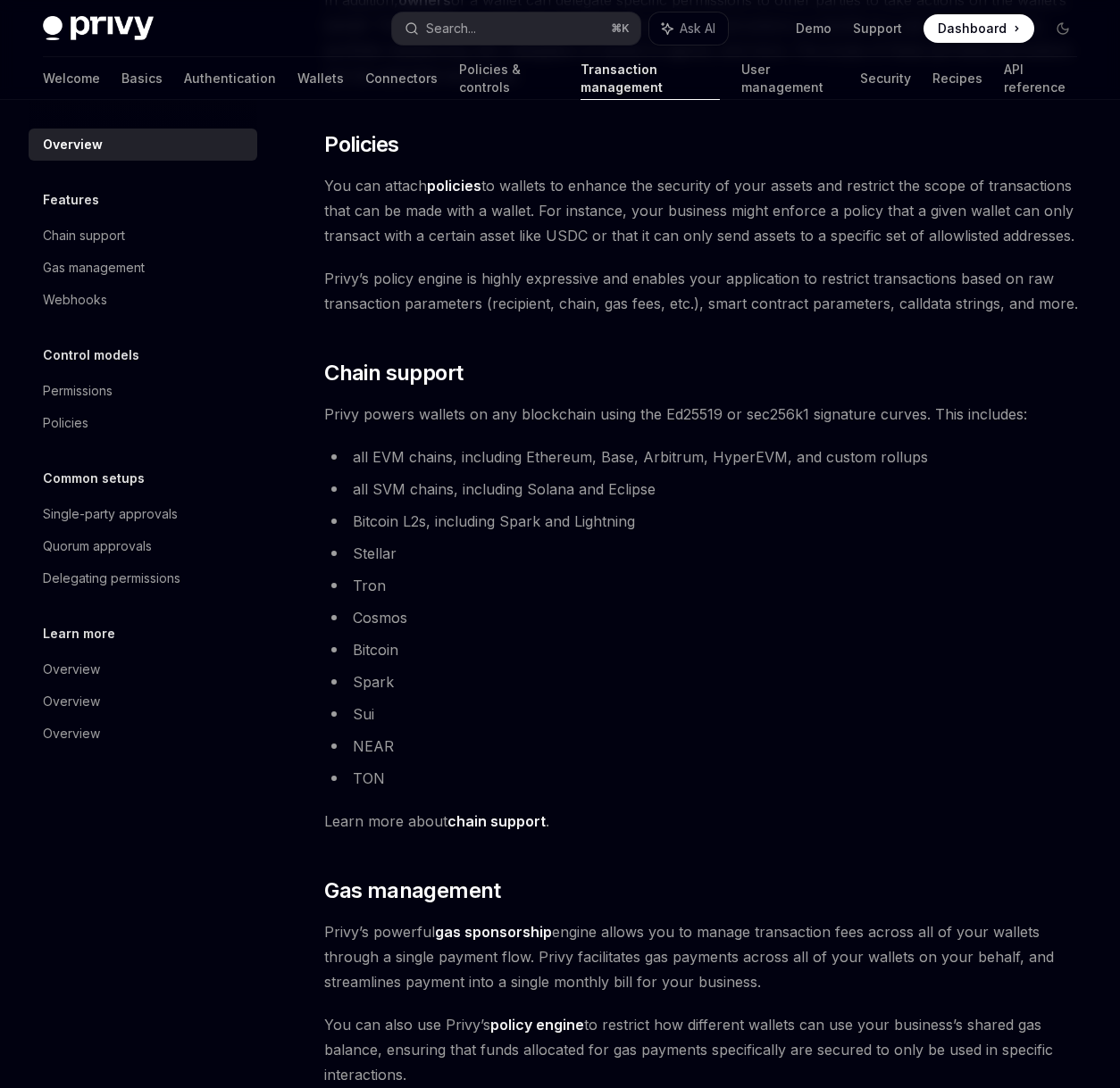
click at [485, 830] on span "Learn more about chain support ." at bounding box center [706, 821] width 763 height 25
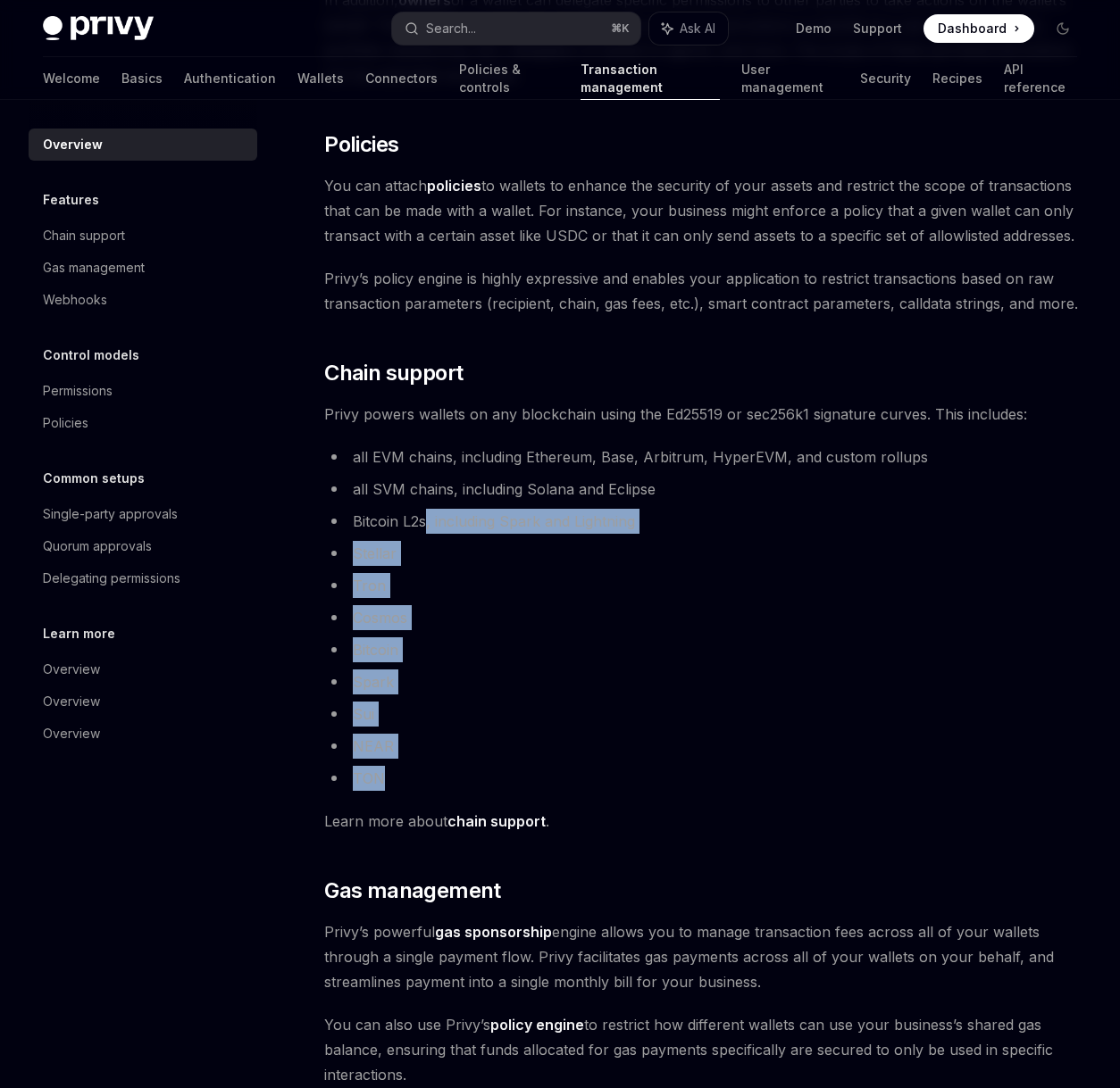
drag, startPoint x: 435, startPoint y: 706, endPoint x: 429, endPoint y: 781, distance: 75.2
click at [429, 781] on ul "all EVM chains, including Ethereum, Base, Arbitrum, HyperEVM, and custom rollup…" at bounding box center [706, 618] width 763 height 346
click at [429, 781] on li "TON" at bounding box center [706, 778] width 763 height 25
drag, startPoint x: 421, startPoint y: 518, endPoint x: 419, endPoint y: 722, distance: 204.0
click at [419, 722] on ul "all EVM chains, including Ethereum, Base, Arbitrum, HyperEVM, and custom rollup…" at bounding box center [706, 618] width 763 height 346
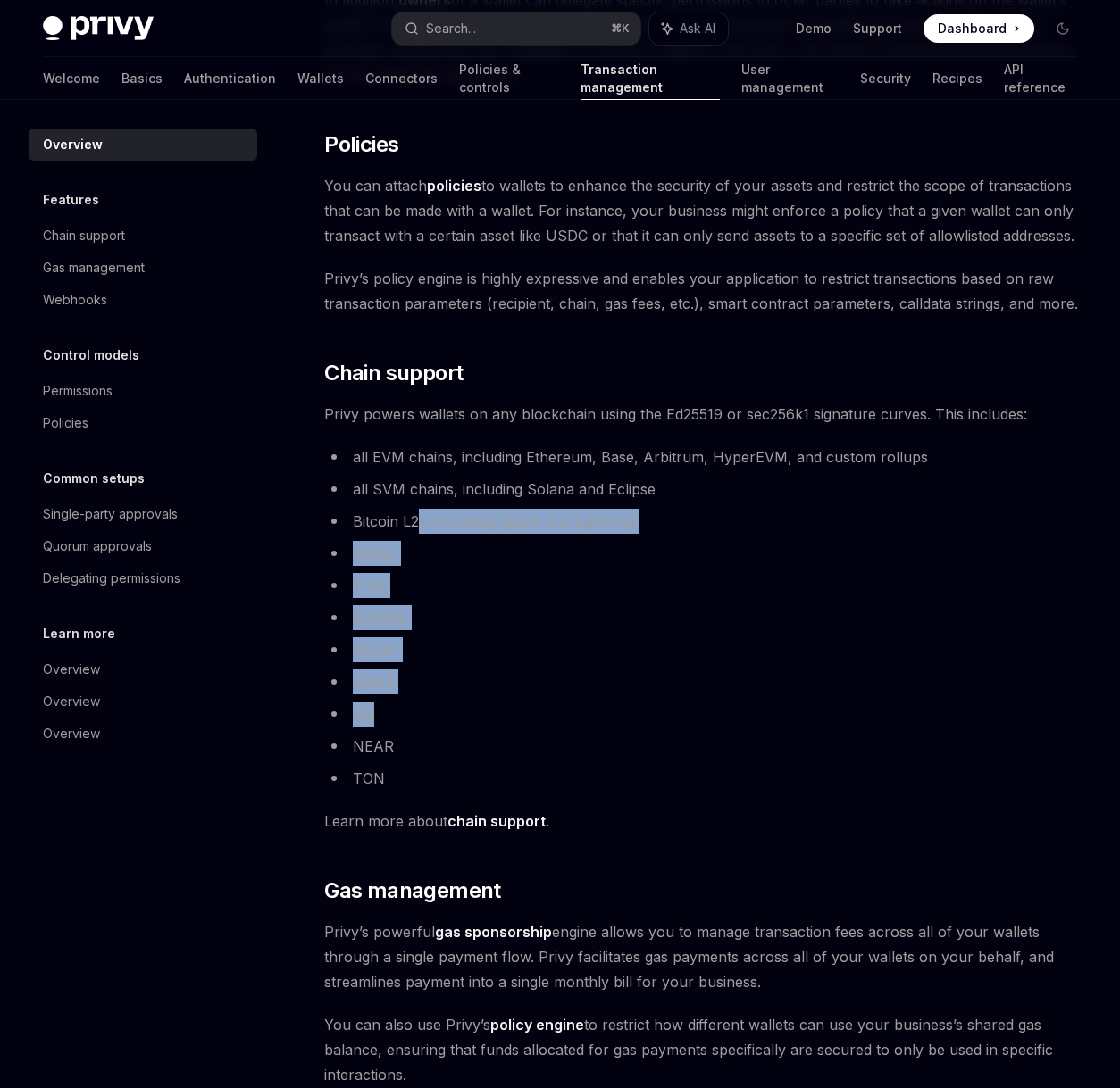
drag, startPoint x: 419, startPoint y: 722, endPoint x: 428, endPoint y: 646, distance: 76.5
click at [419, 721] on li "Sui" at bounding box center [706, 714] width 763 height 25
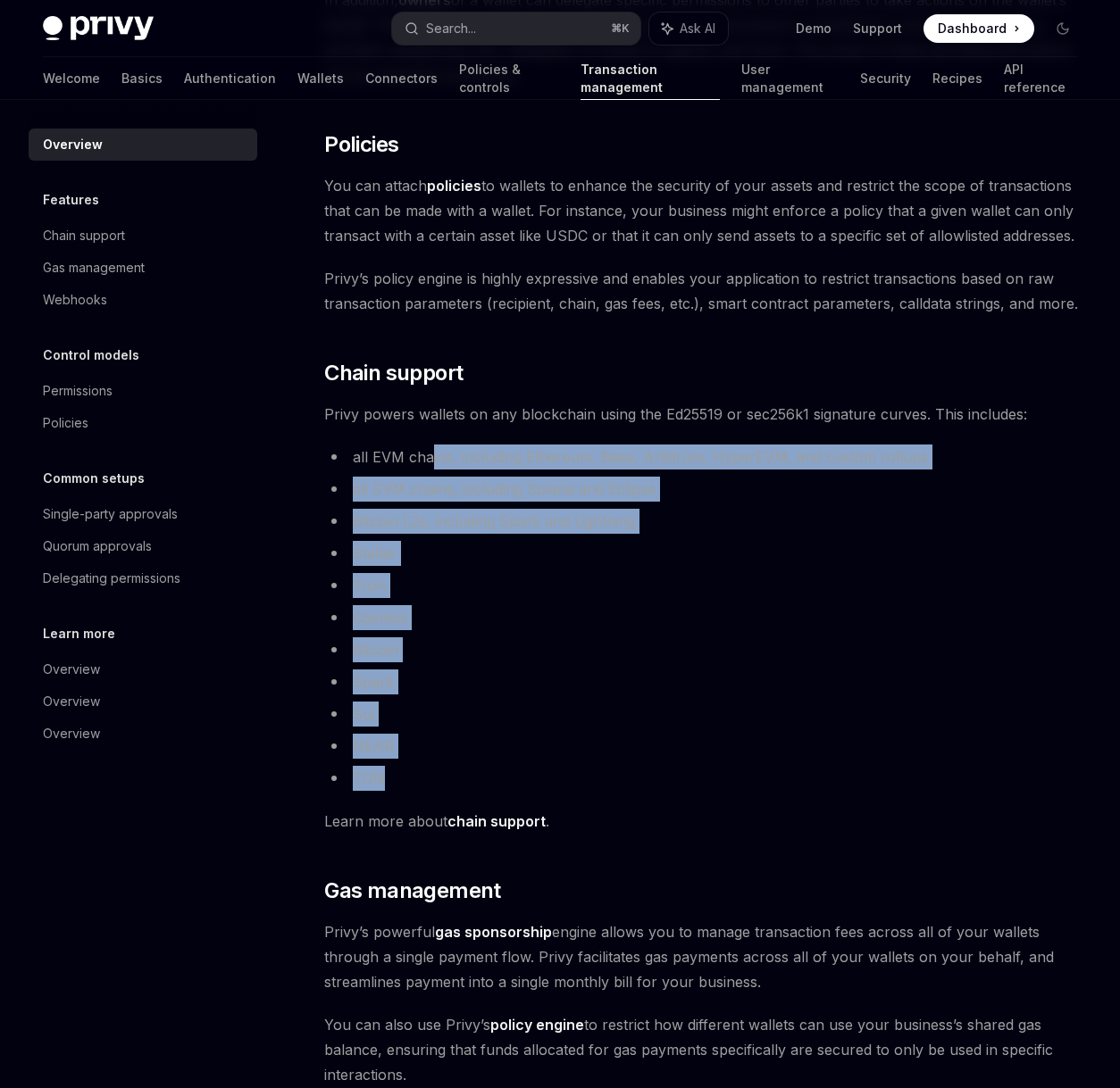
click at [394, 784] on ul "all EVM chains, including Ethereum, Base, Arbitrum, HyperEVM, and custom rollup…" at bounding box center [706, 618] width 763 height 346
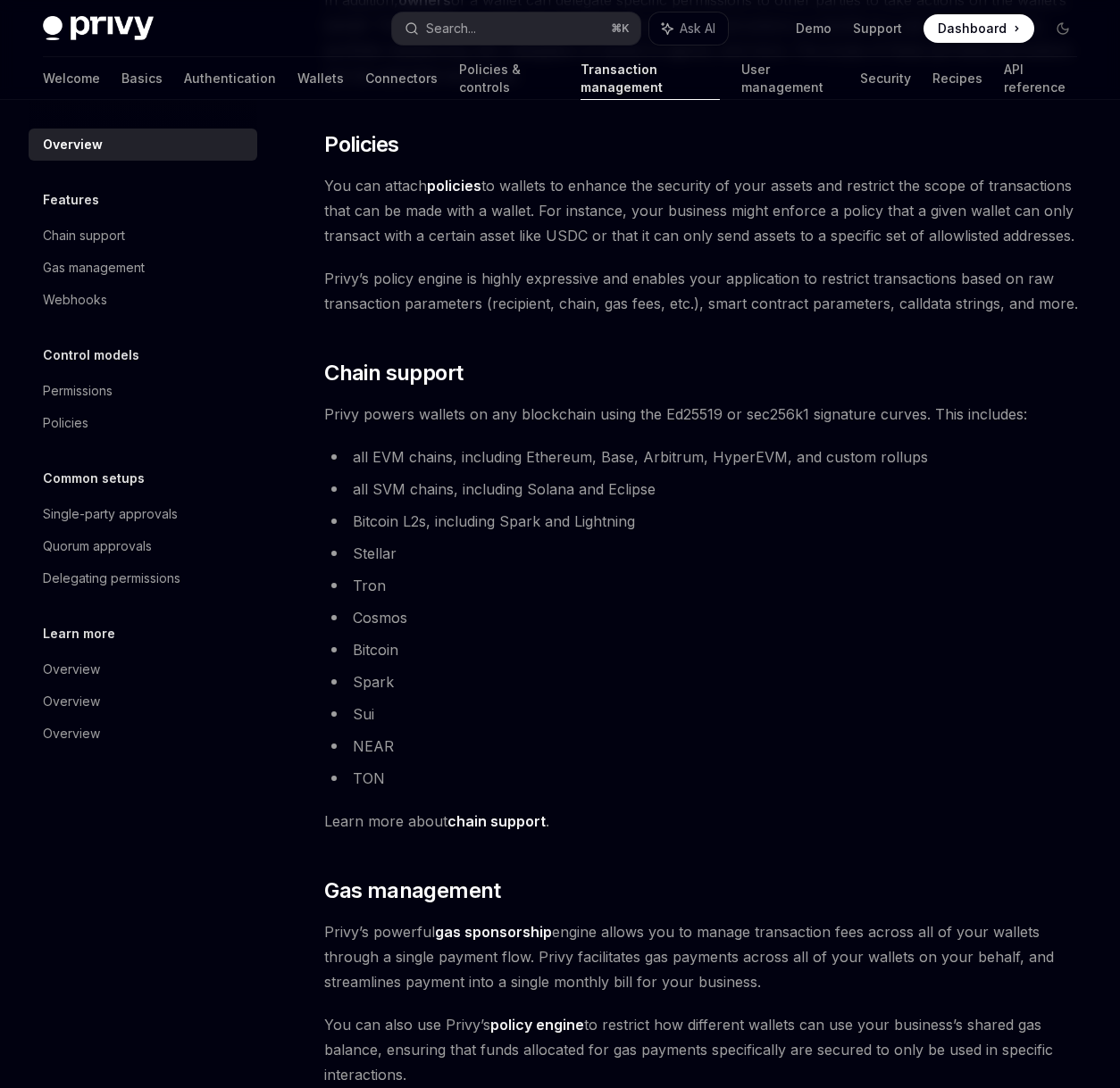
click at [394, 777] on li "TON" at bounding box center [706, 778] width 763 height 25
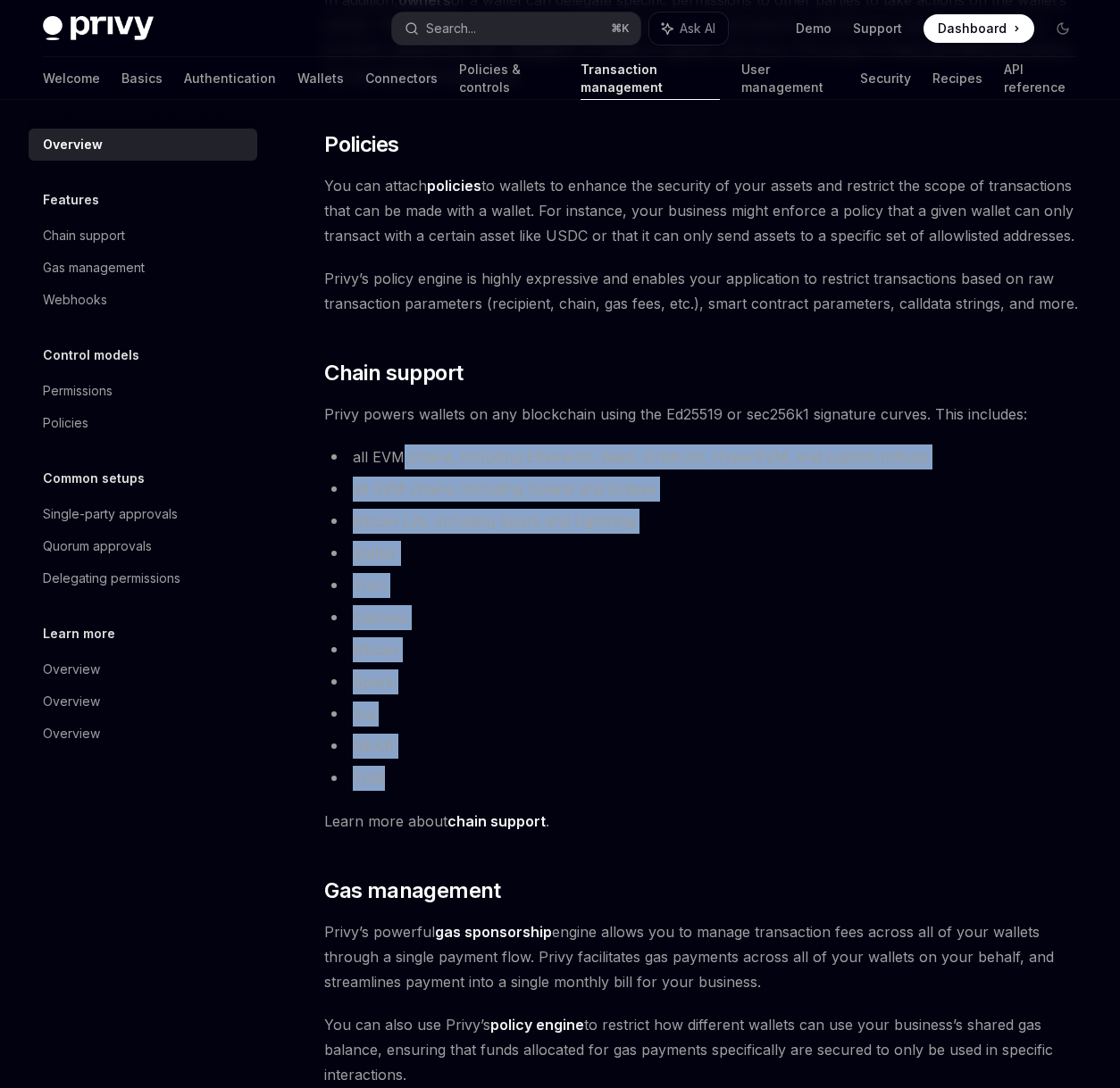
drag, startPoint x: 397, startPoint y: 460, endPoint x: 391, endPoint y: 784, distance: 324.1
click at [391, 784] on ul "all EVM chains, including Ethereum, Base, Arbitrum, HyperEVM, and custom rollup…" at bounding box center [706, 618] width 763 height 346
click at [391, 782] on li "TON" at bounding box center [706, 778] width 763 height 25
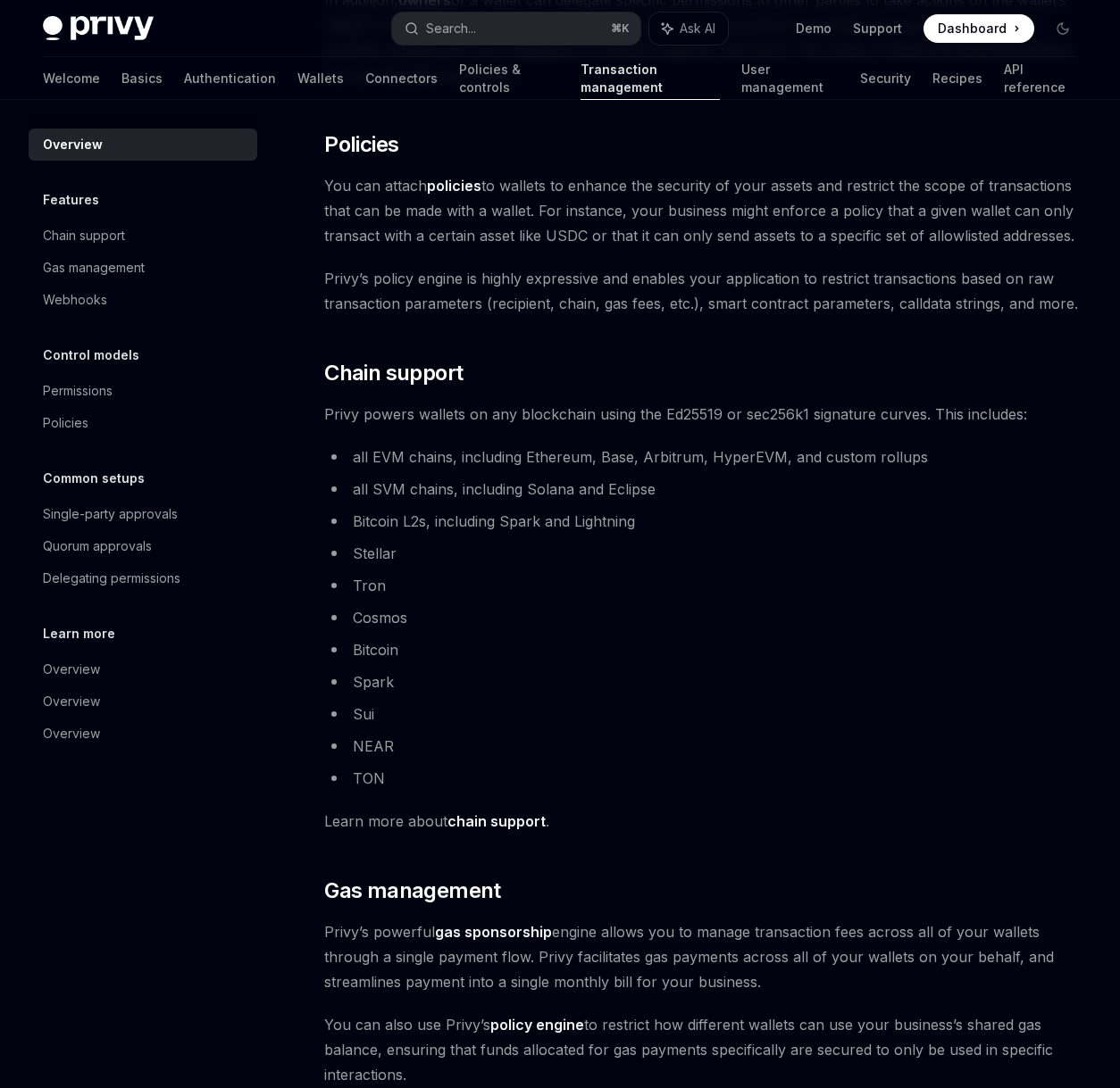
click at [484, 822] on link "chain support" at bounding box center [496, 822] width 99 height 19
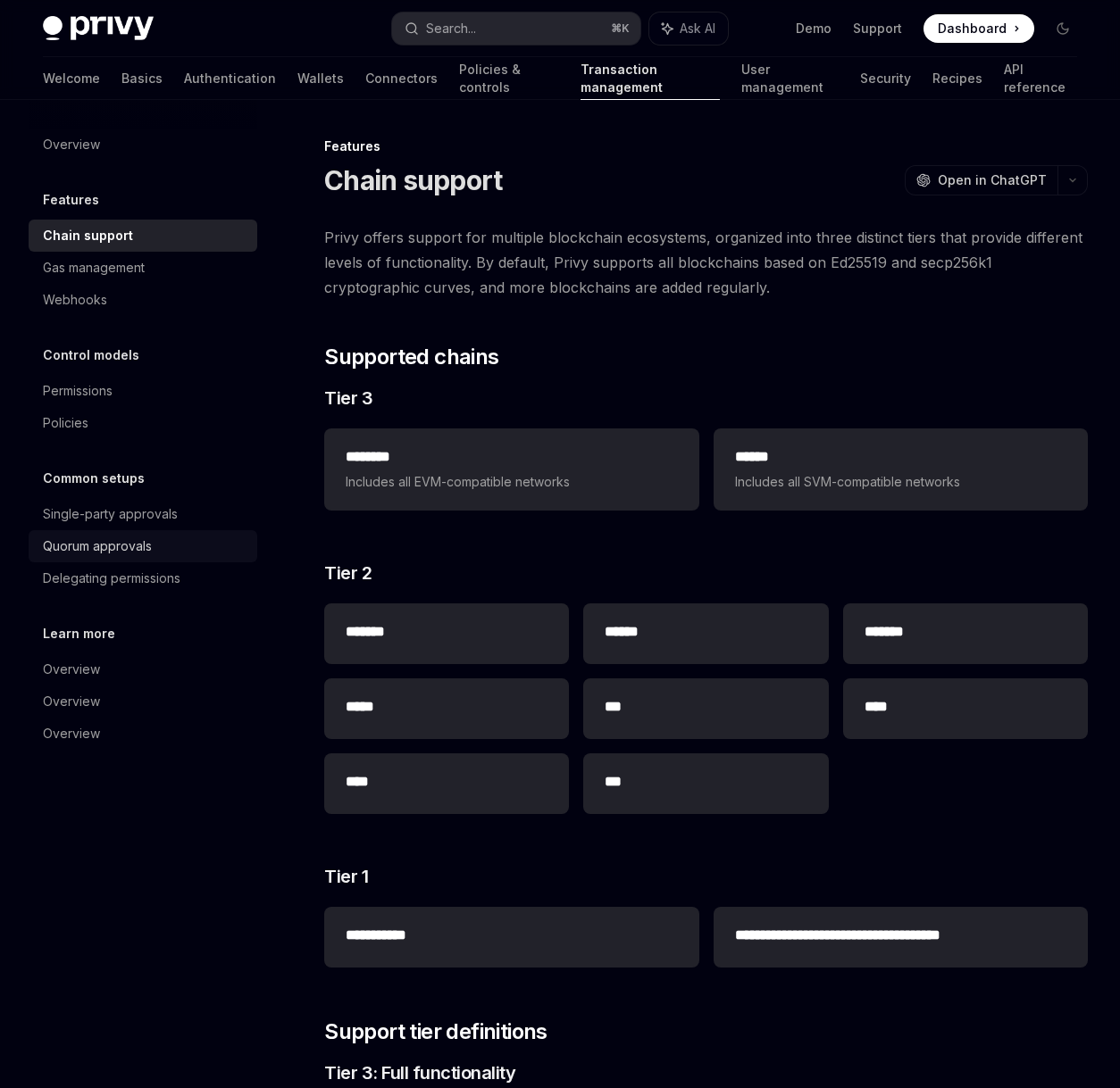
click at [112, 552] on div "Quorum approvals" at bounding box center [98, 546] width 109 height 21
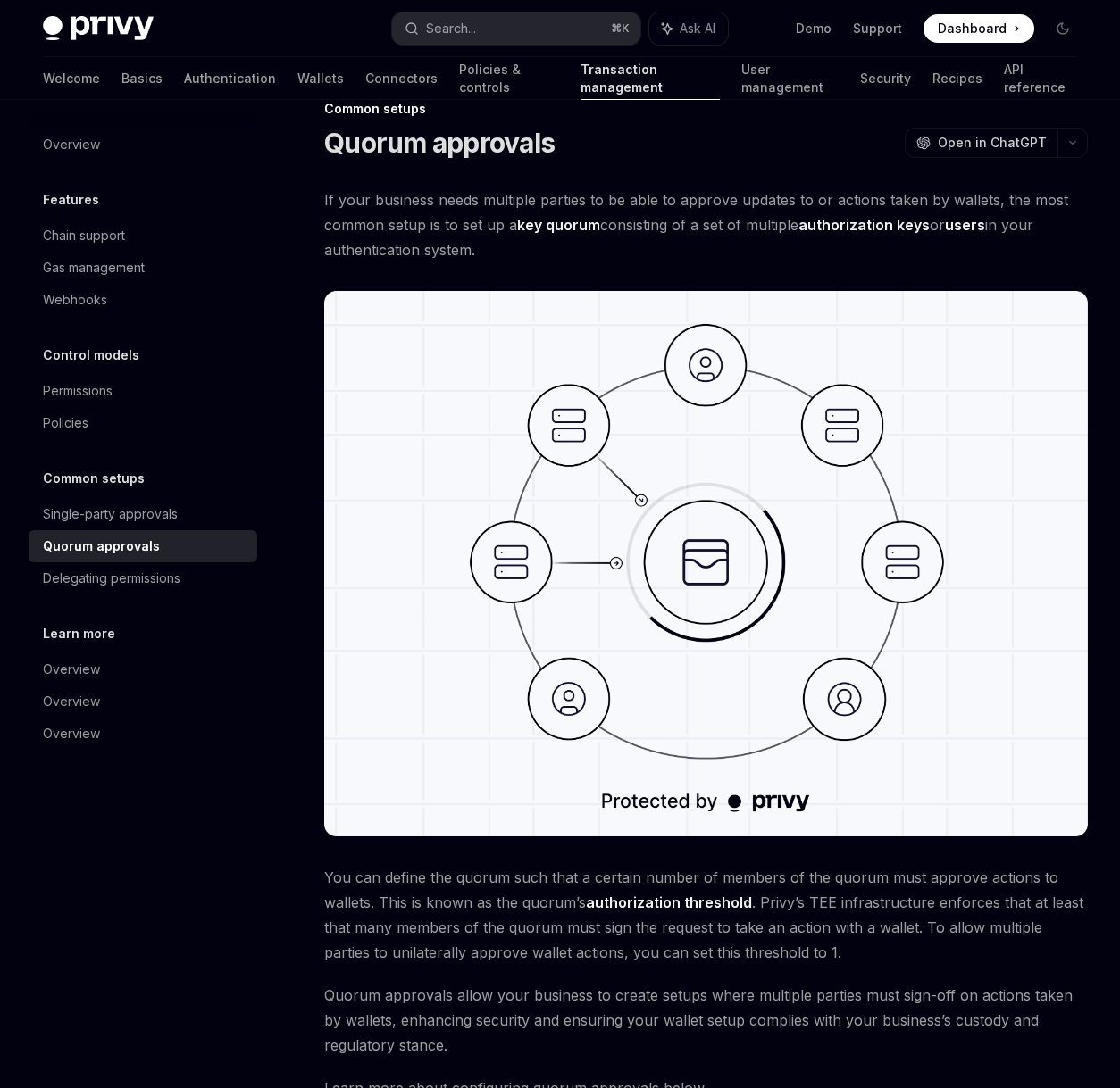
scroll to position [450, 0]
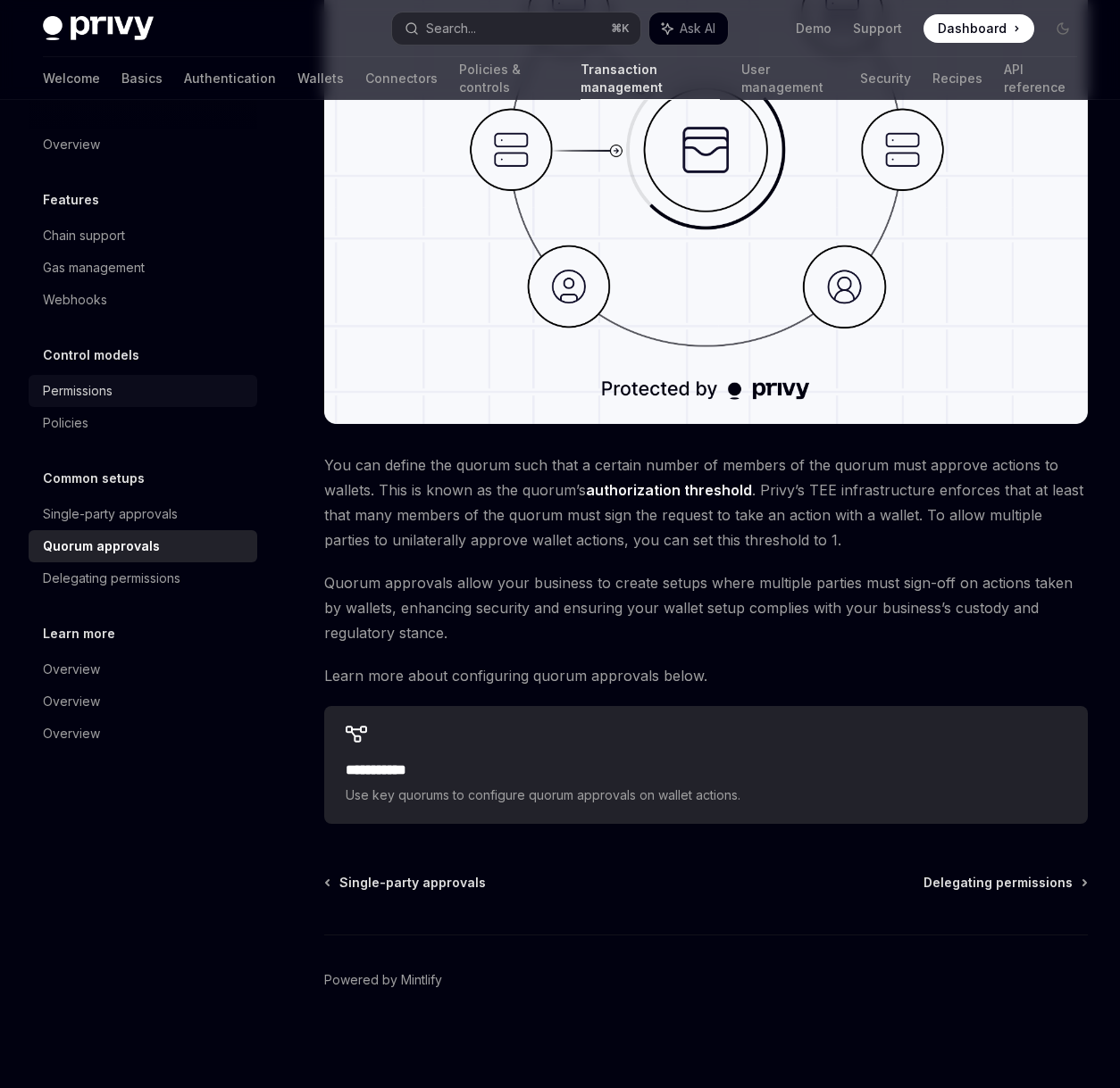
click at [129, 390] on div "Permissions" at bounding box center [144, 391] width 204 height 21
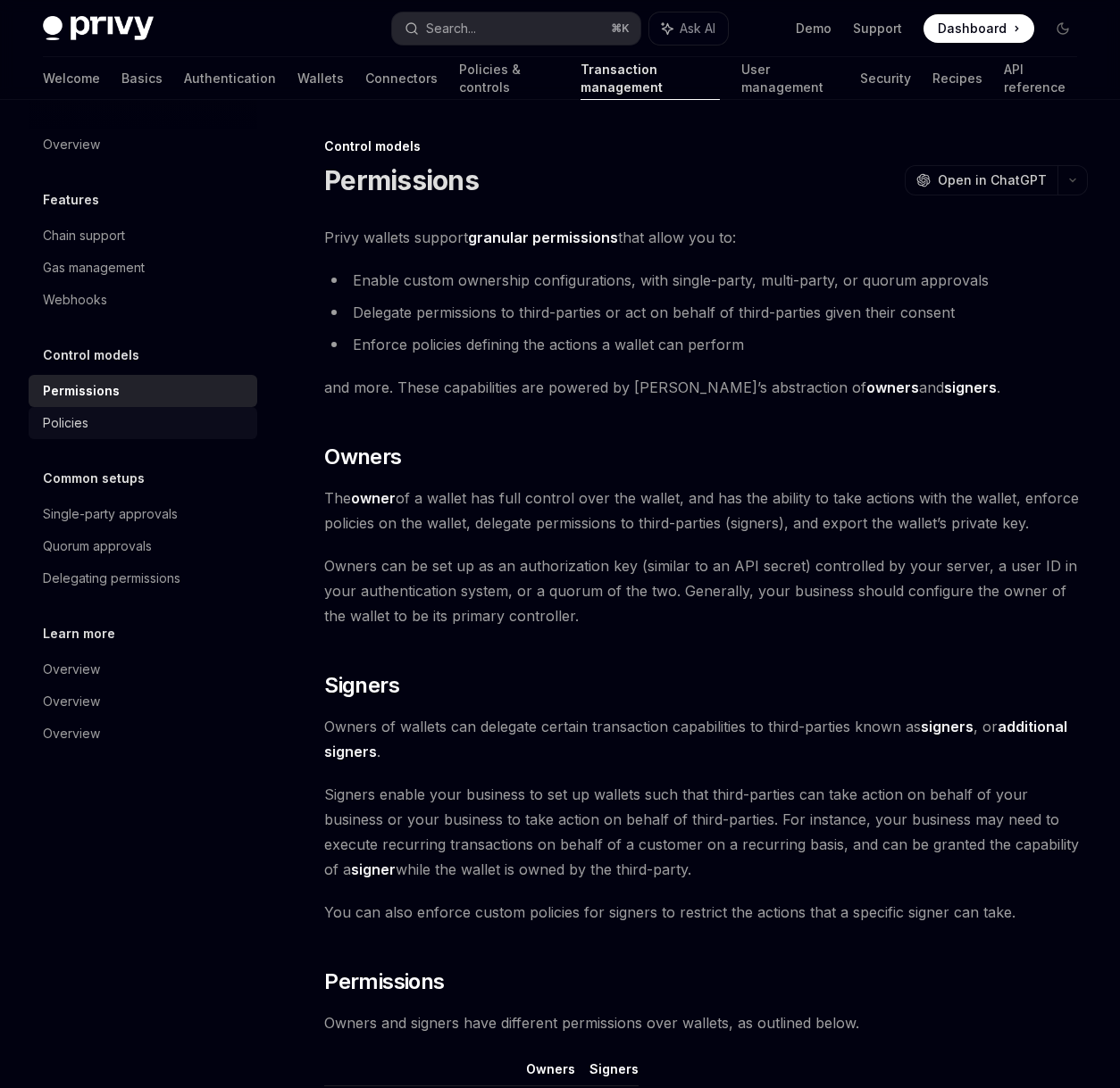
click at [125, 416] on div "Policies" at bounding box center [144, 423] width 204 height 21
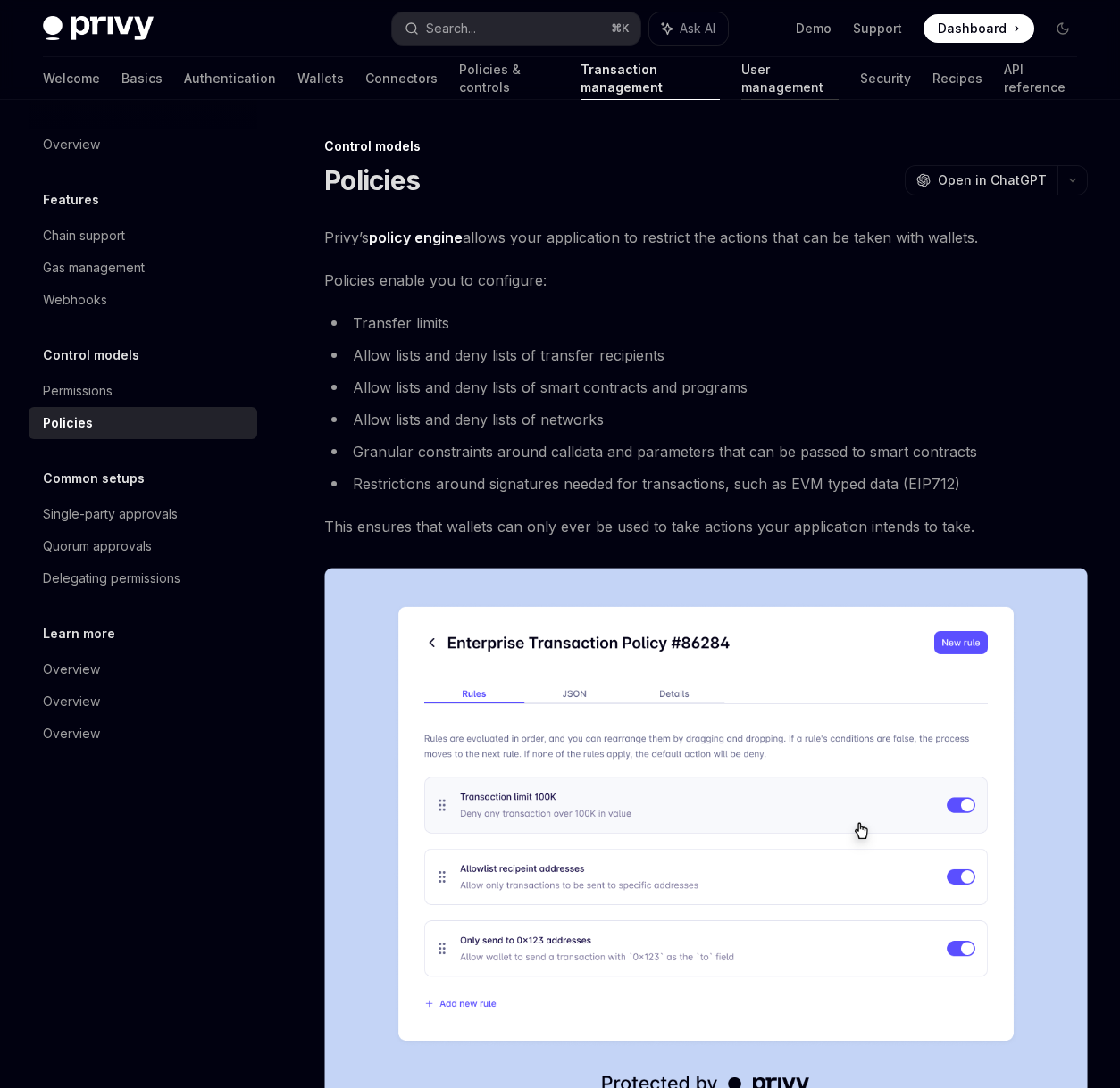
click at [741, 91] on link "User management" at bounding box center [790, 78] width 99 height 43
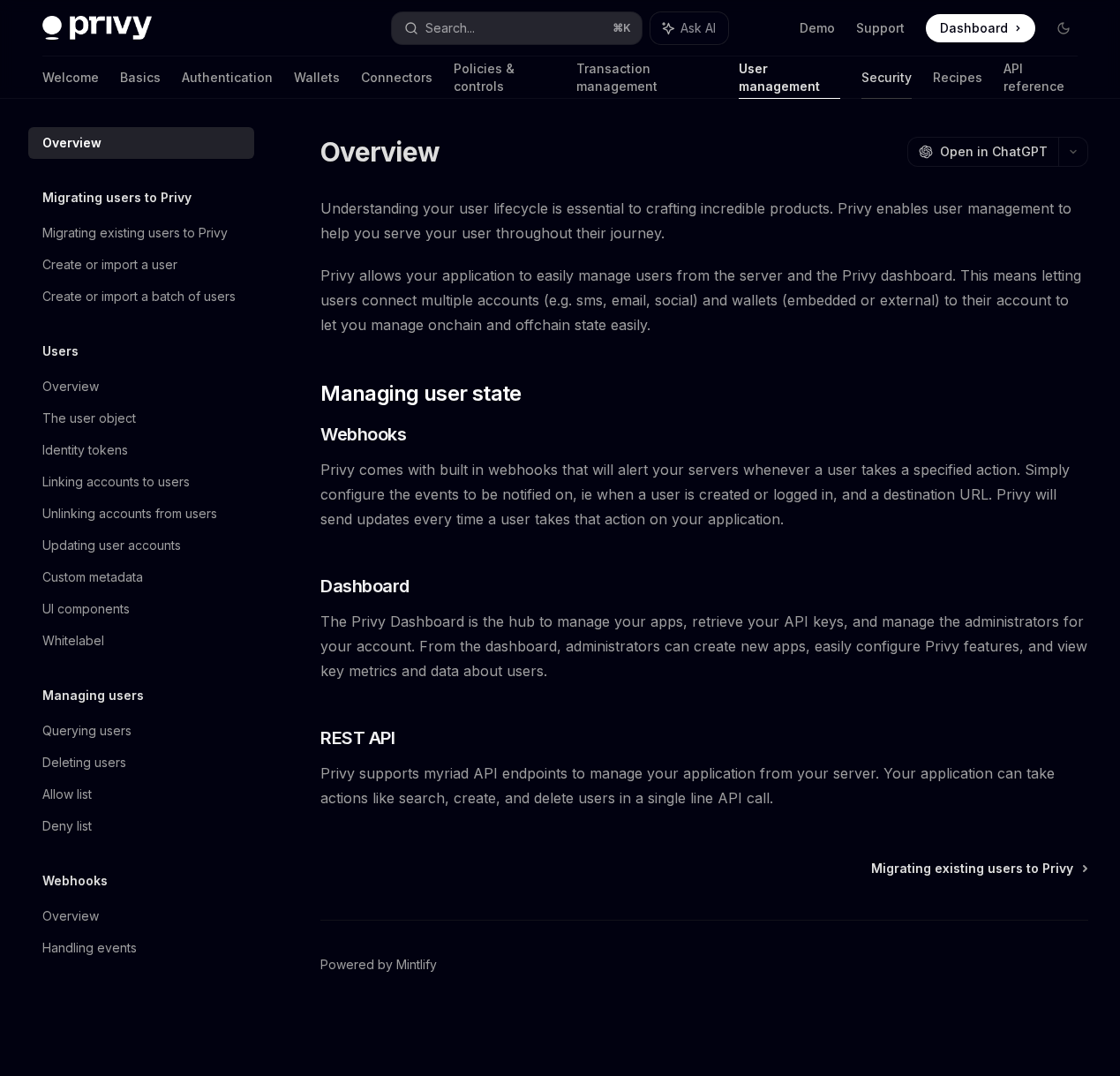
click at [861, 72] on link "Security" at bounding box center [886, 78] width 50 height 43
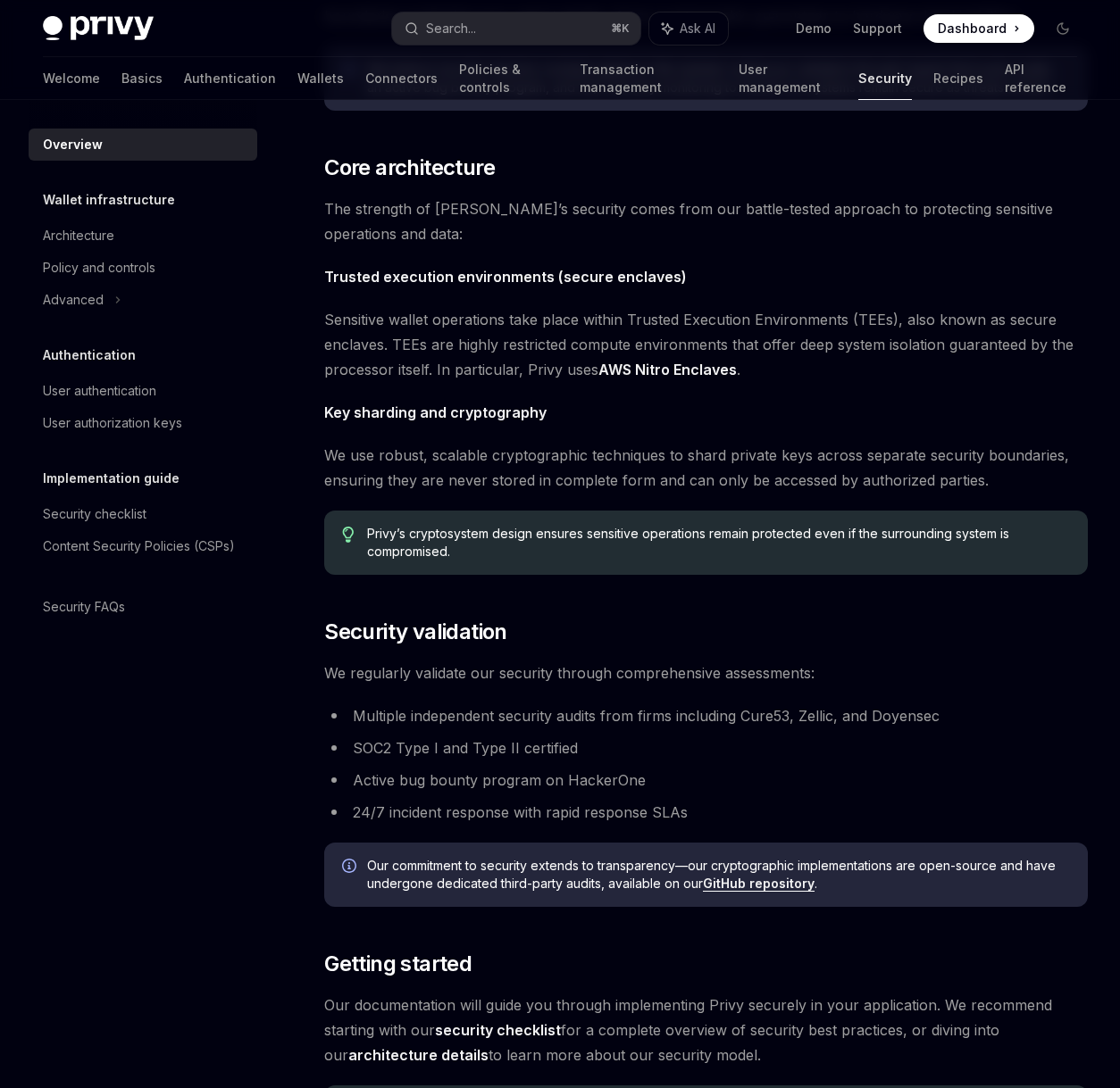
scroll to position [814, 0]
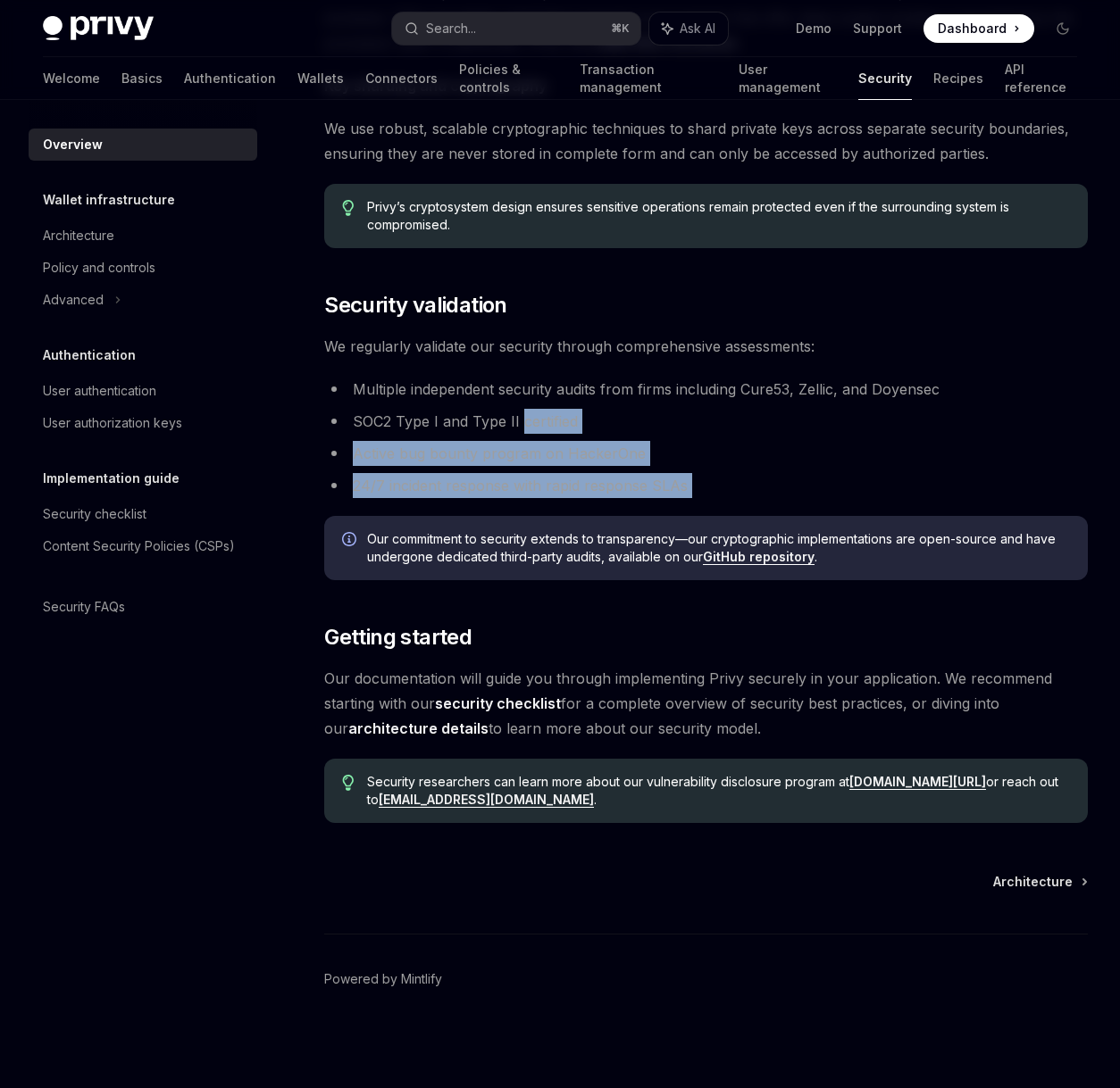
drag, startPoint x: 522, startPoint y: 432, endPoint x: 529, endPoint y: 498, distance: 66.4
click at [529, 498] on div "The security of your users’ data and digital assets is our top priority at Priv…" at bounding box center [706, 103] width 763 height 1439
click at [529, 497] on li "24/7 incident response with rapid response SLAs" at bounding box center [706, 486] width 763 height 25
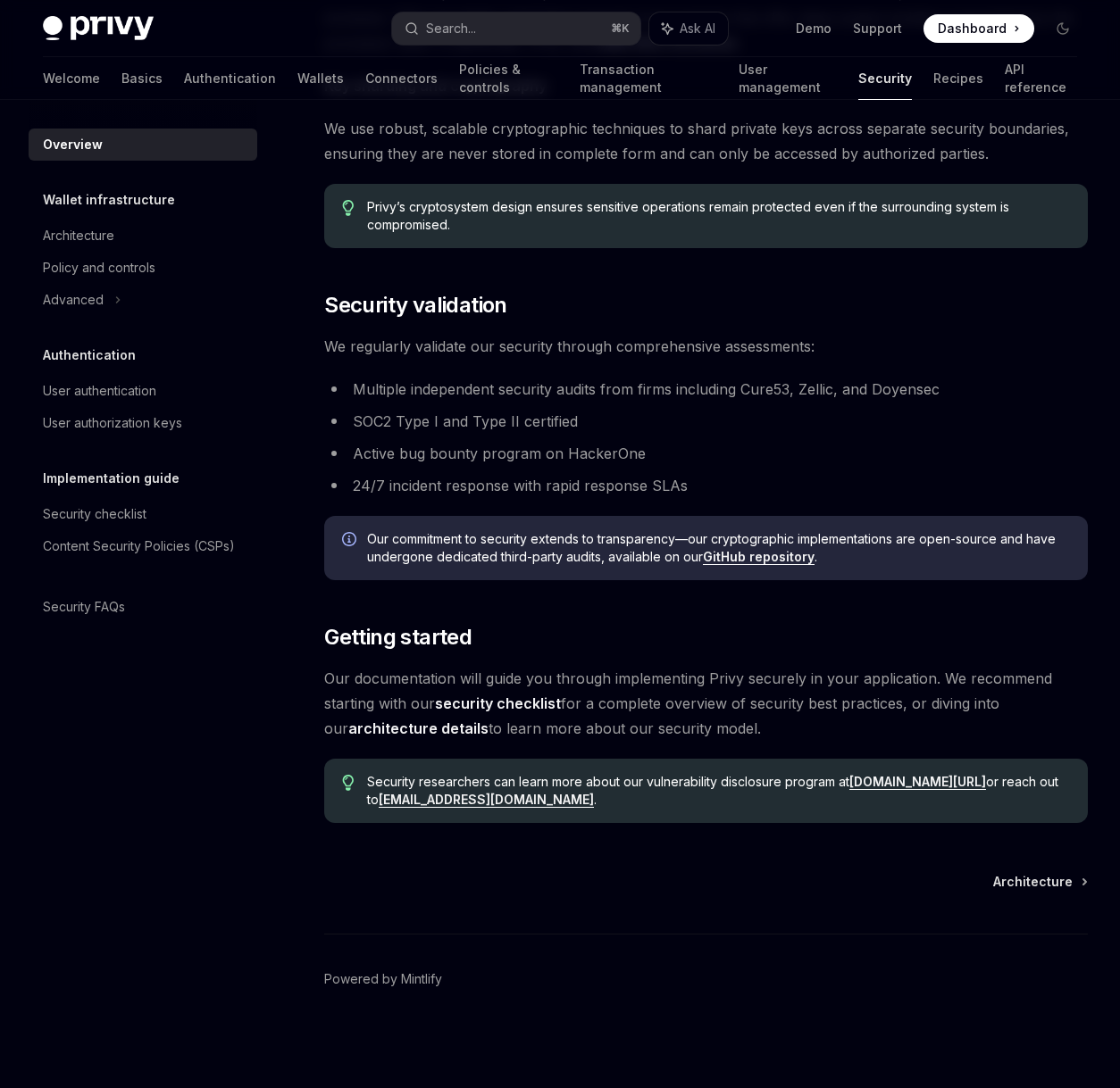
click at [529, 495] on li "24/7 incident response with rapid response SLAs" at bounding box center [706, 486] width 763 height 25
click at [97, 522] on div "Security checklist" at bounding box center [95, 514] width 103 height 21
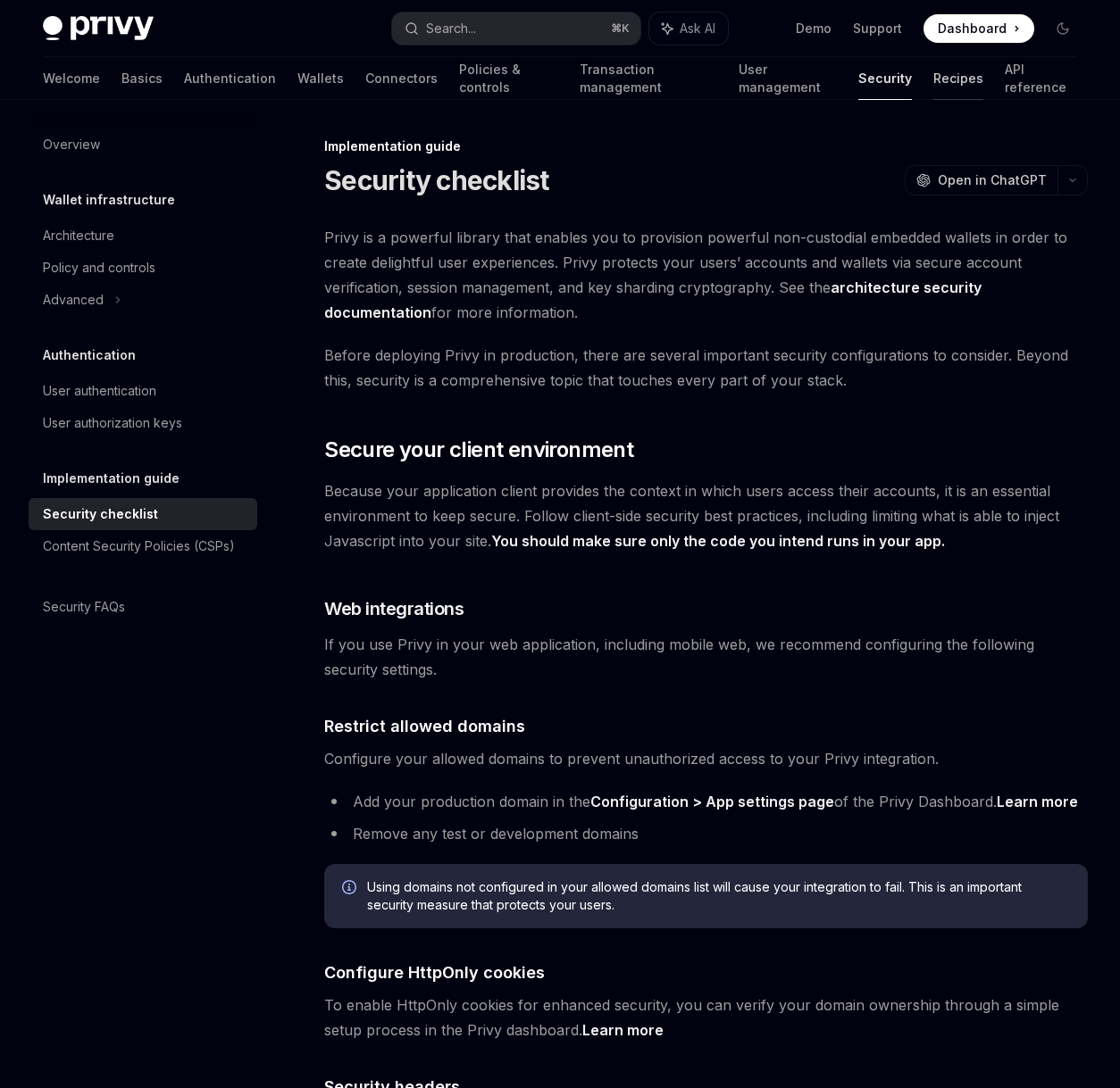
click at [933, 97] on link "Recipes" at bounding box center [958, 78] width 50 height 43
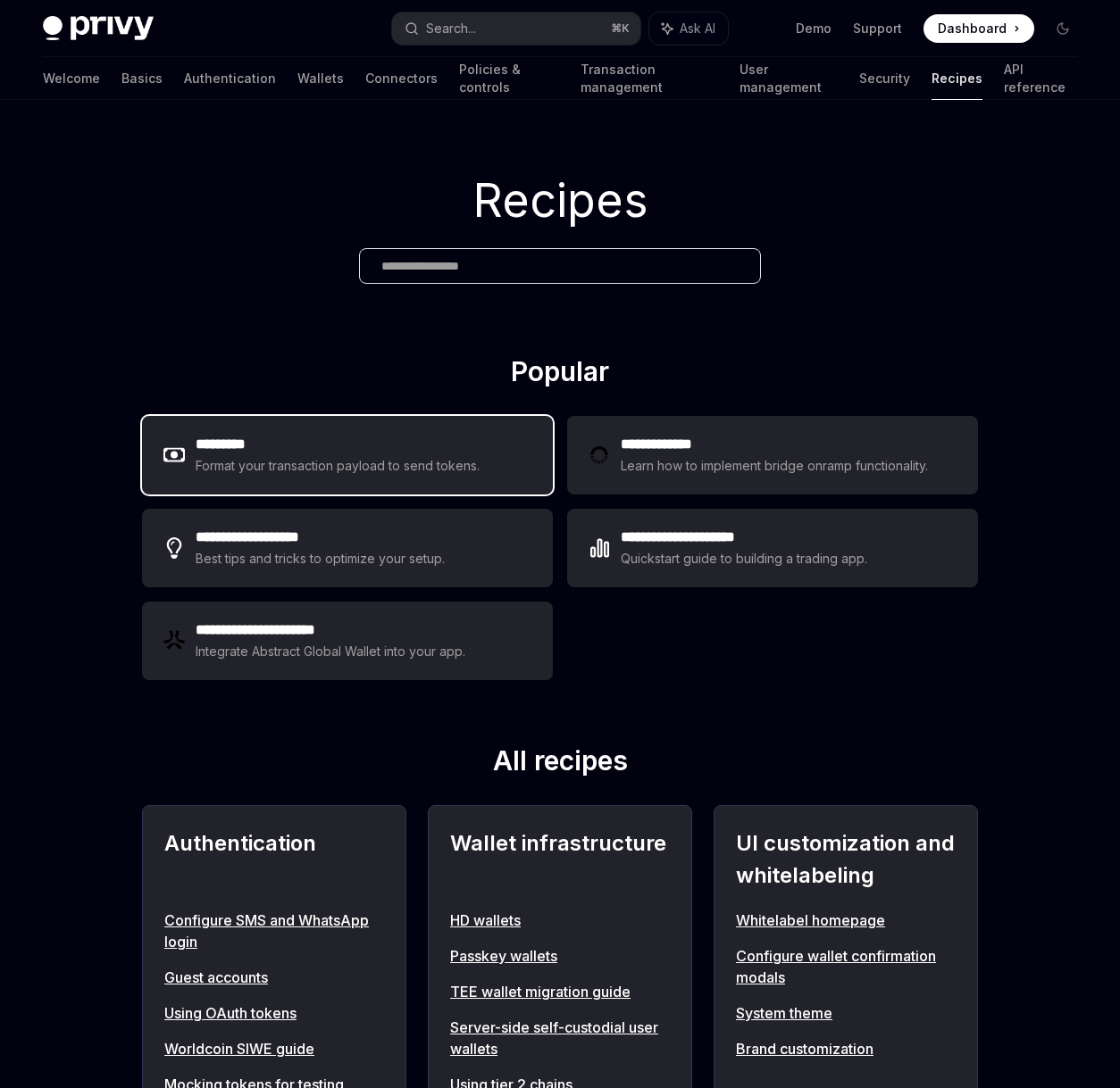
click at [370, 436] on h2 "*********" at bounding box center [338, 445] width 285 height 21
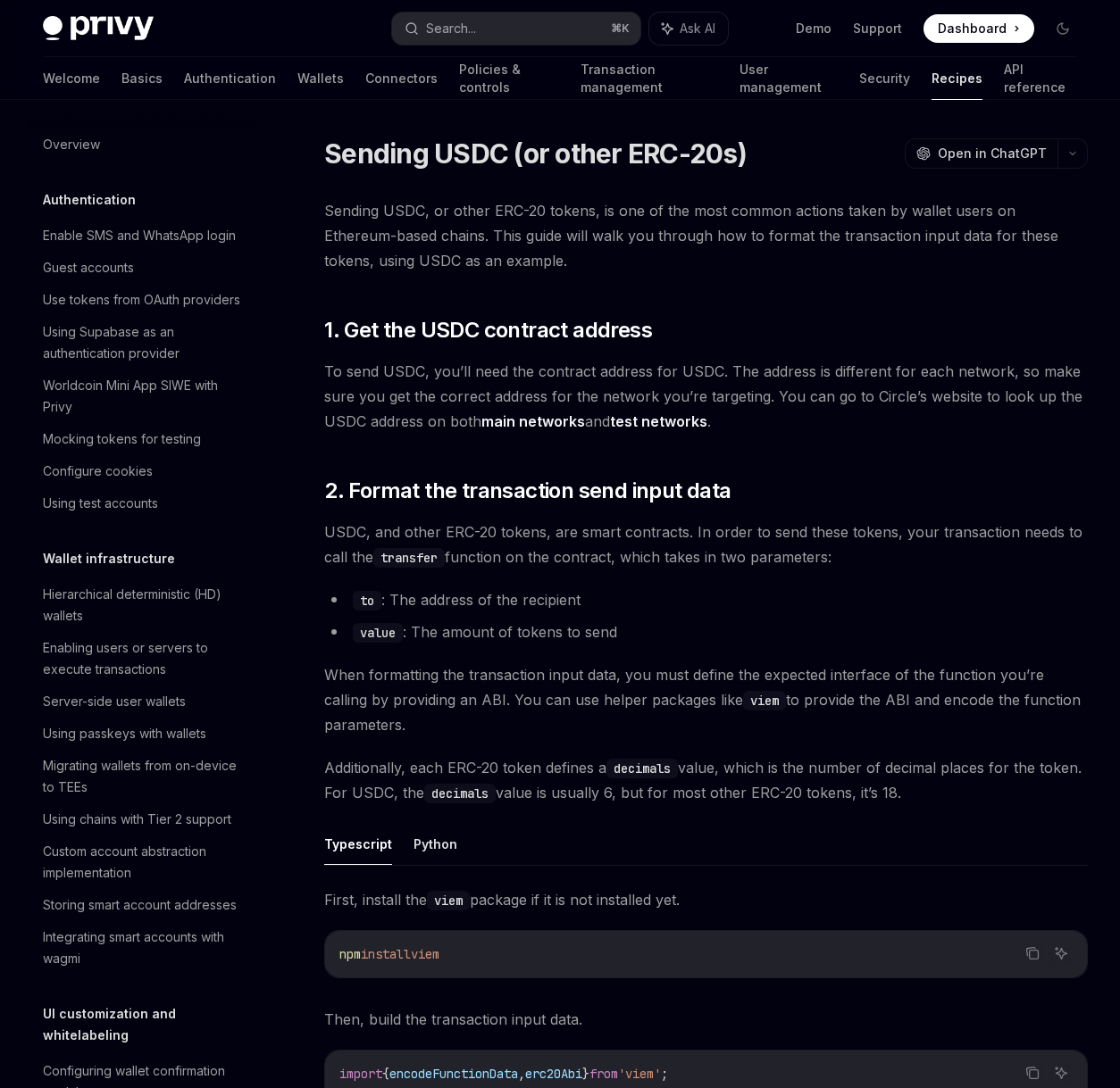
scroll to position [490, 0]
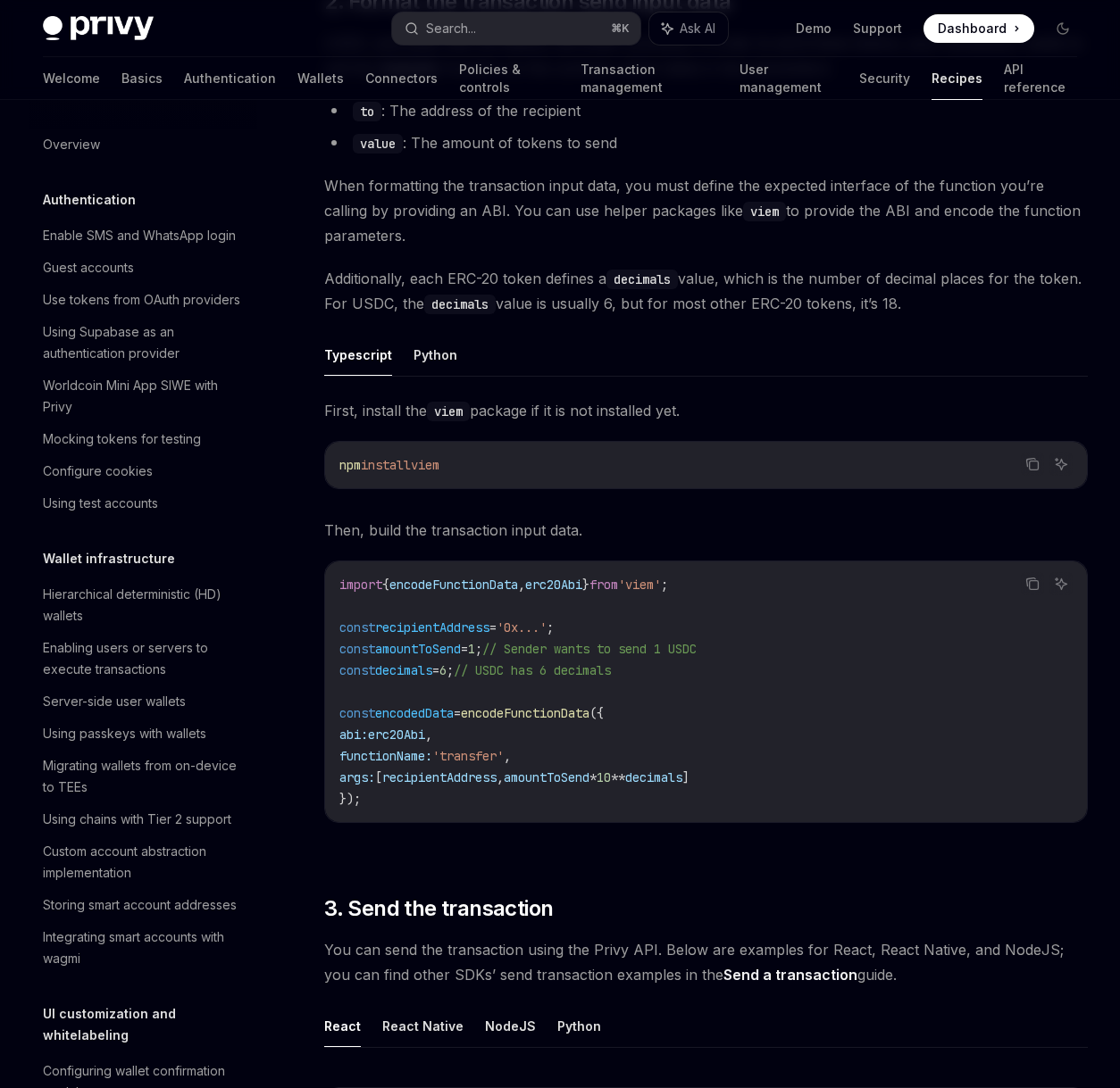
drag, startPoint x: 430, startPoint y: 464, endPoint x: 477, endPoint y: 464, distance: 47.0
click at [477, 464] on code "npm install viem" at bounding box center [706, 465] width 733 height 21
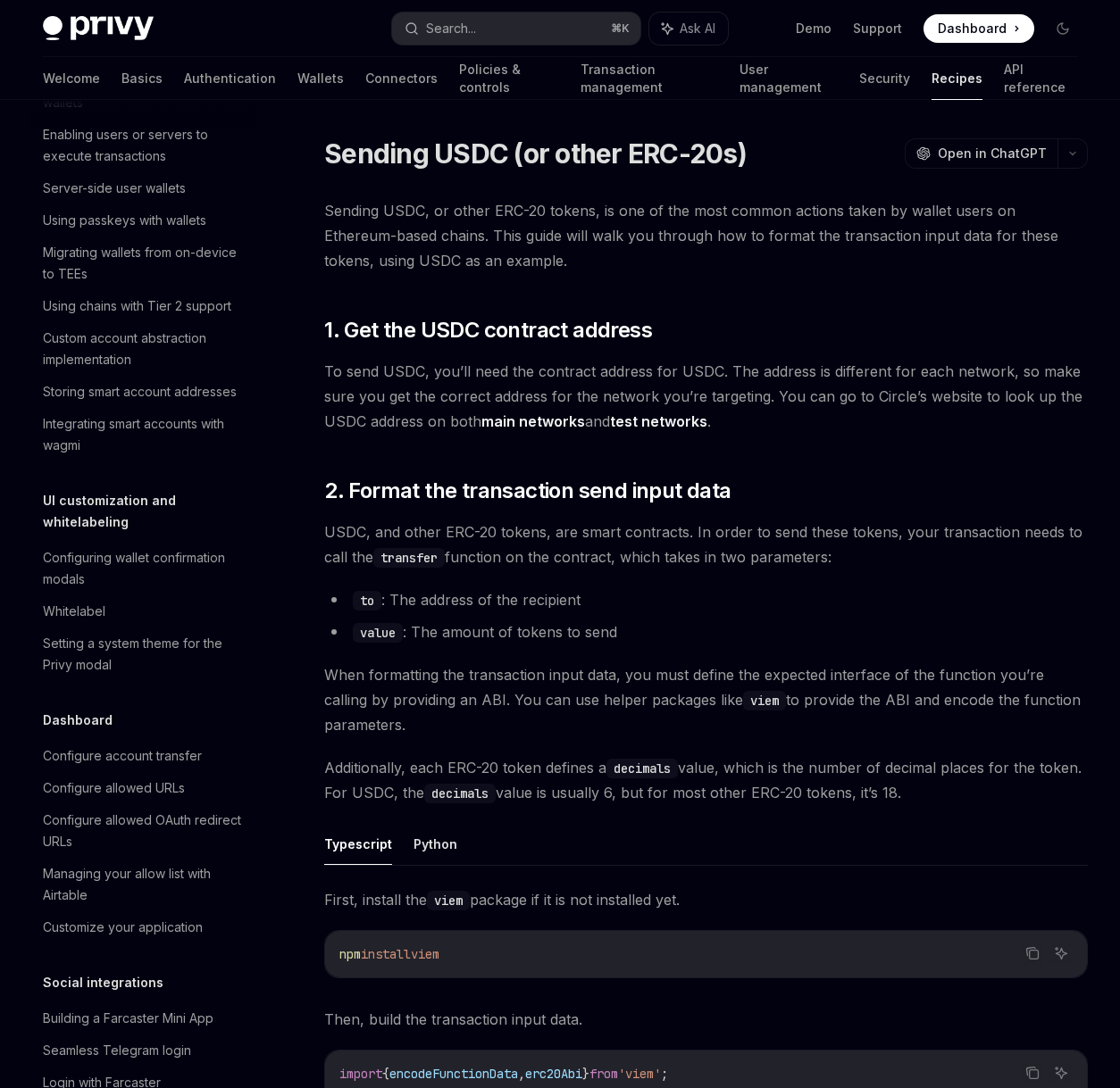
scroll to position [1075, 0]
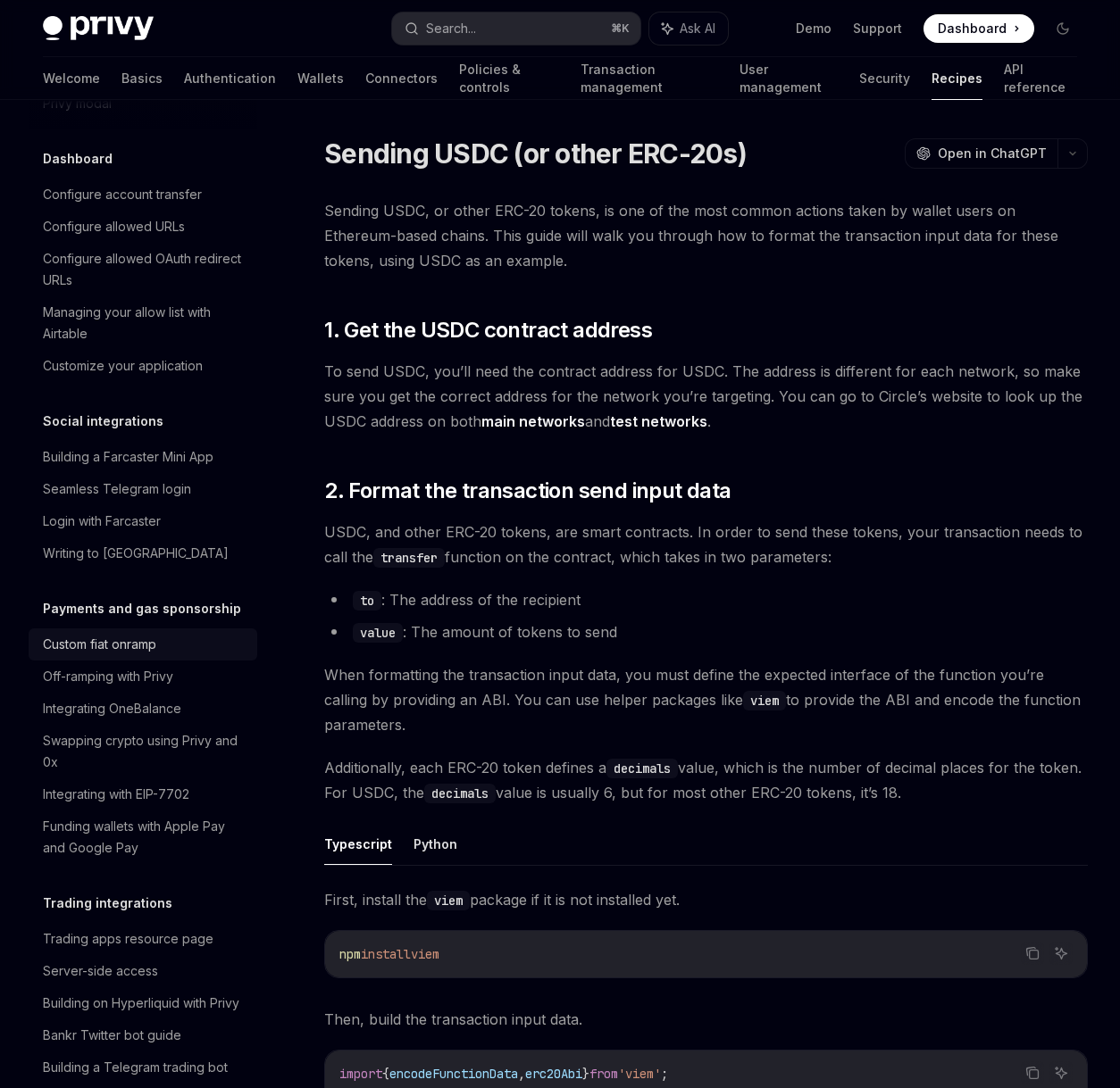
click at [156, 655] on div "Custom fiat onramp" at bounding box center [99, 644] width 114 height 21
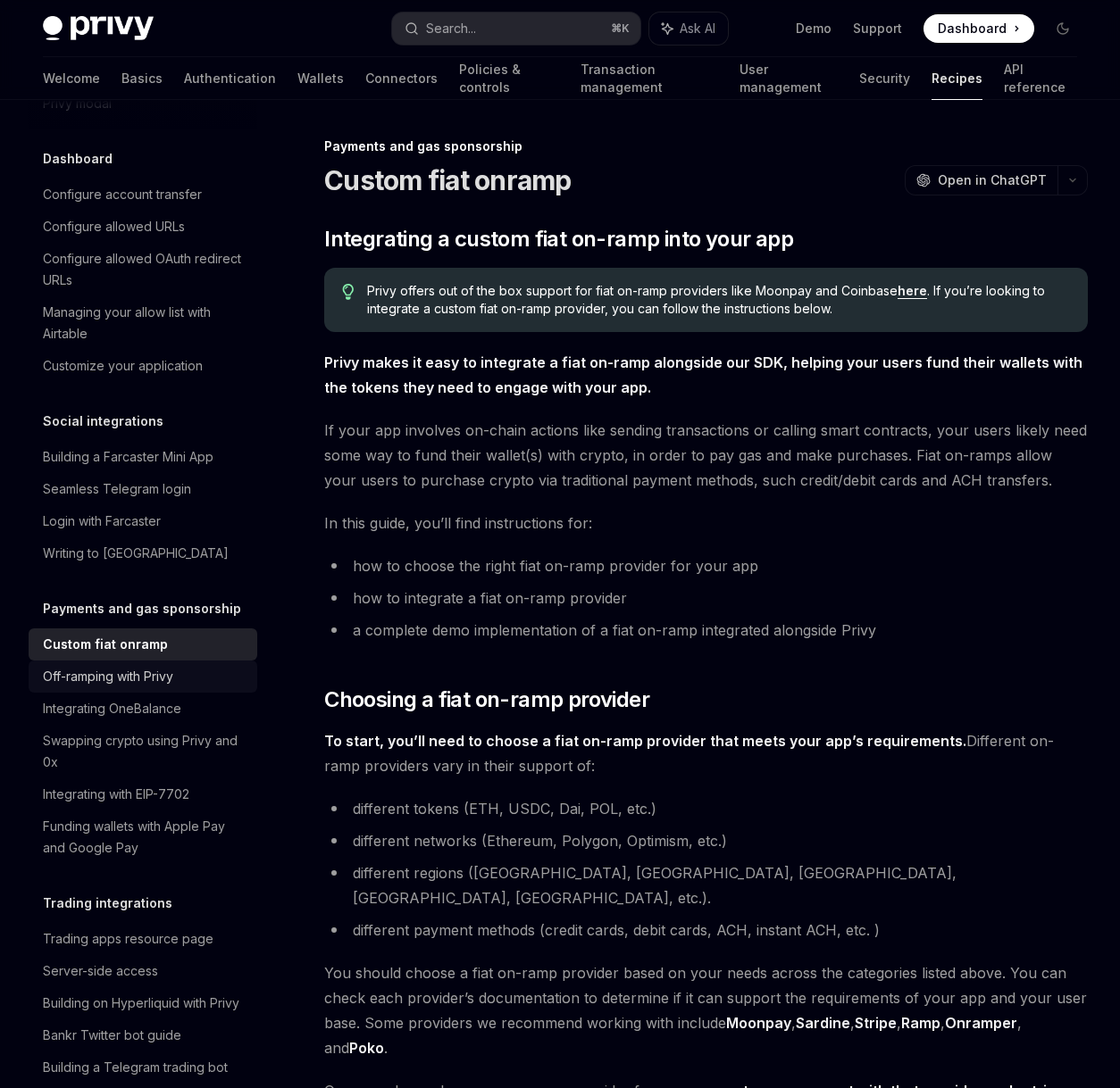
click at [154, 687] on div "Off-ramping with Privy" at bounding box center [108, 676] width 130 height 21
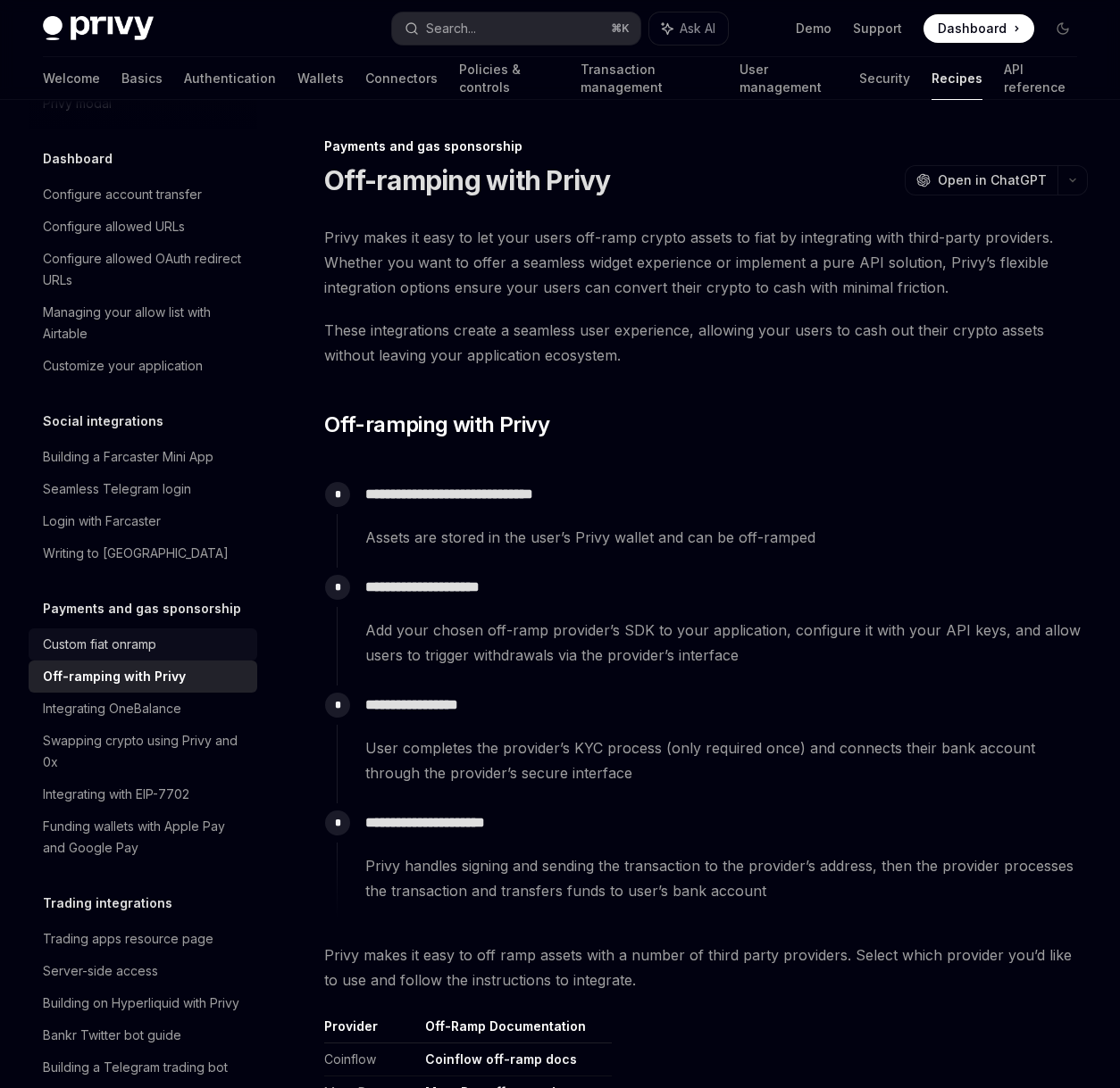
click at [161, 655] on div "Custom fiat onramp" at bounding box center [144, 644] width 204 height 21
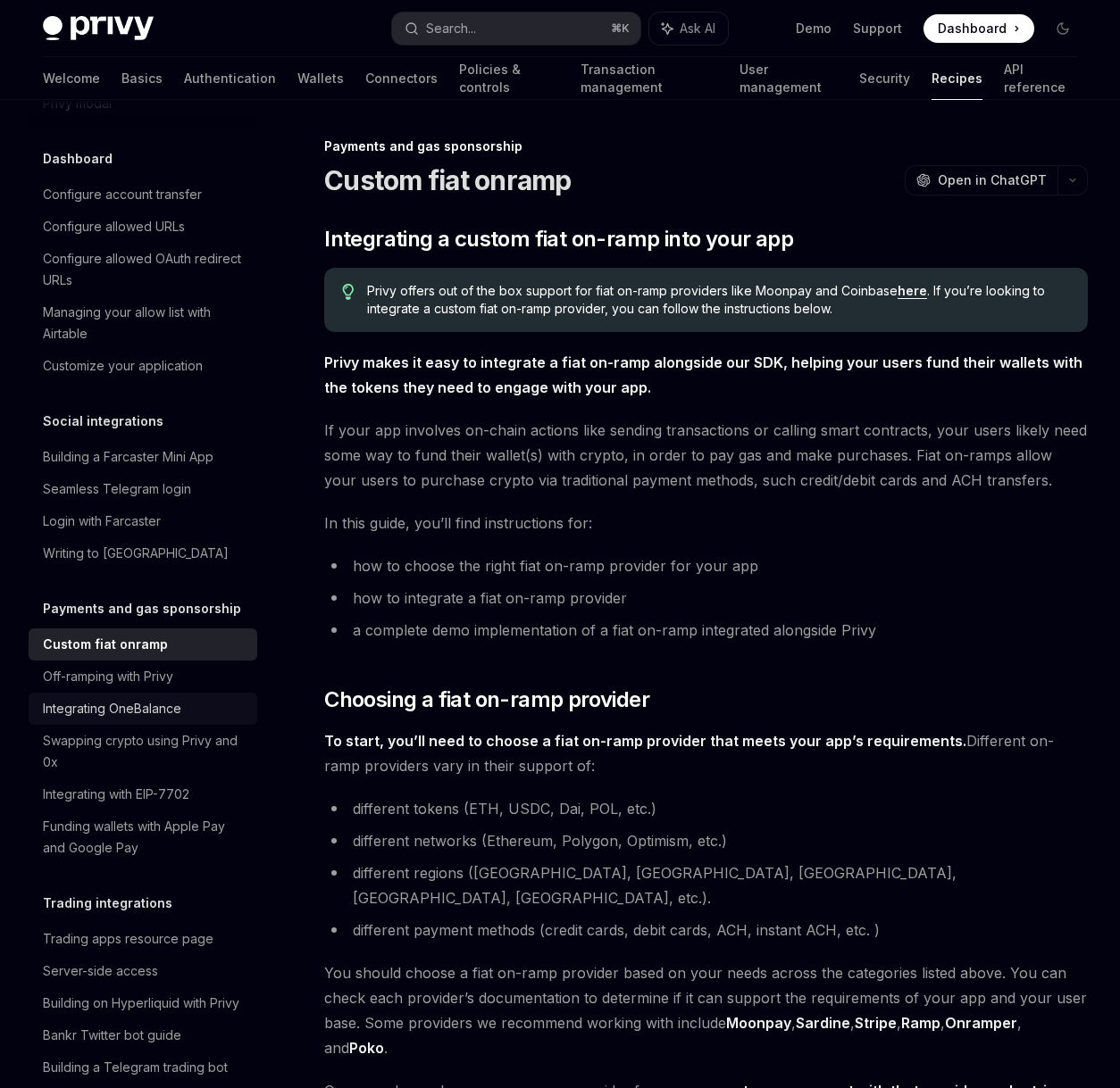
click at [152, 719] on div "Integrating OneBalance" at bounding box center [112, 708] width 139 height 21
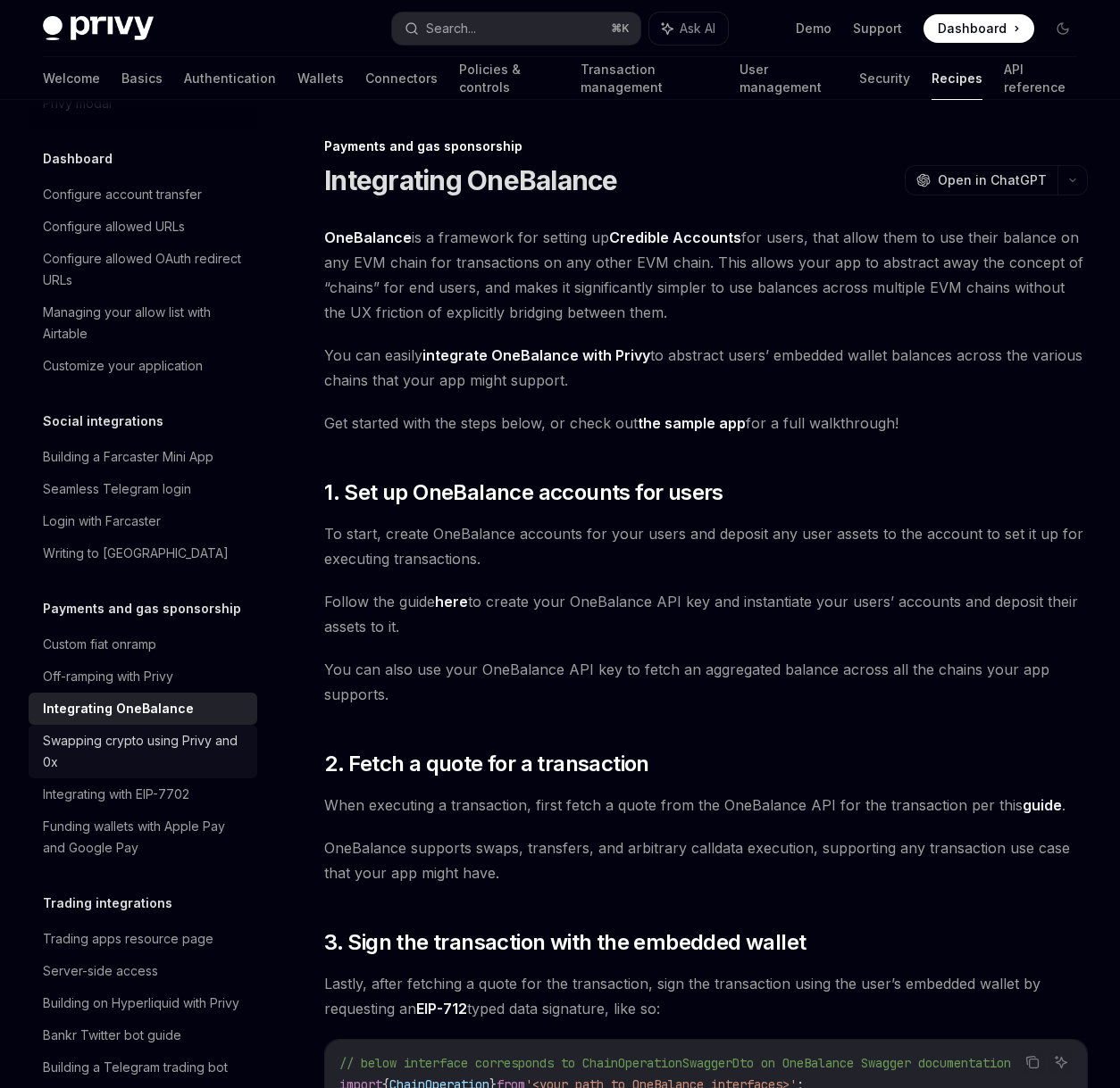
click at [151, 773] on div "Swapping crypto using Privy and 0x" at bounding box center [144, 751] width 204 height 43
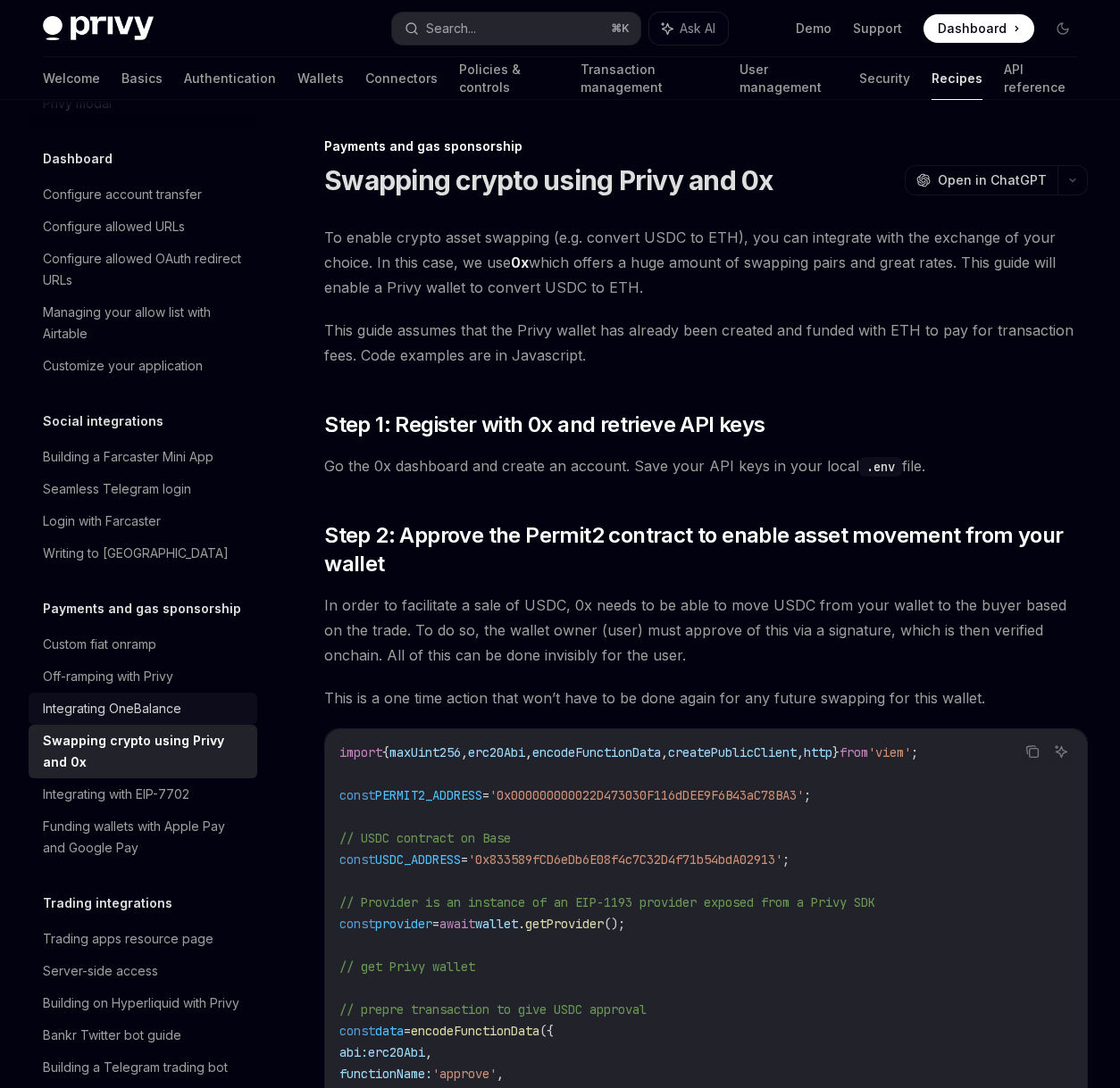
click at [159, 719] on div "Integrating OneBalance" at bounding box center [112, 708] width 139 height 21
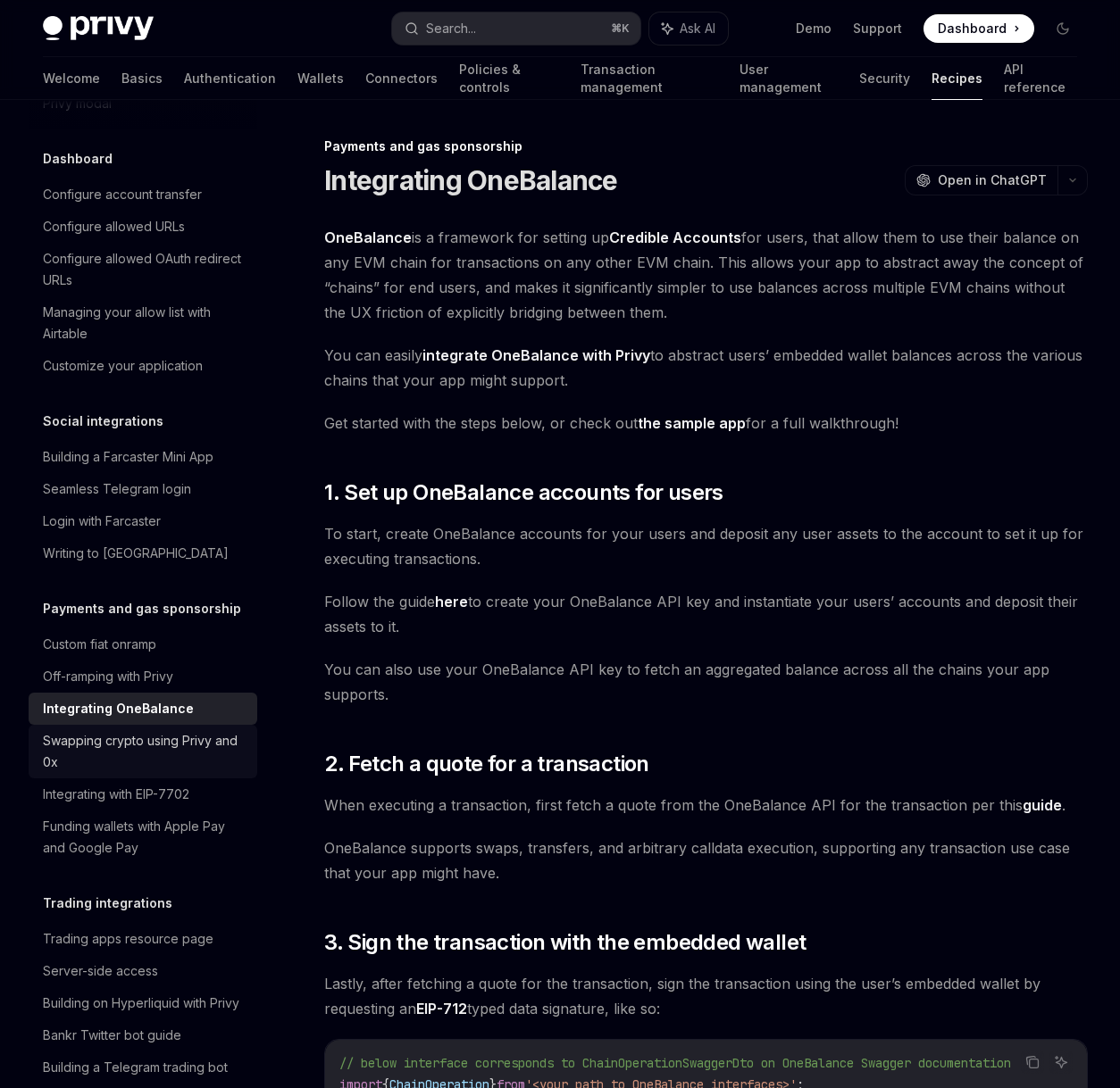
click at [152, 773] on div "Swapping crypto using Privy and 0x" at bounding box center [144, 751] width 204 height 43
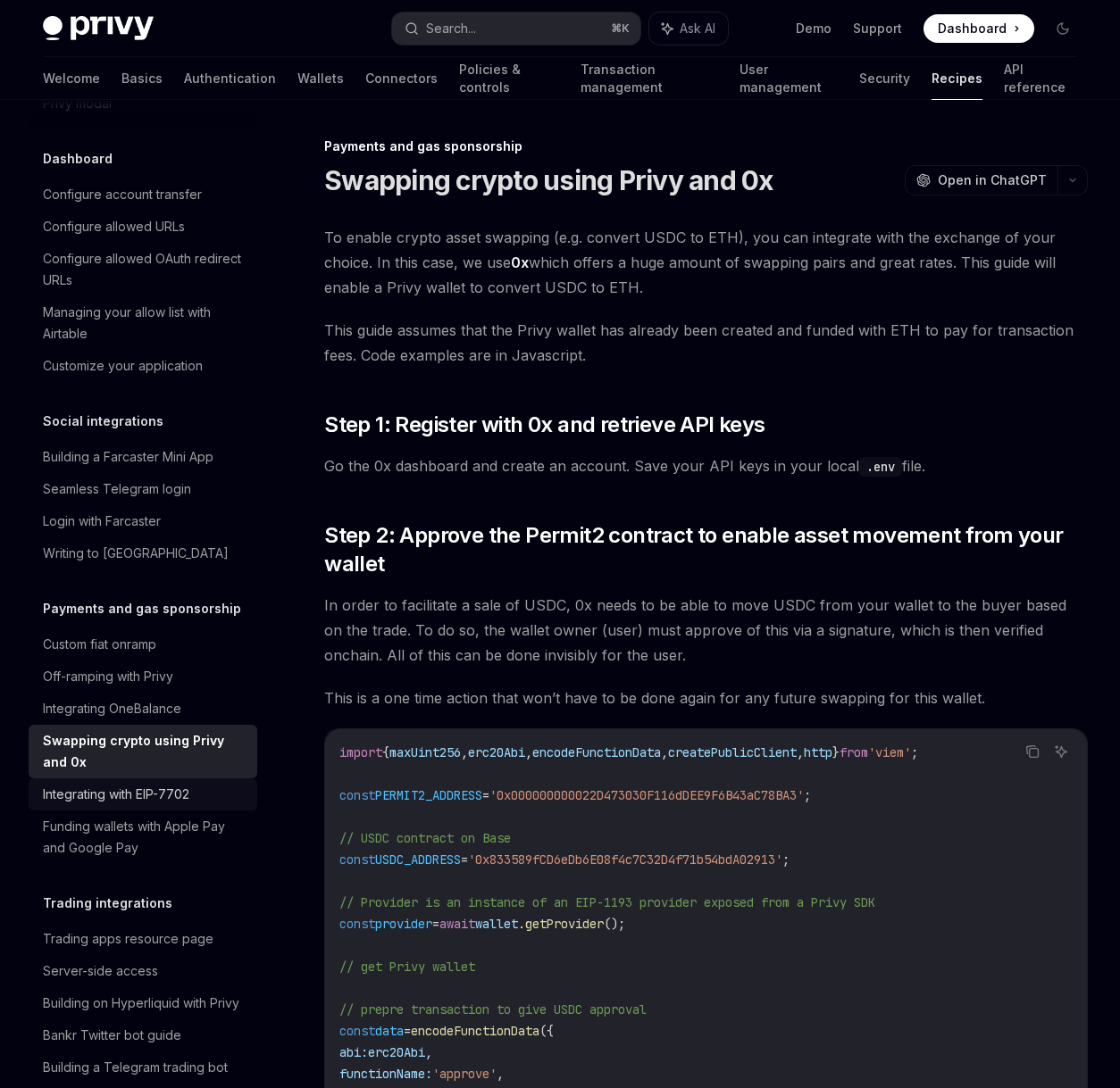
click at [143, 805] on div "Integrating with EIP-7702" at bounding box center [116, 794] width 146 height 21
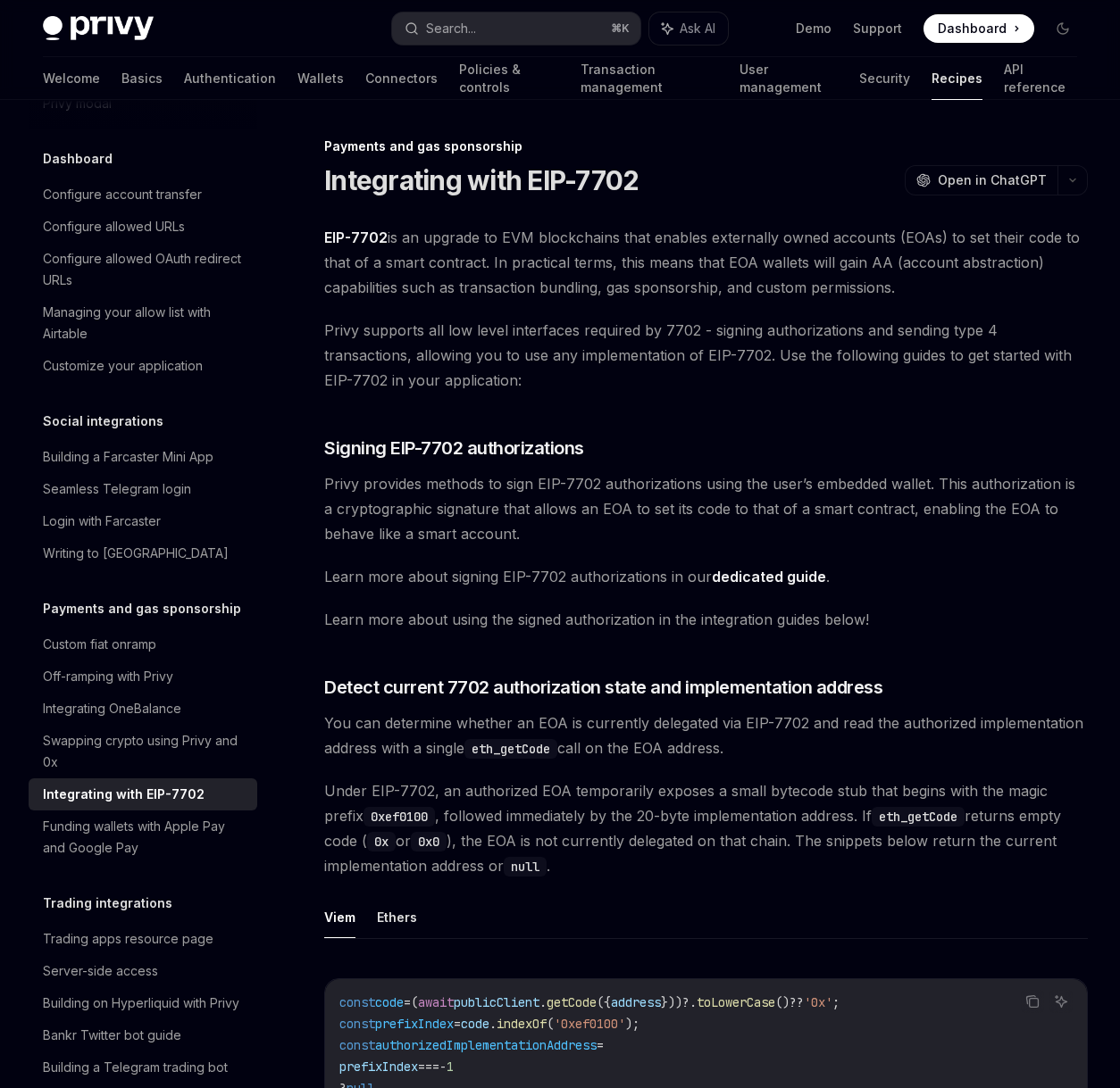
scroll to position [490, 0]
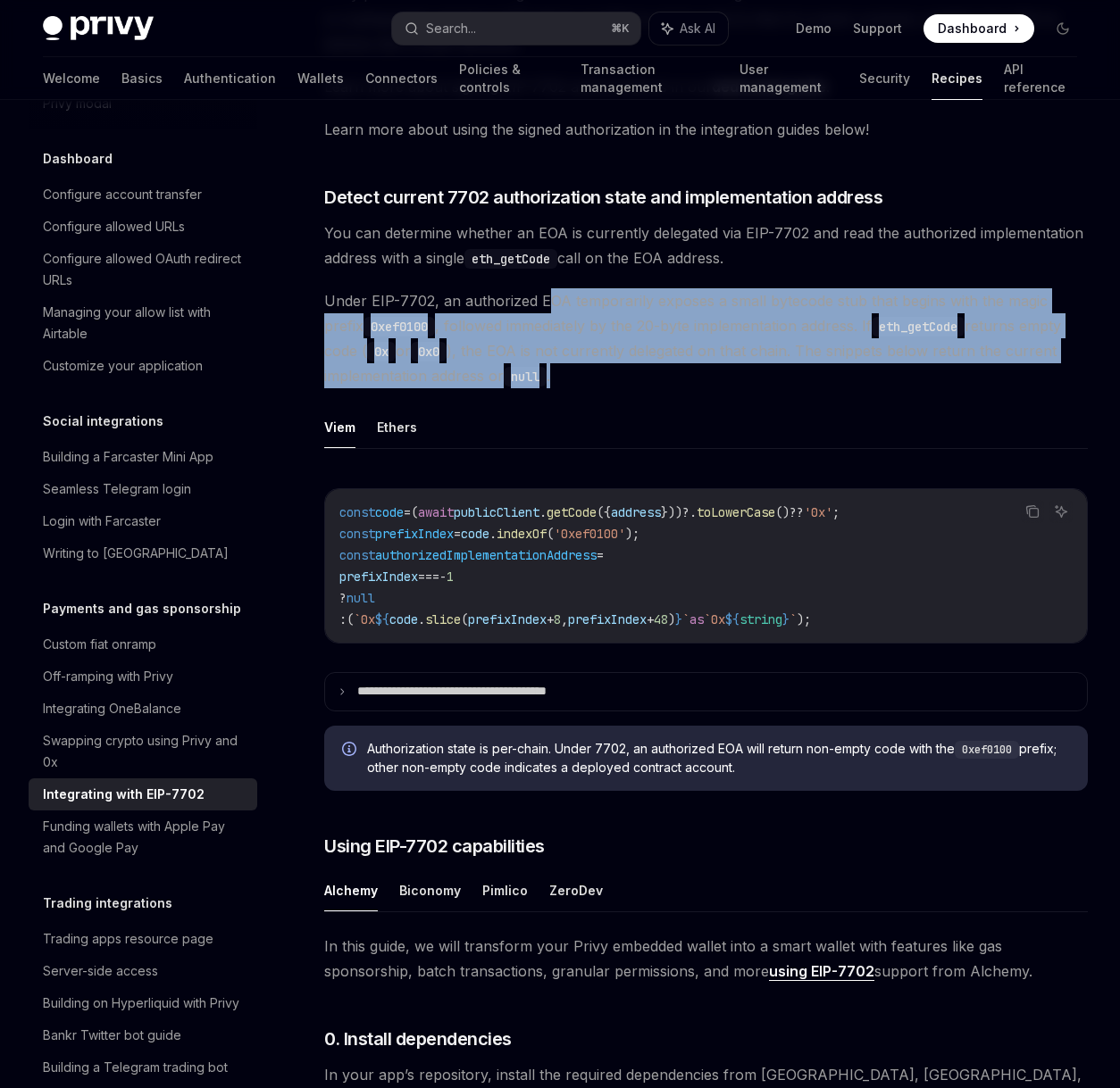
drag, startPoint x: 546, startPoint y: 301, endPoint x: 571, endPoint y: 380, distance: 82.9
click at [571, 380] on span "Under EIP-7702, an authorized EOA temporarily exposes a small bytecode stub tha…" at bounding box center [706, 338] width 763 height 100
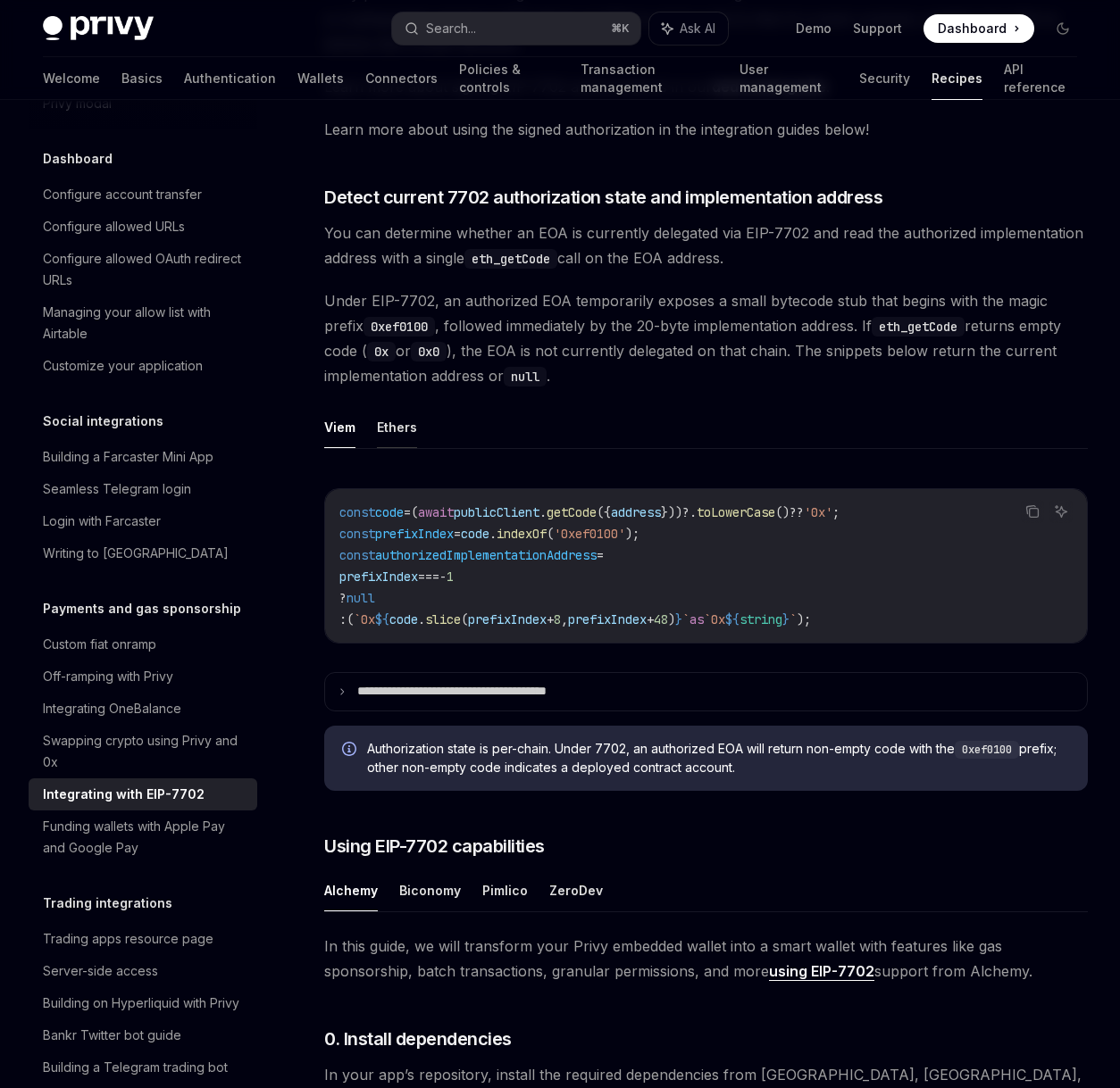
click at [391, 433] on button "Ethers" at bounding box center [397, 427] width 40 height 42
click at [347, 427] on button "Viem" at bounding box center [340, 427] width 32 height 42
click at [382, 427] on button "Ethers" at bounding box center [397, 427] width 40 height 42
click at [346, 428] on button "Viem" at bounding box center [340, 427] width 32 height 42
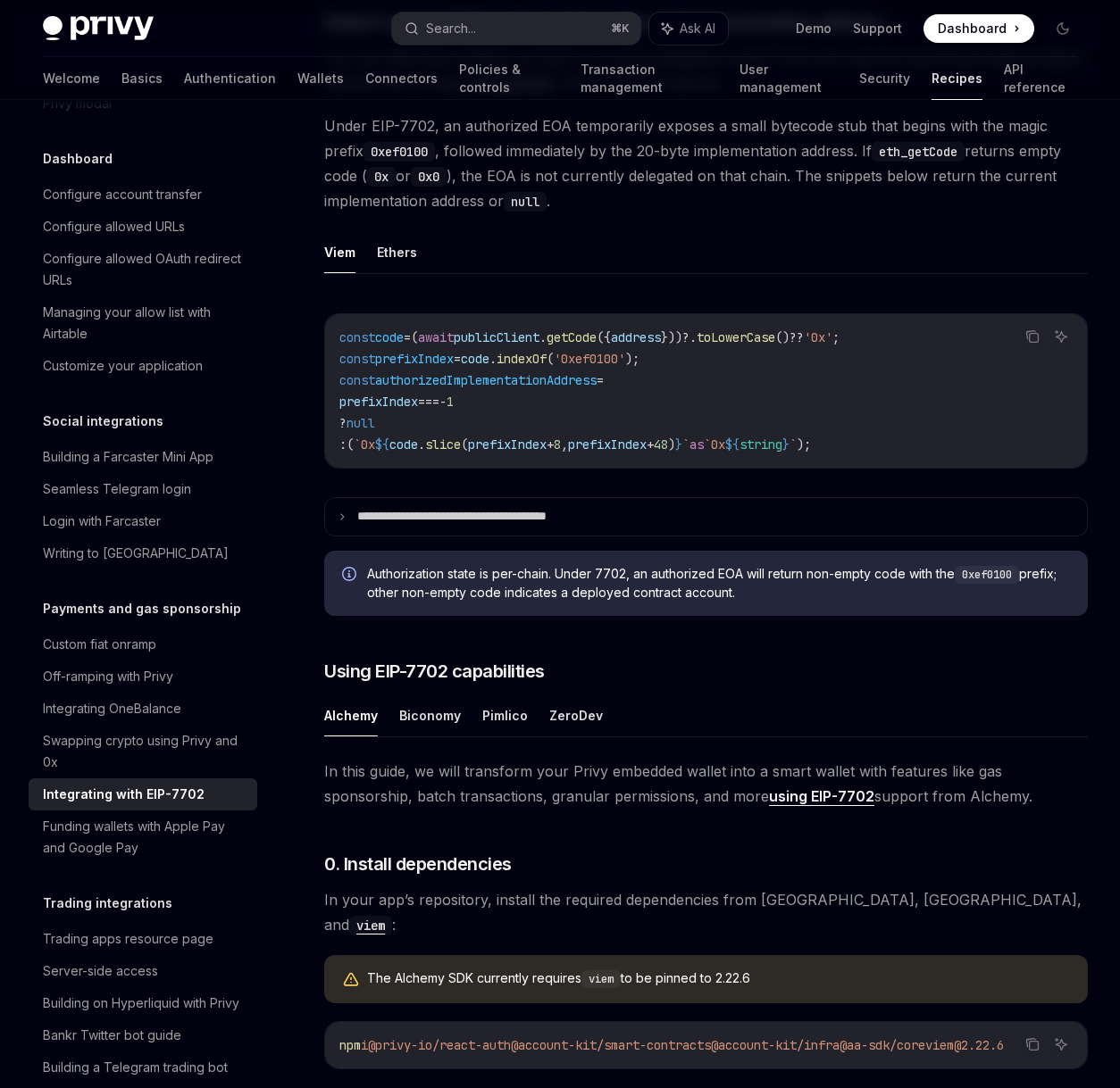
scroll to position [849, 0]
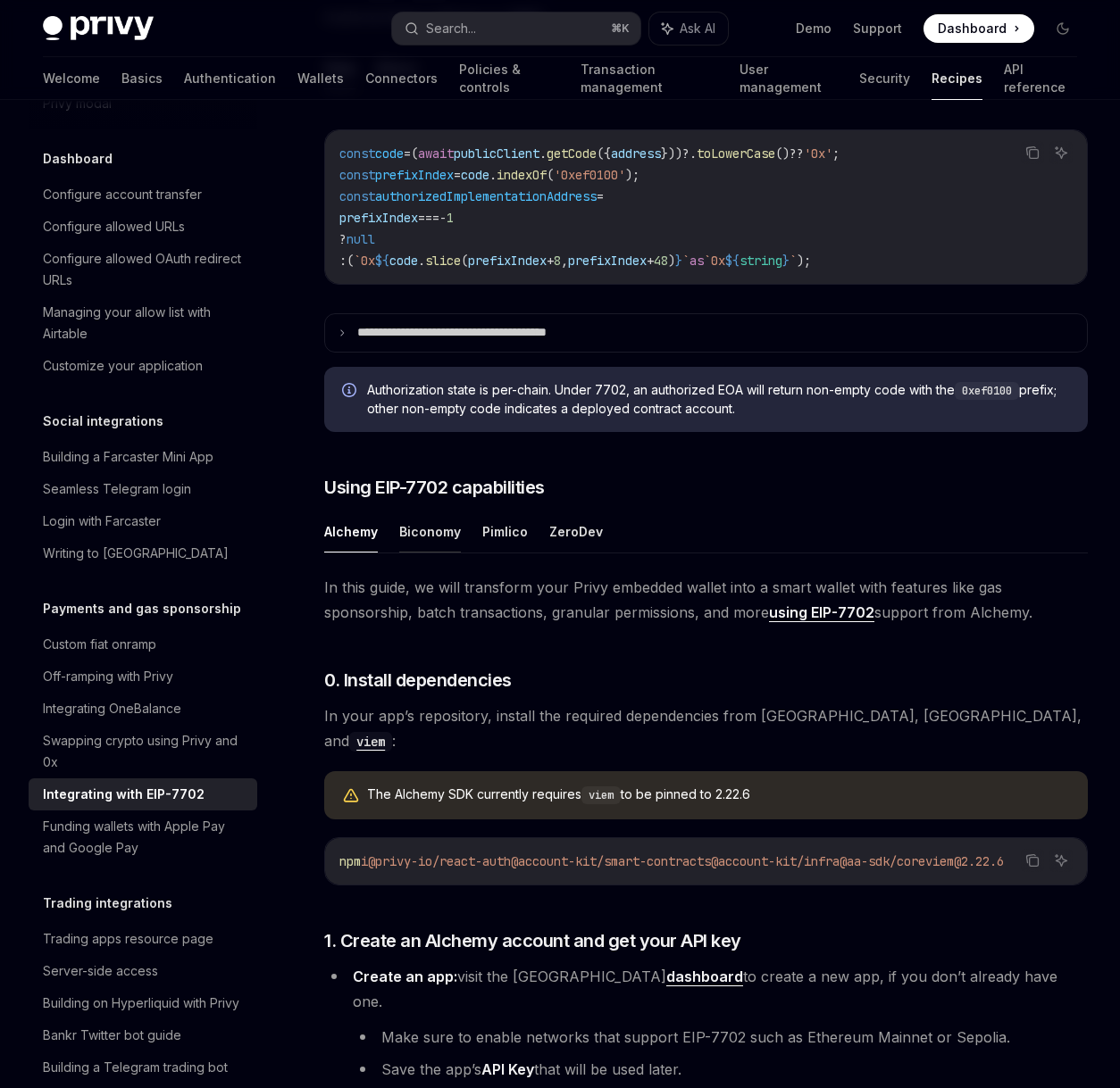
click at [413, 535] on button "Biconomy" at bounding box center [429, 532] width 61 height 42
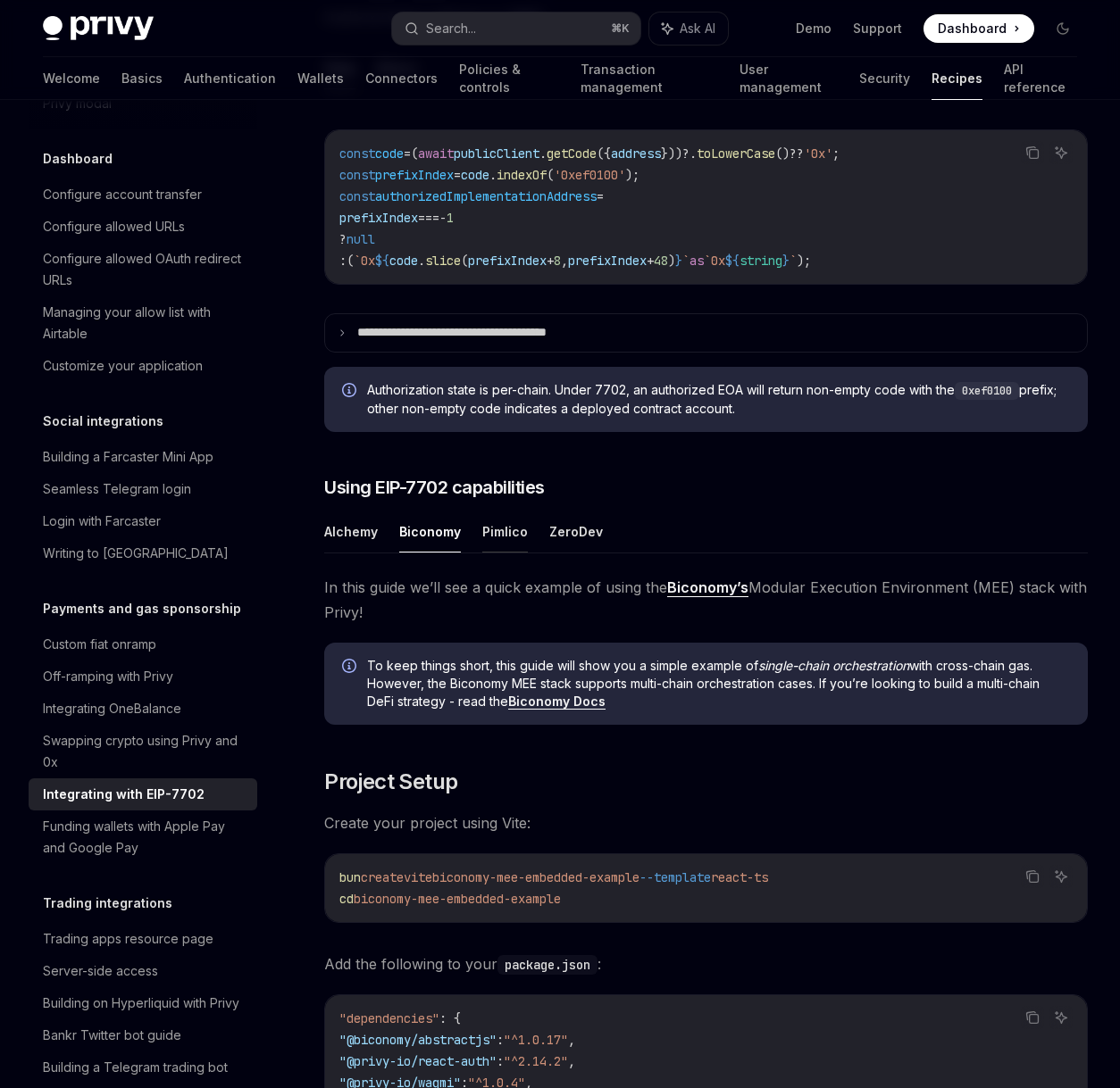
click at [495, 534] on button "Pimlico" at bounding box center [505, 532] width 46 height 42
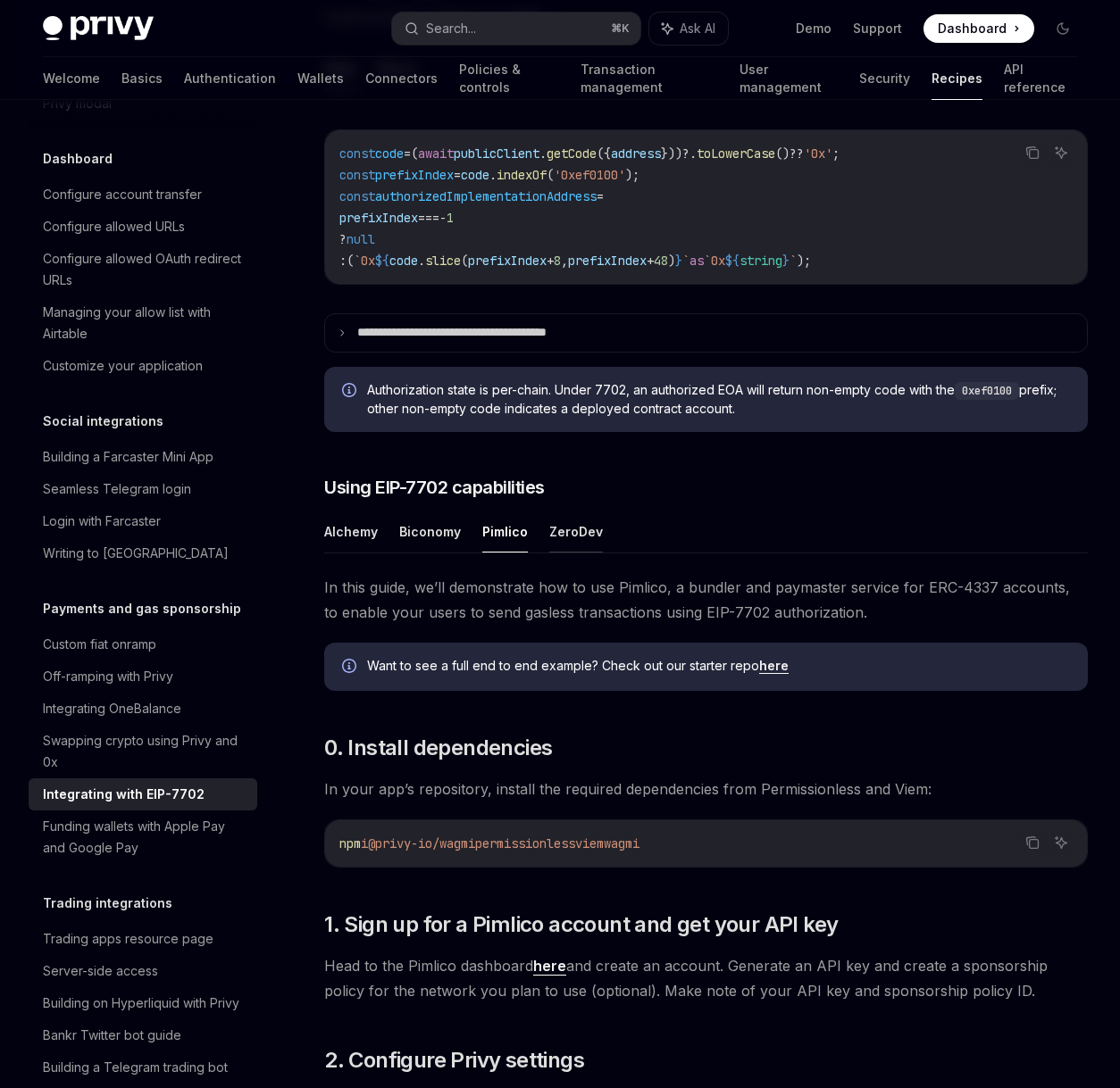
click at [564, 531] on button "ZeroDev" at bounding box center [576, 532] width 54 height 42
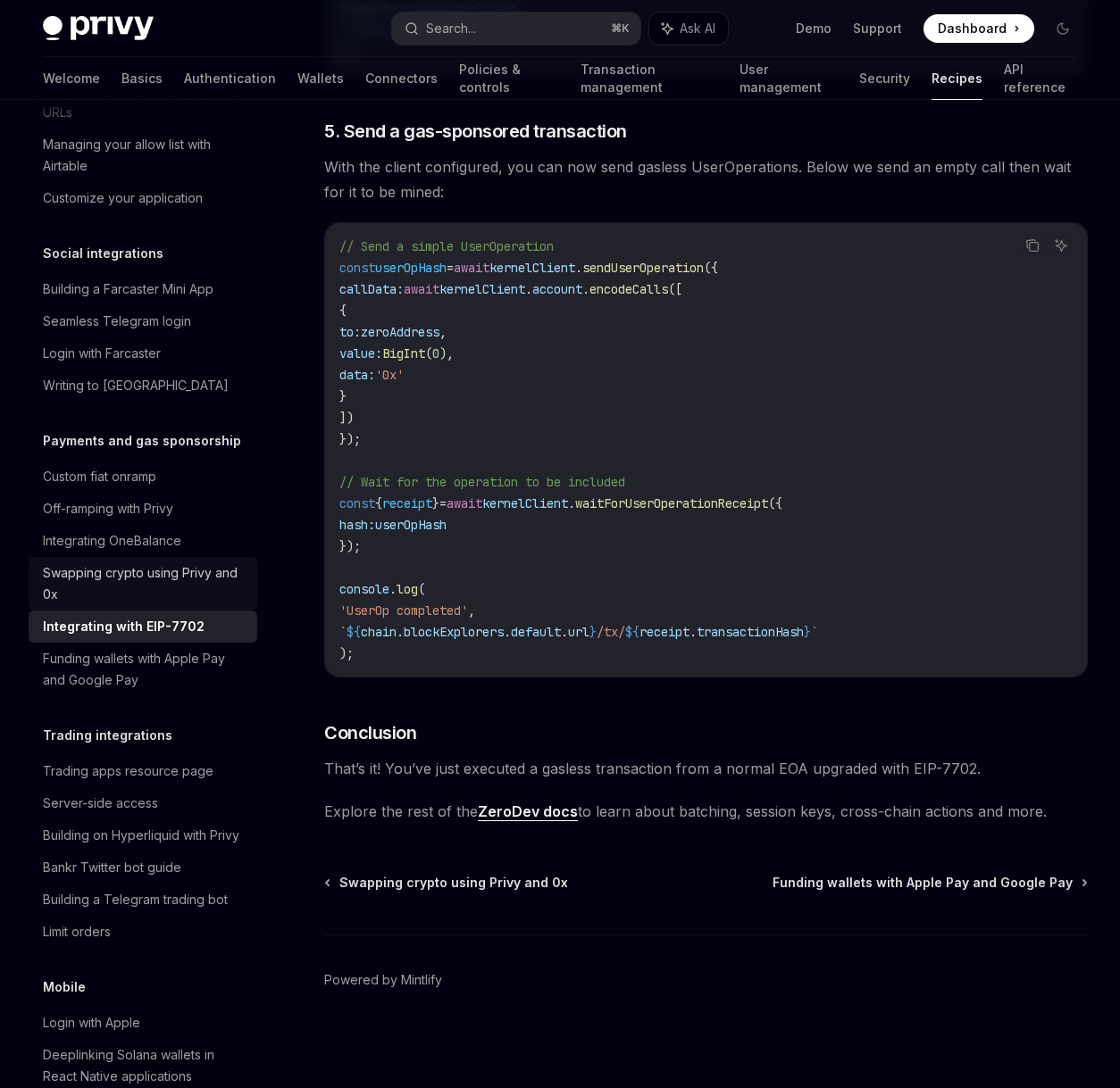
scroll to position [1334, 0]
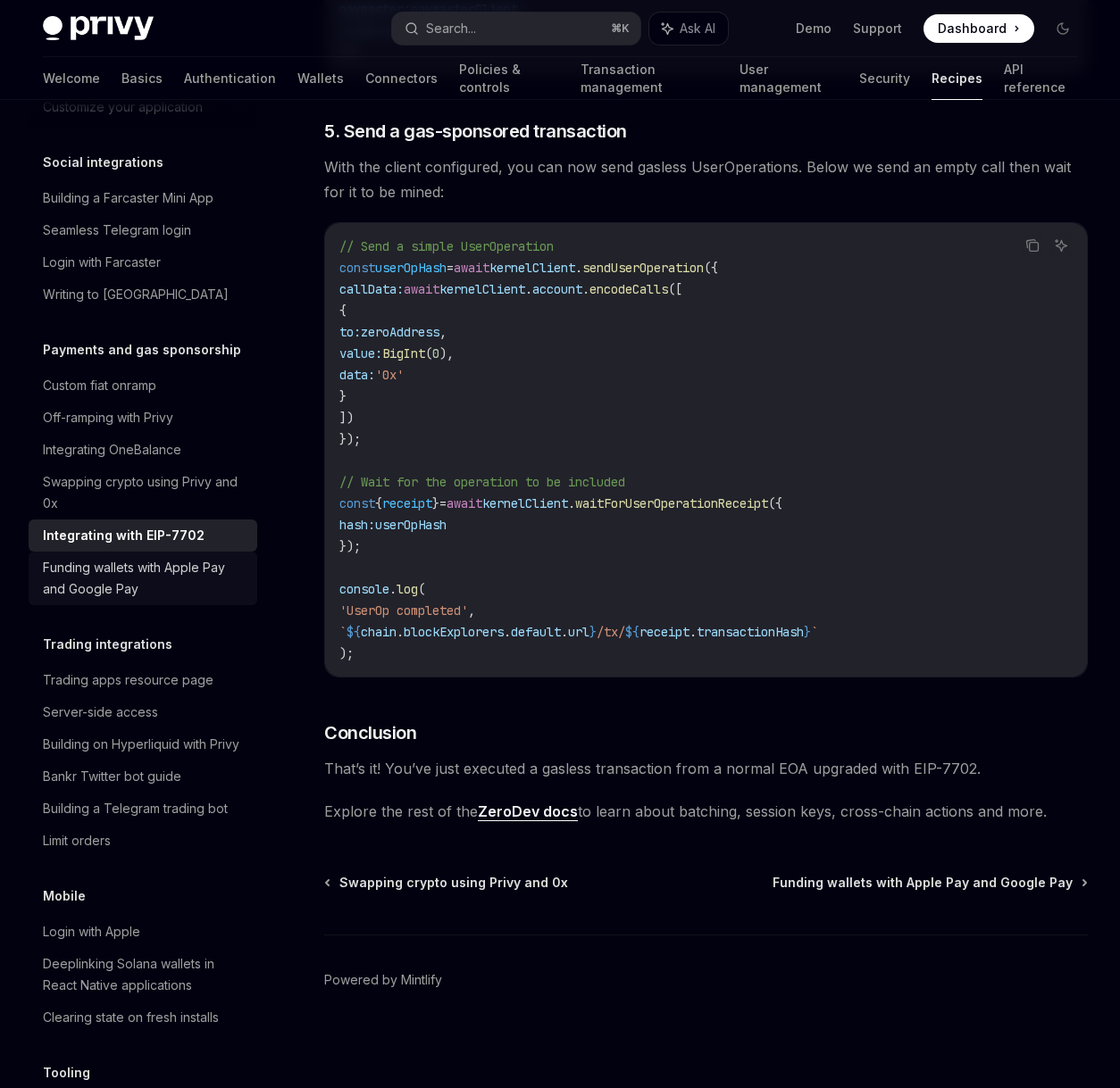
click at [128, 599] on div "Funding wallets with Apple Pay and Google Pay" at bounding box center [144, 578] width 204 height 43
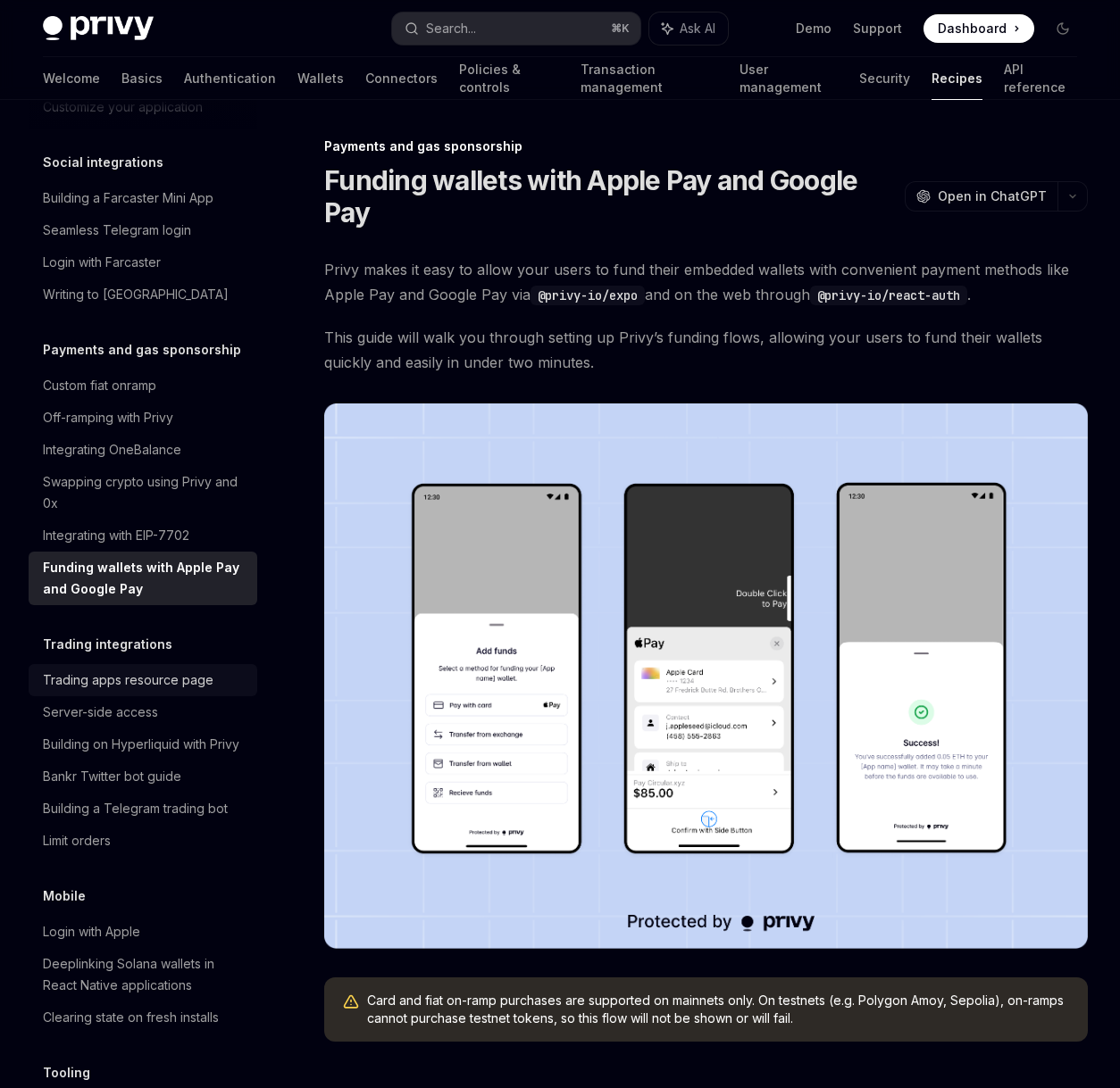
click at [111, 691] on div "Trading apps resource page" at bounding box center [128, 680] width 170 height 21
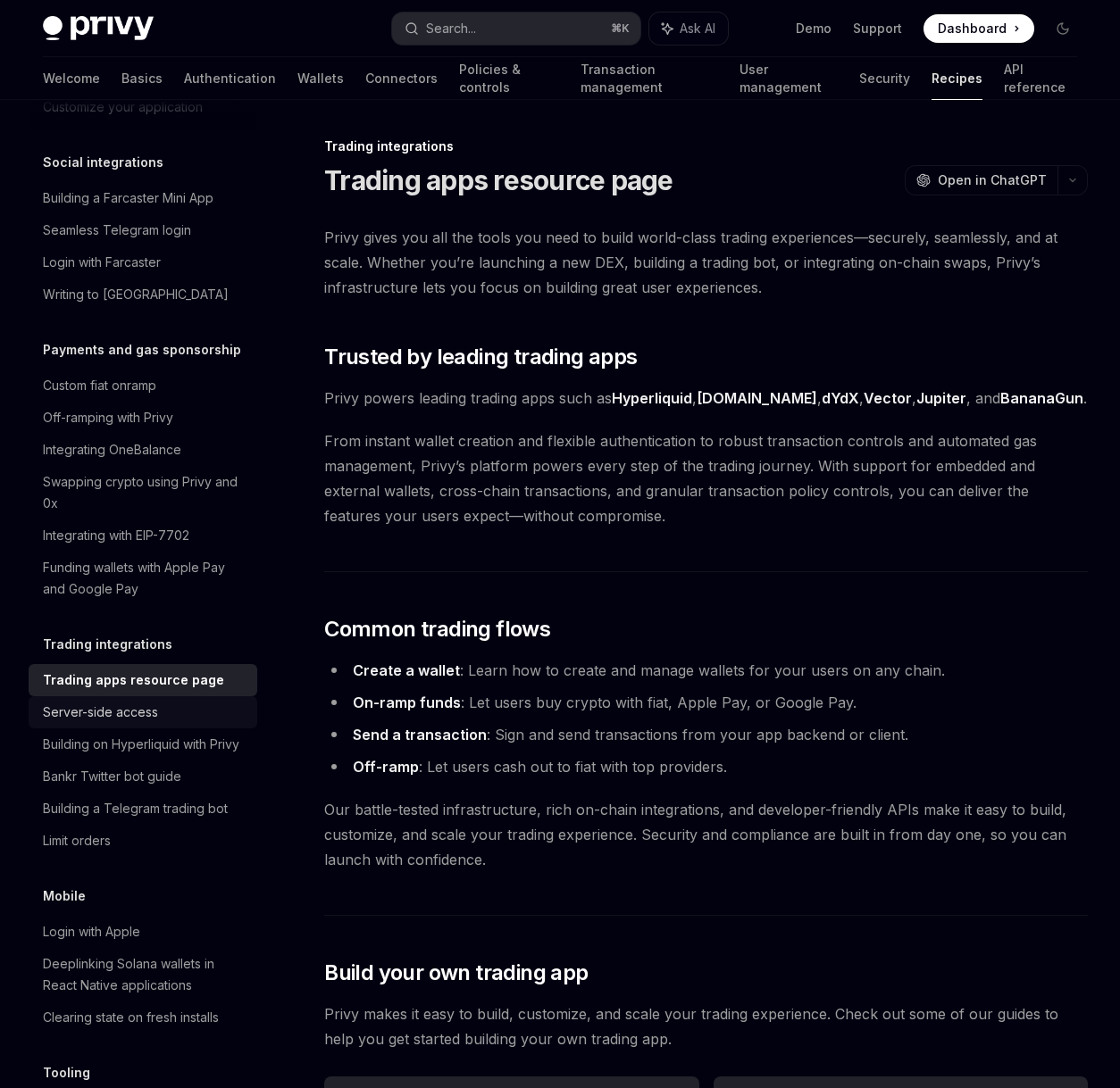
click at [109, 723] on div "Server-side access" at bounding box center [100, 712] width 115 height 21
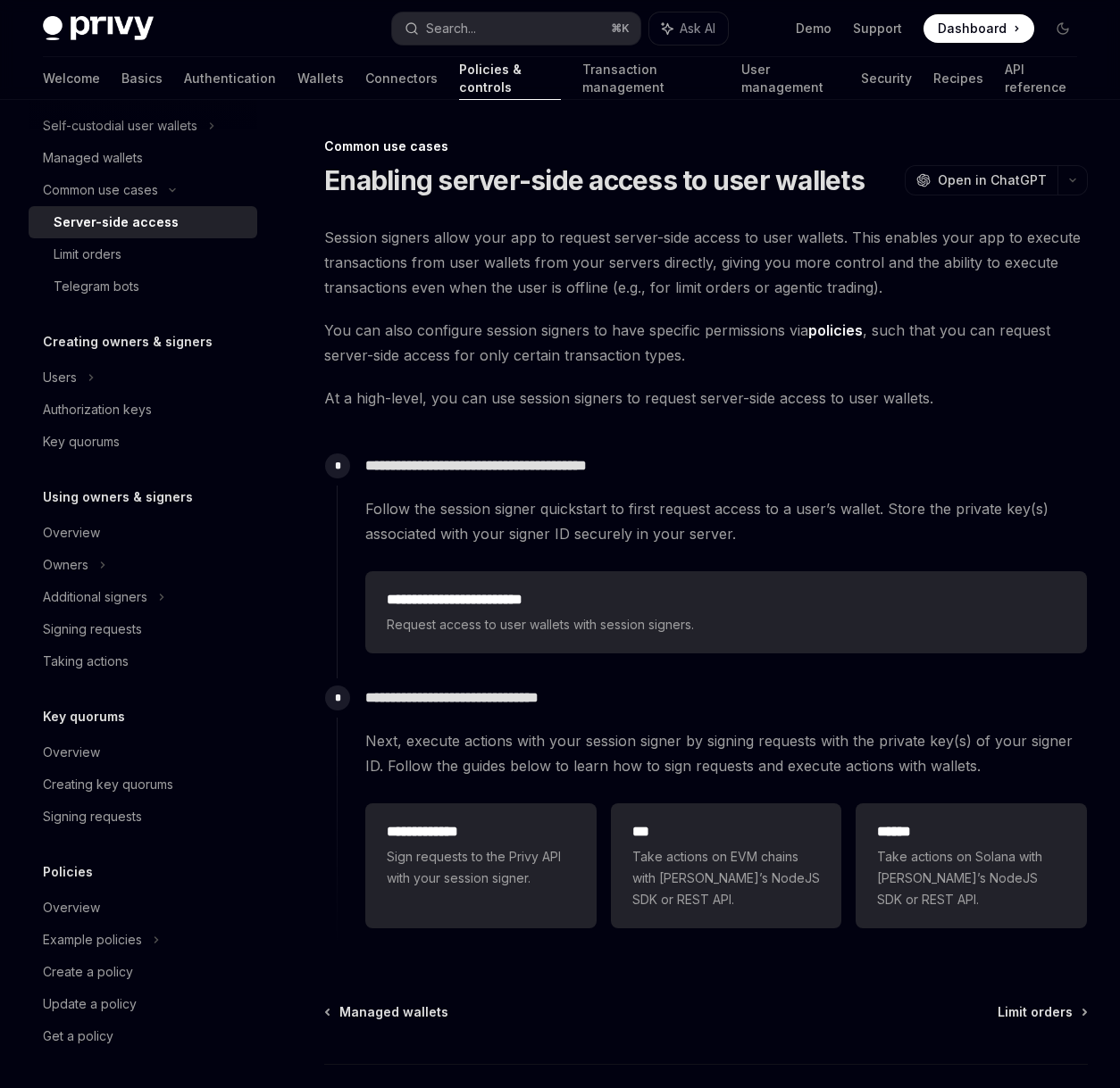
scroll to position [265, 0]
click at [111, 848] on div "Overview Owners & signers Overview Types of owners & signers Configuring your w…" at bounding box center [143, 458] width 229 height 1189
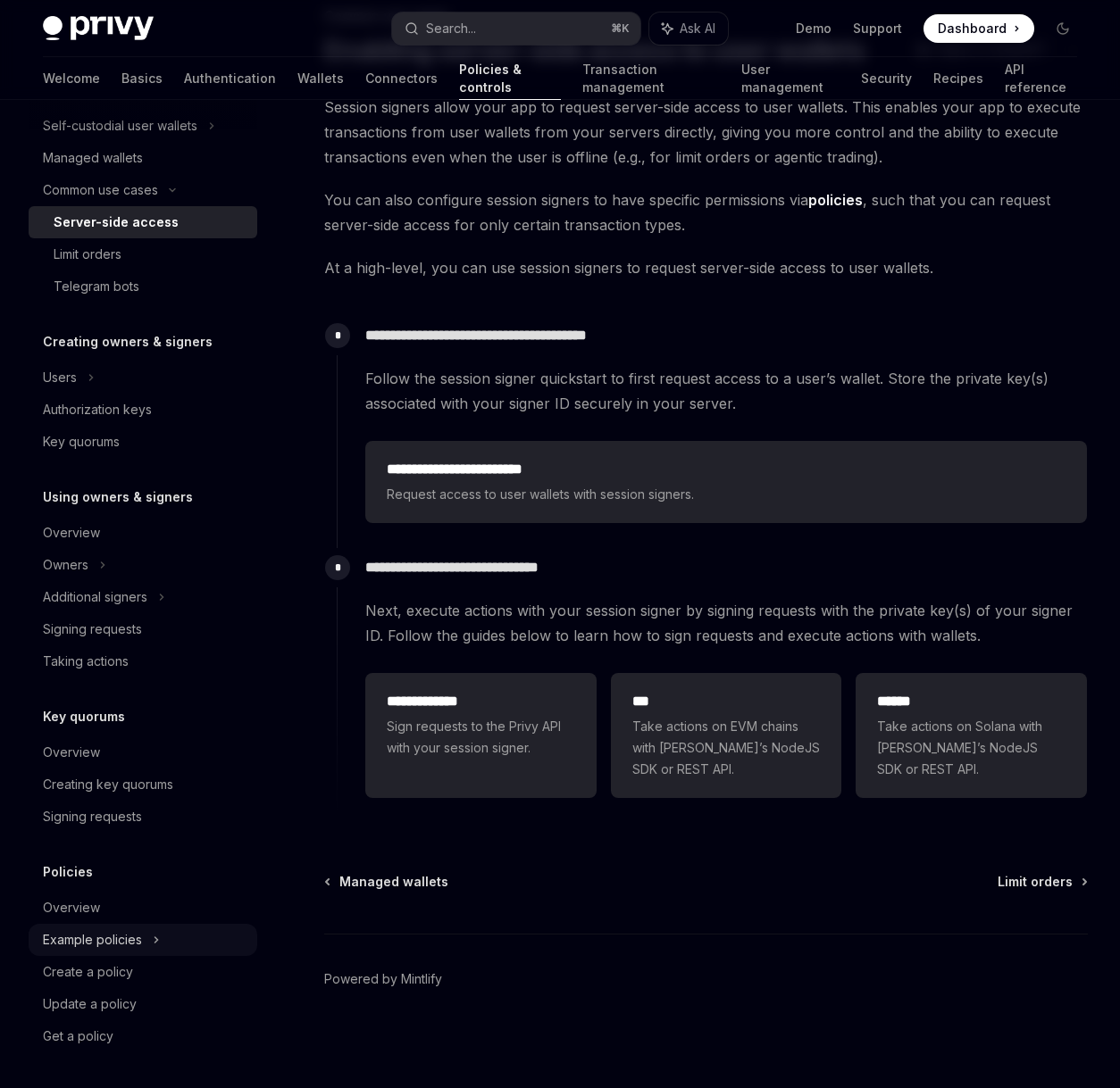
click at [89, 137] on div "Example policies" at bounding box center [121, 125] width 155 height 21
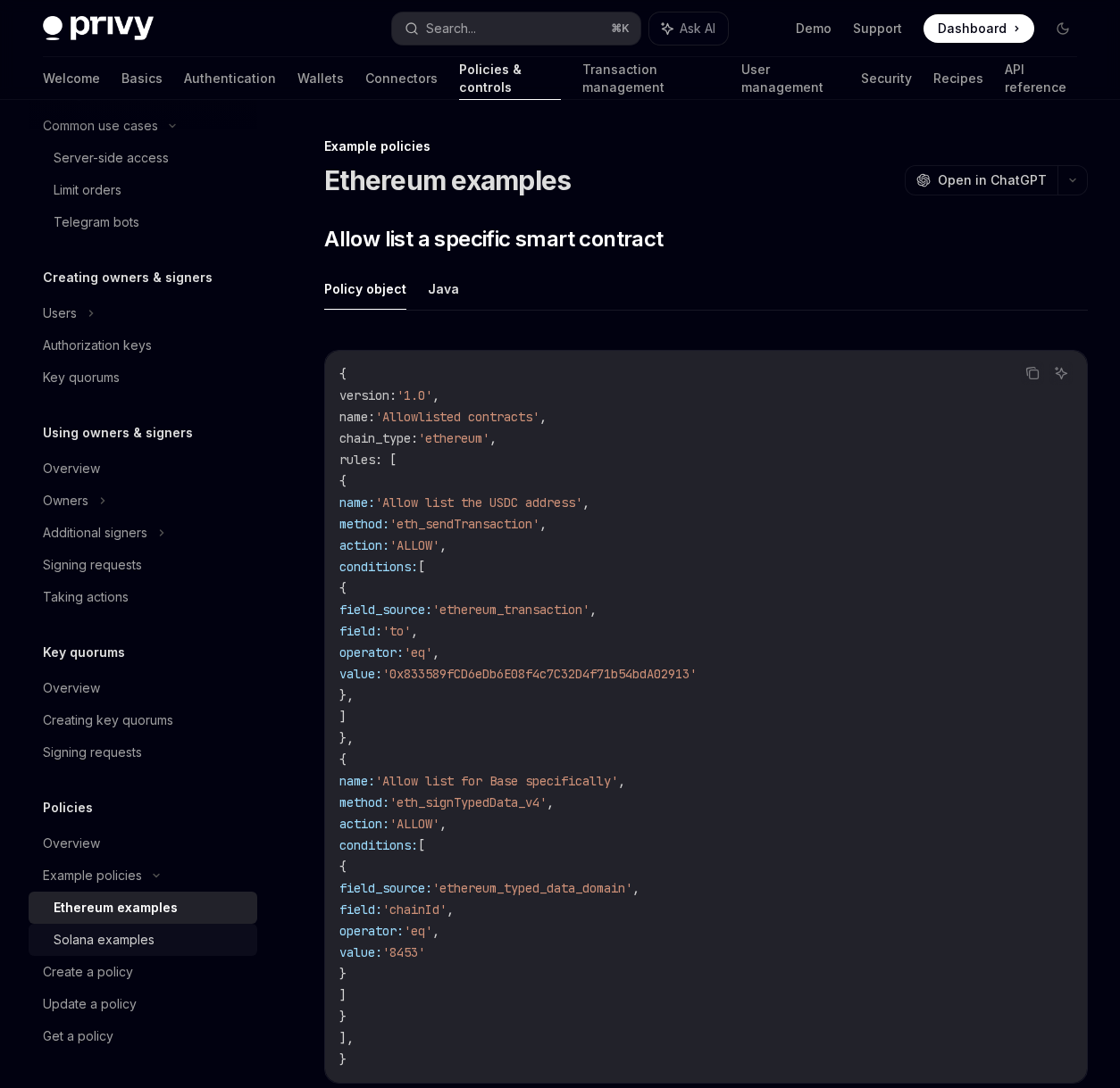
click at [92, 937] on div "Solana examples" at bounding box center [103, 940] width 100 height 21
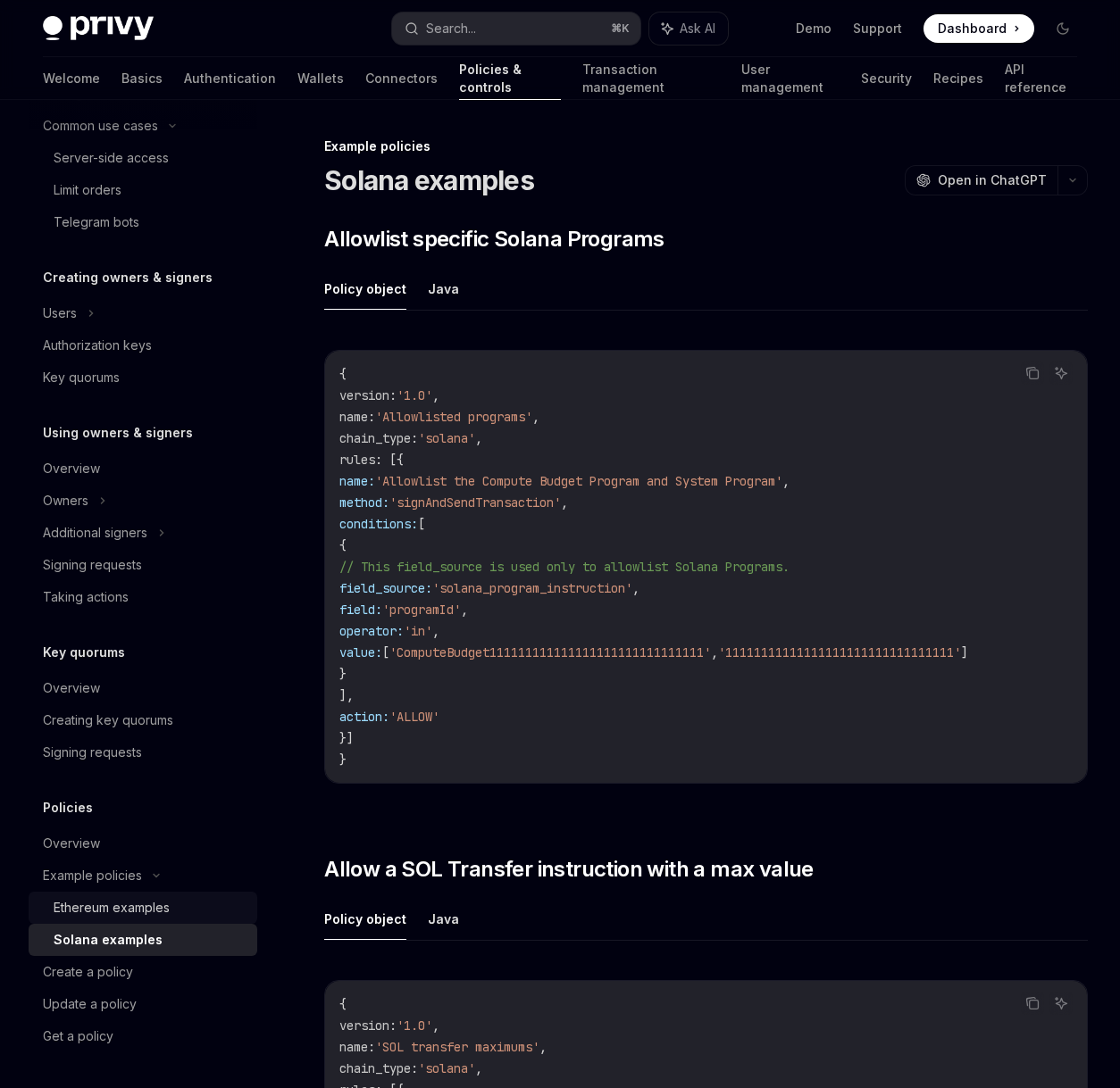
click at [95, 918] on div "Ethereum examples" at bounding box center [111, 907] width 116 height 21
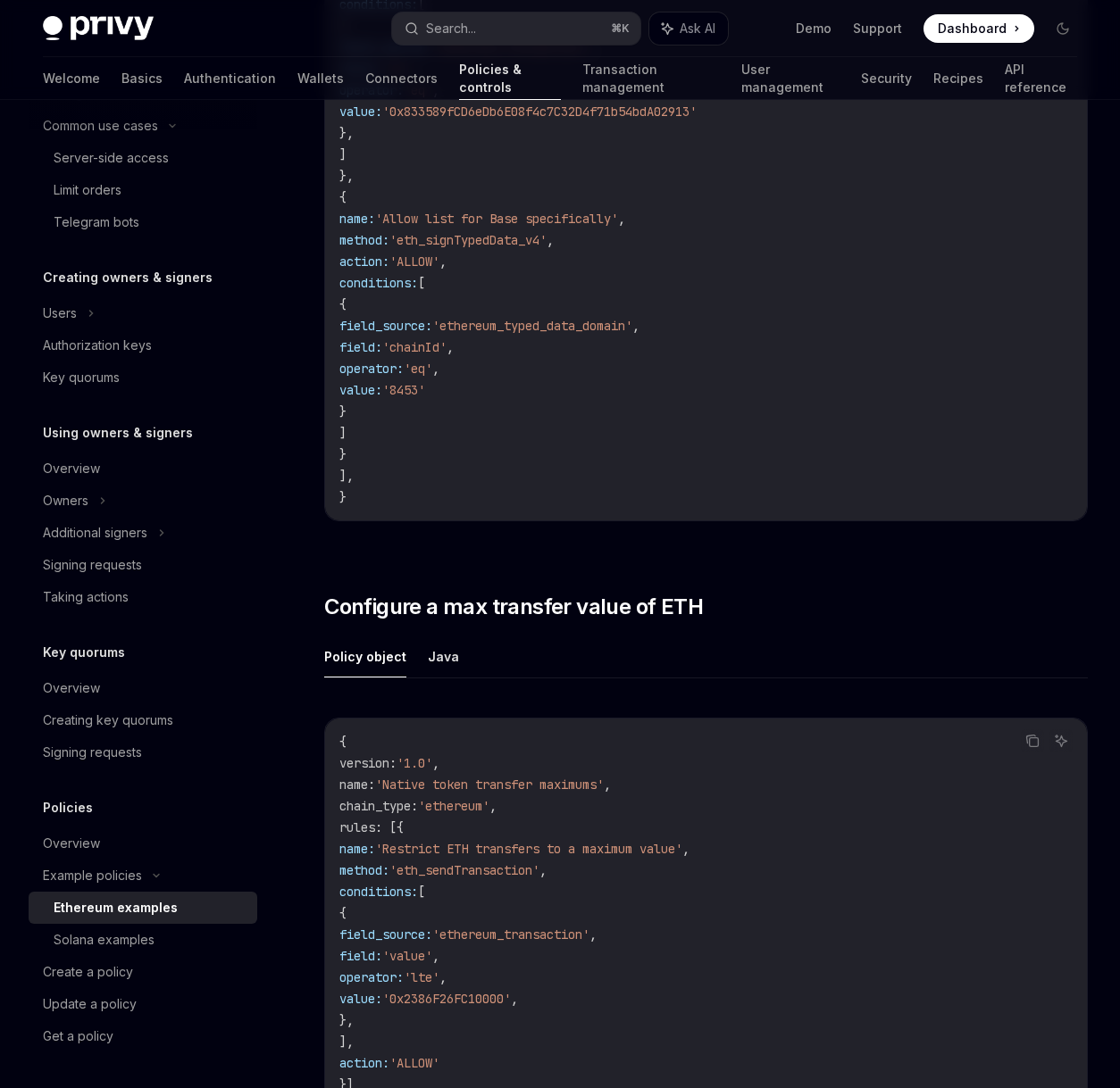
scroll to position [1052, 0]
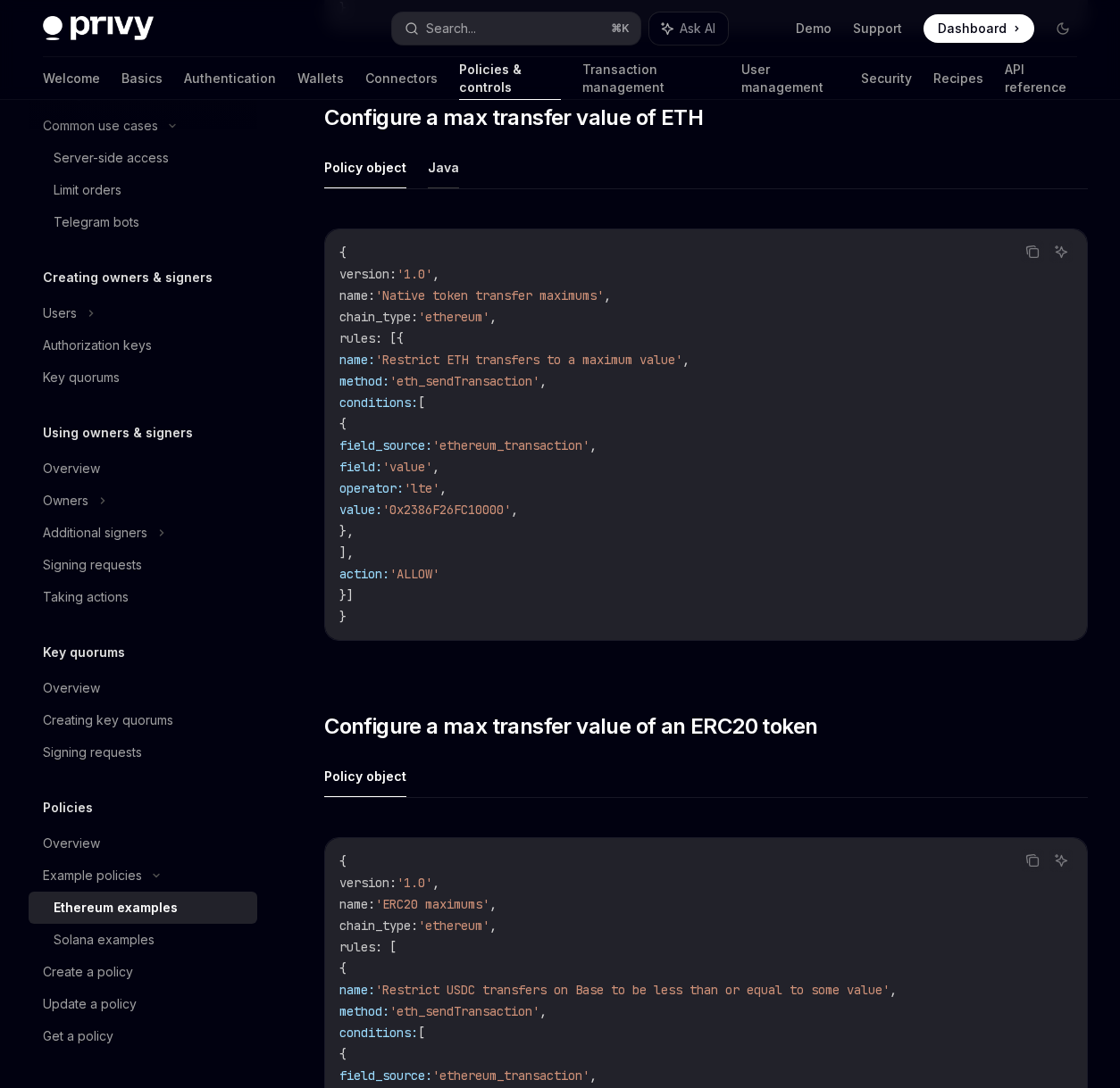
click at [449, 173] on button "Java" at bounding box center [443, 167] width 32 height 42
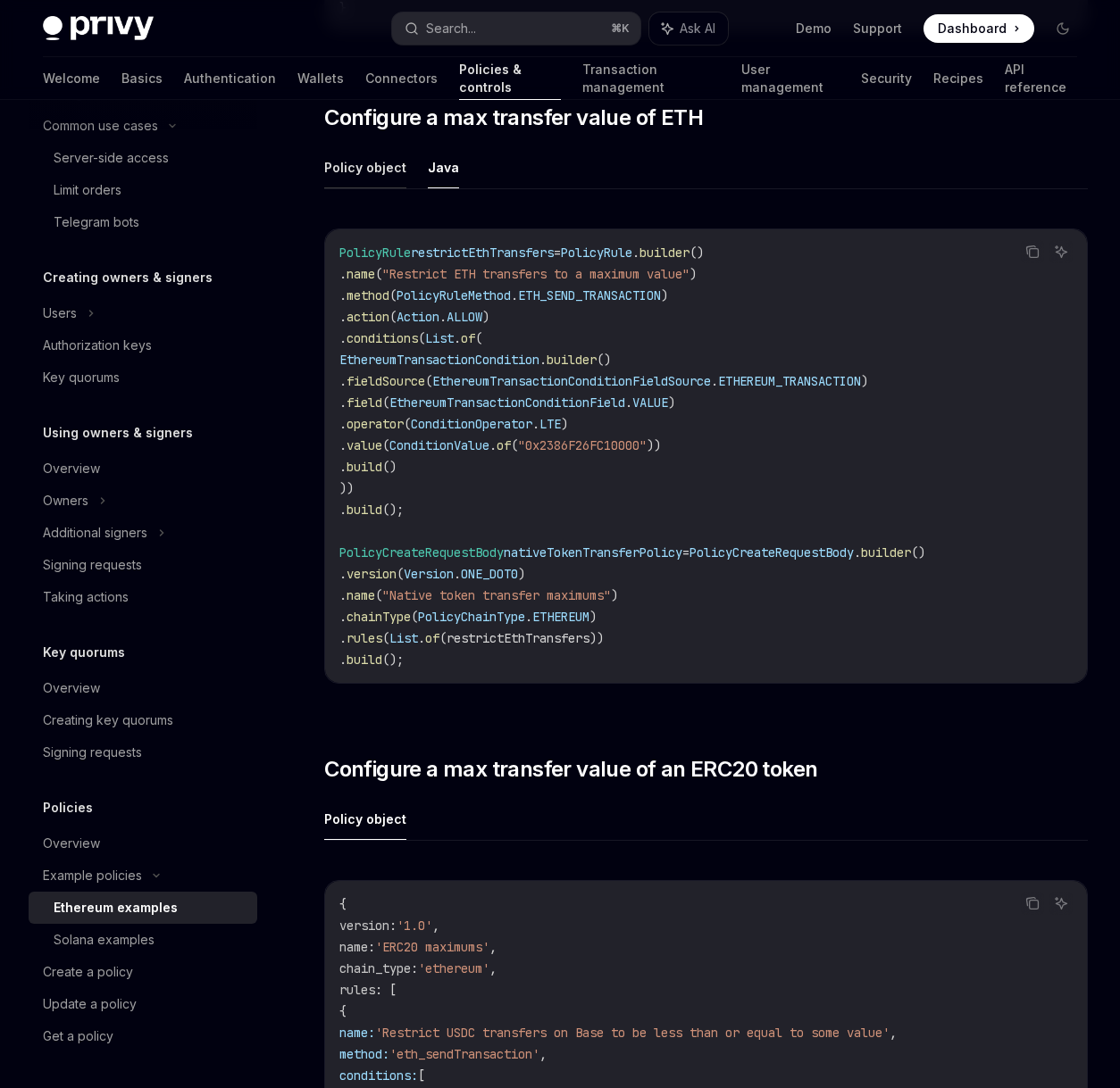
click at [359, 174] on button "Policy object" at bounding box center [365, 167] width 82 height 42
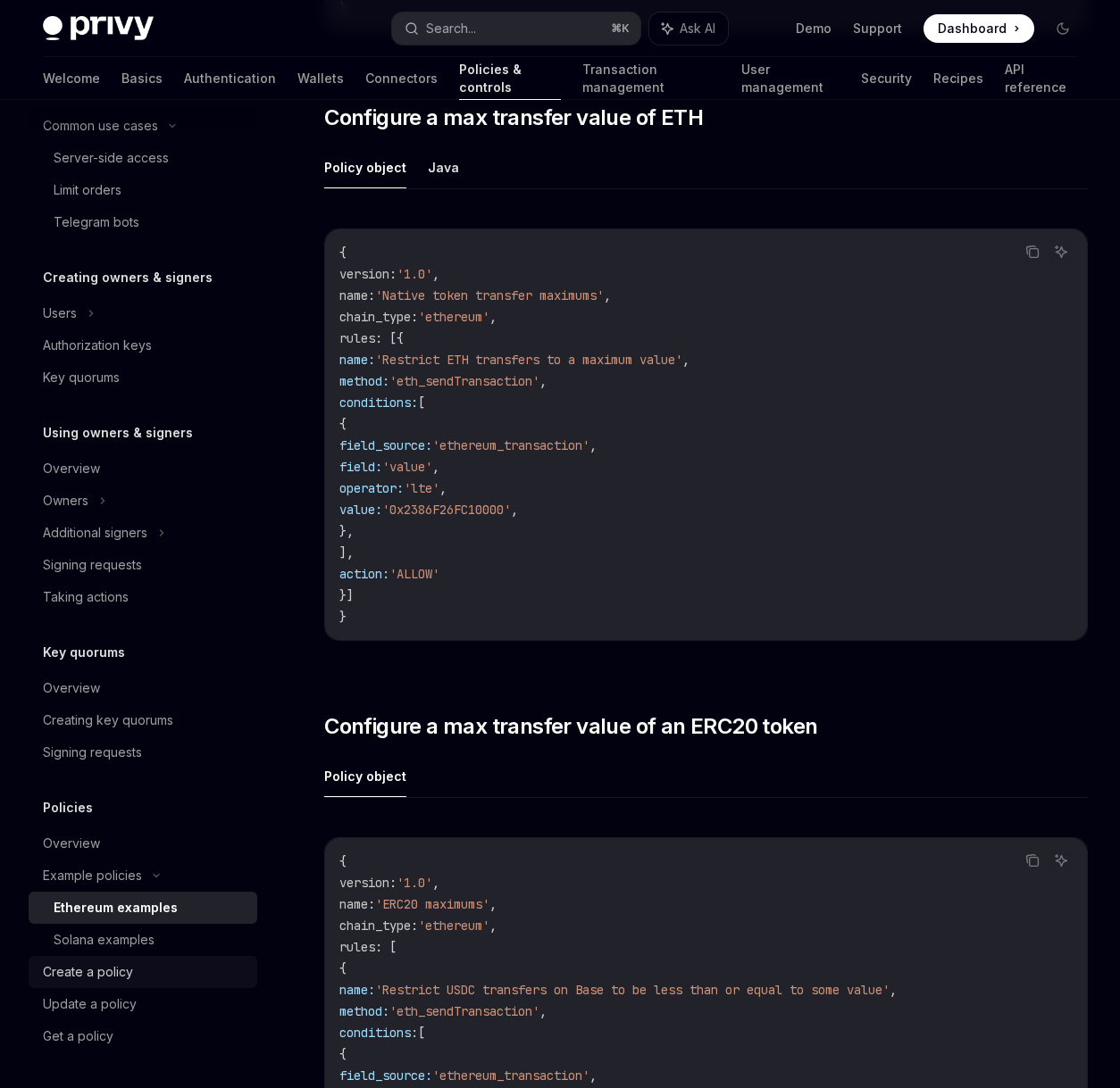
click at [122, 969] on div "Create a policy" at bounding box center [88, 971] width 90 height 21
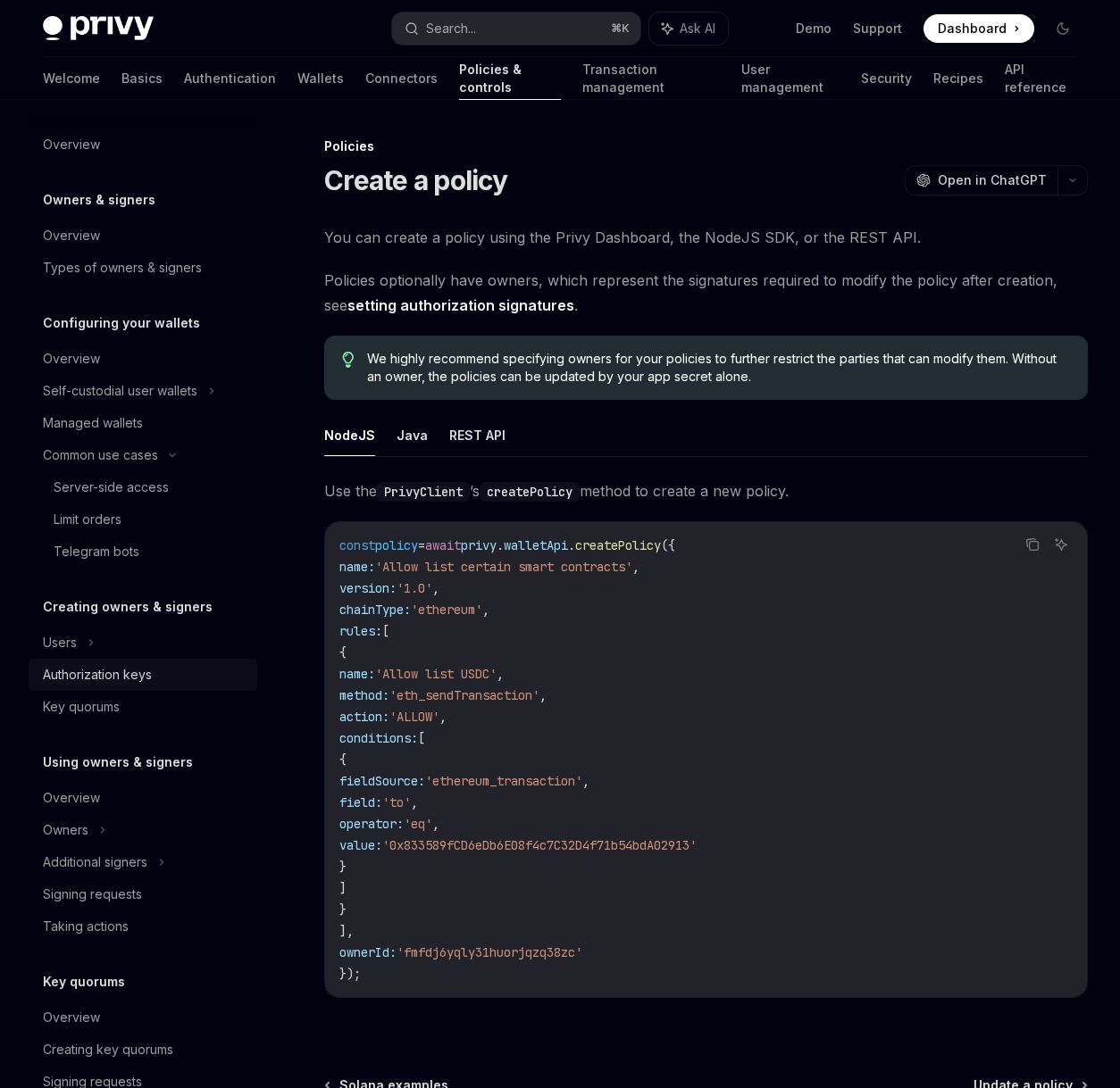
click at [108, 684] on div "Authorization keys" at bounding box center [98, 675] width 109 height 21
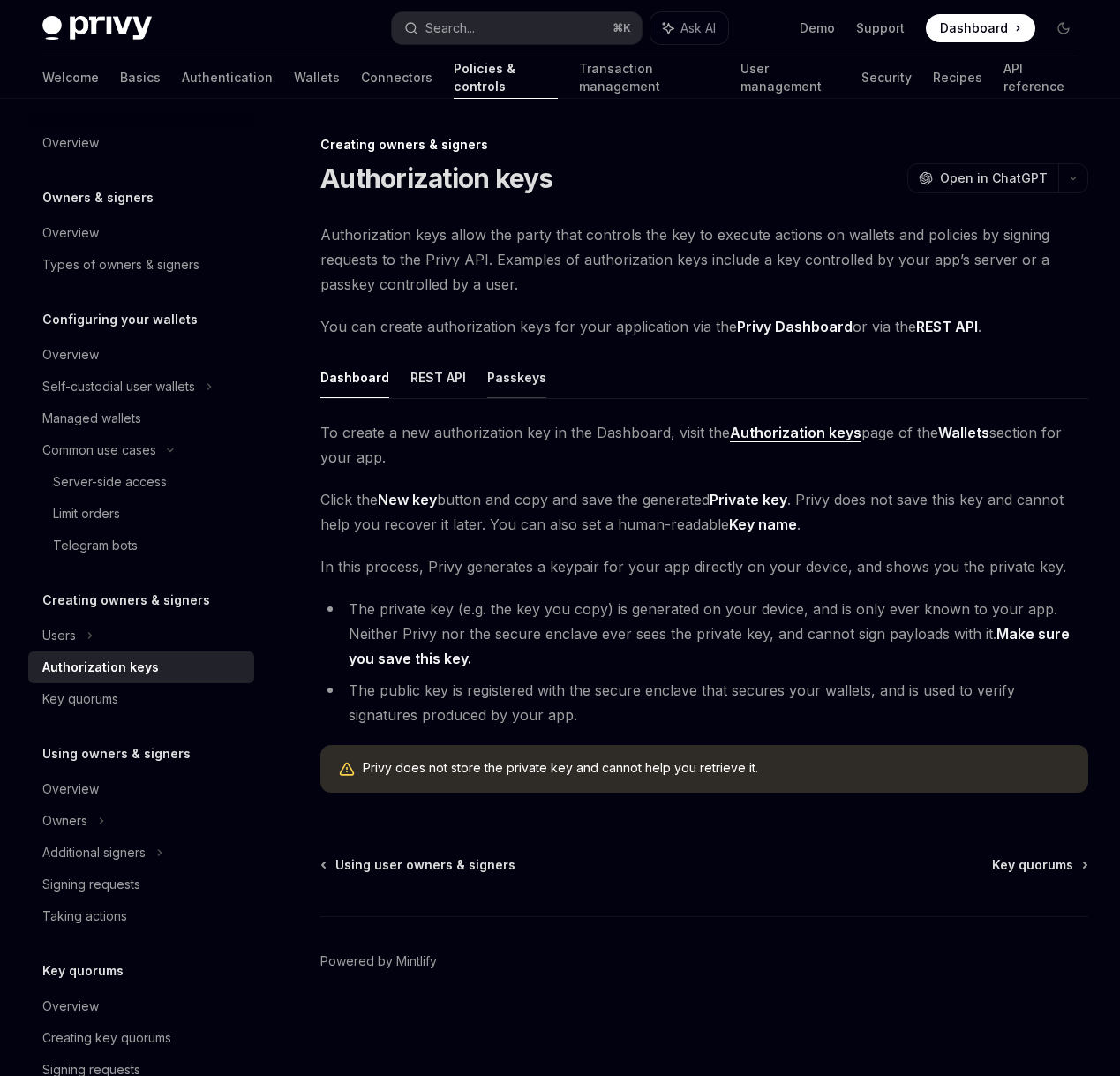
click at [499, 379] on button "Passkeys" at bounding box center [516, 377] width 60 height 42
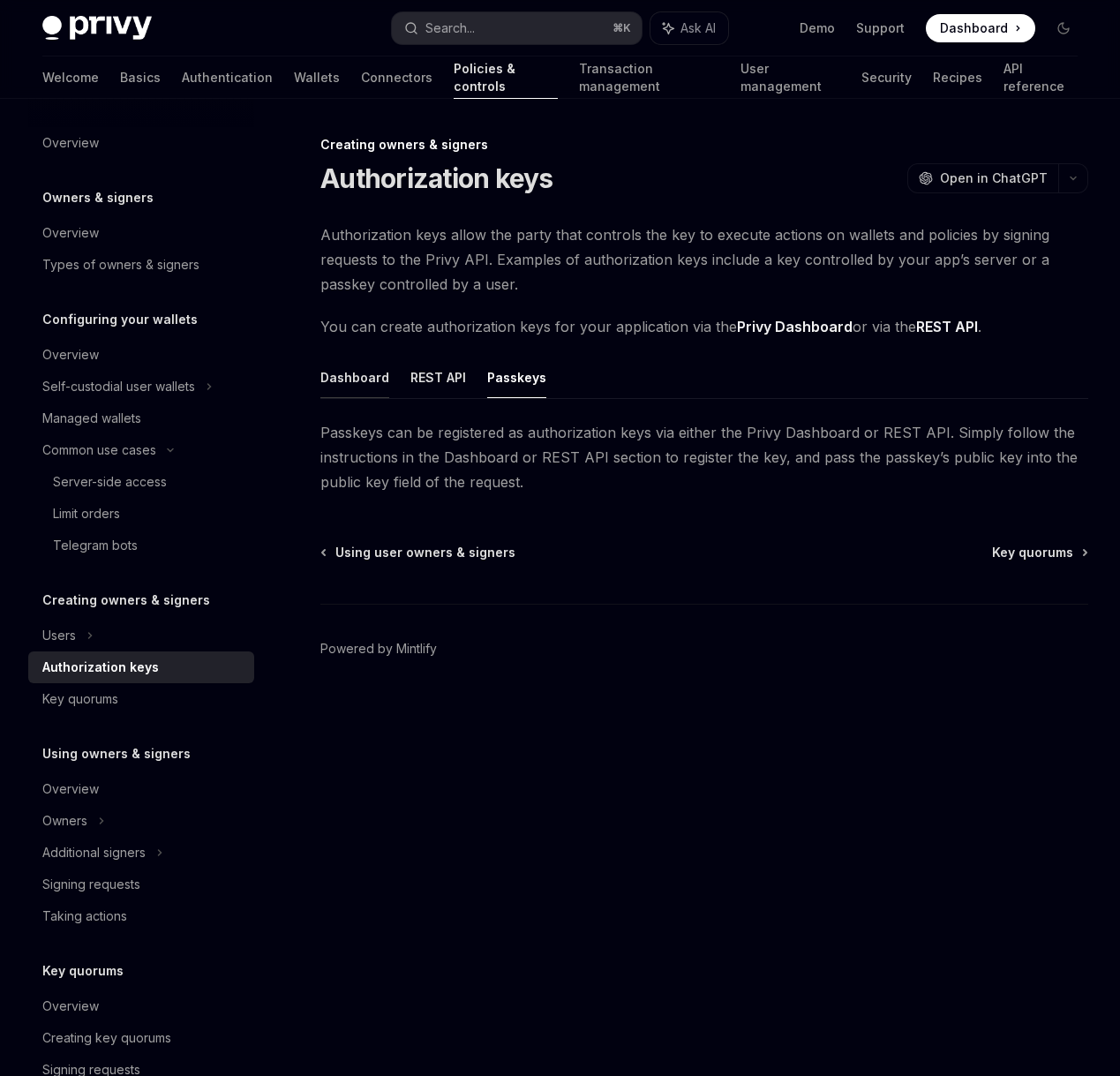
click at [348, 377] on button "Dashboard" at bounding box center [354, 377] width 69 height 42
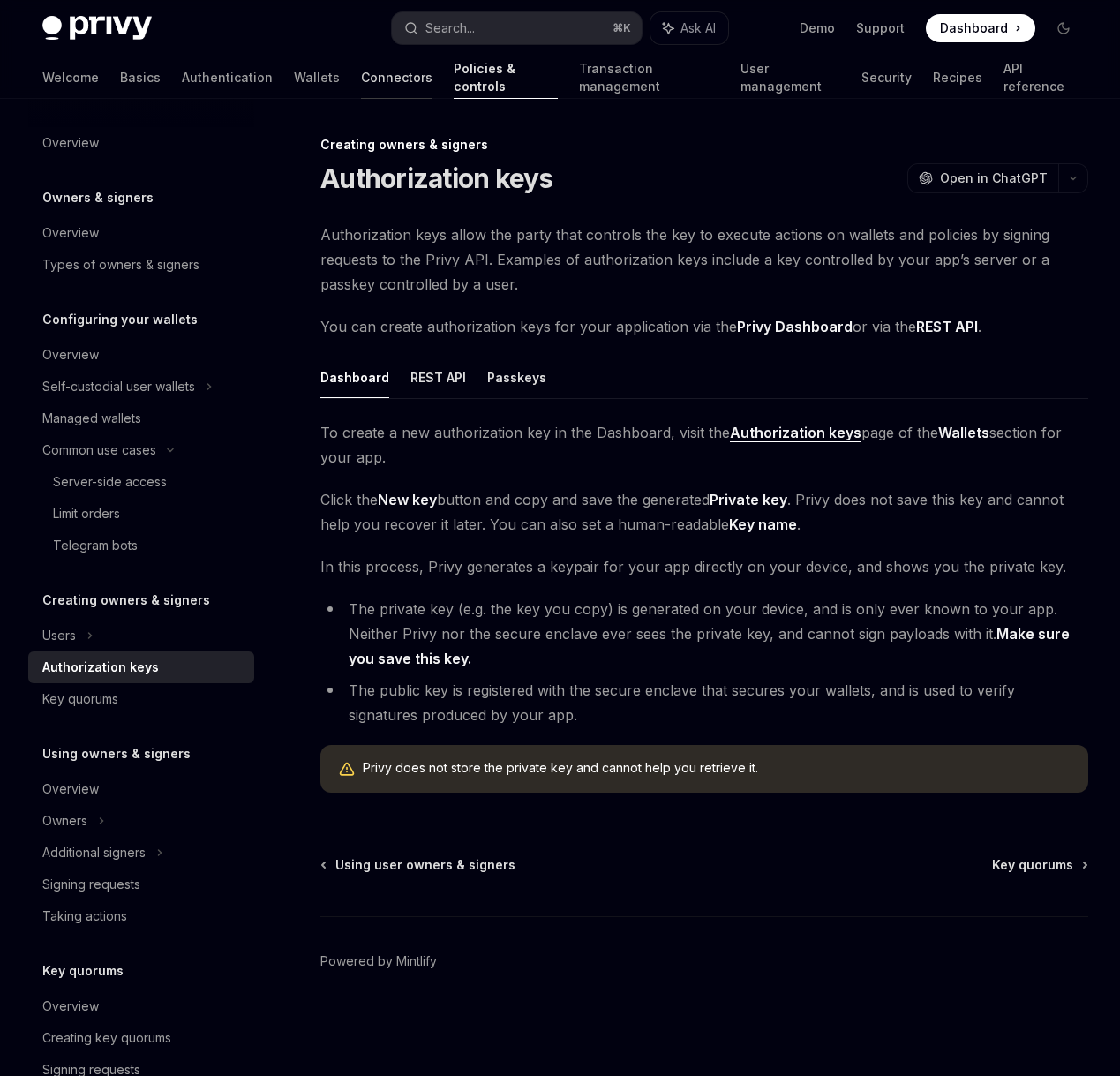
click at [361, 78] on link "Connectors" at bounding box center [397, 78] width 72 height 43
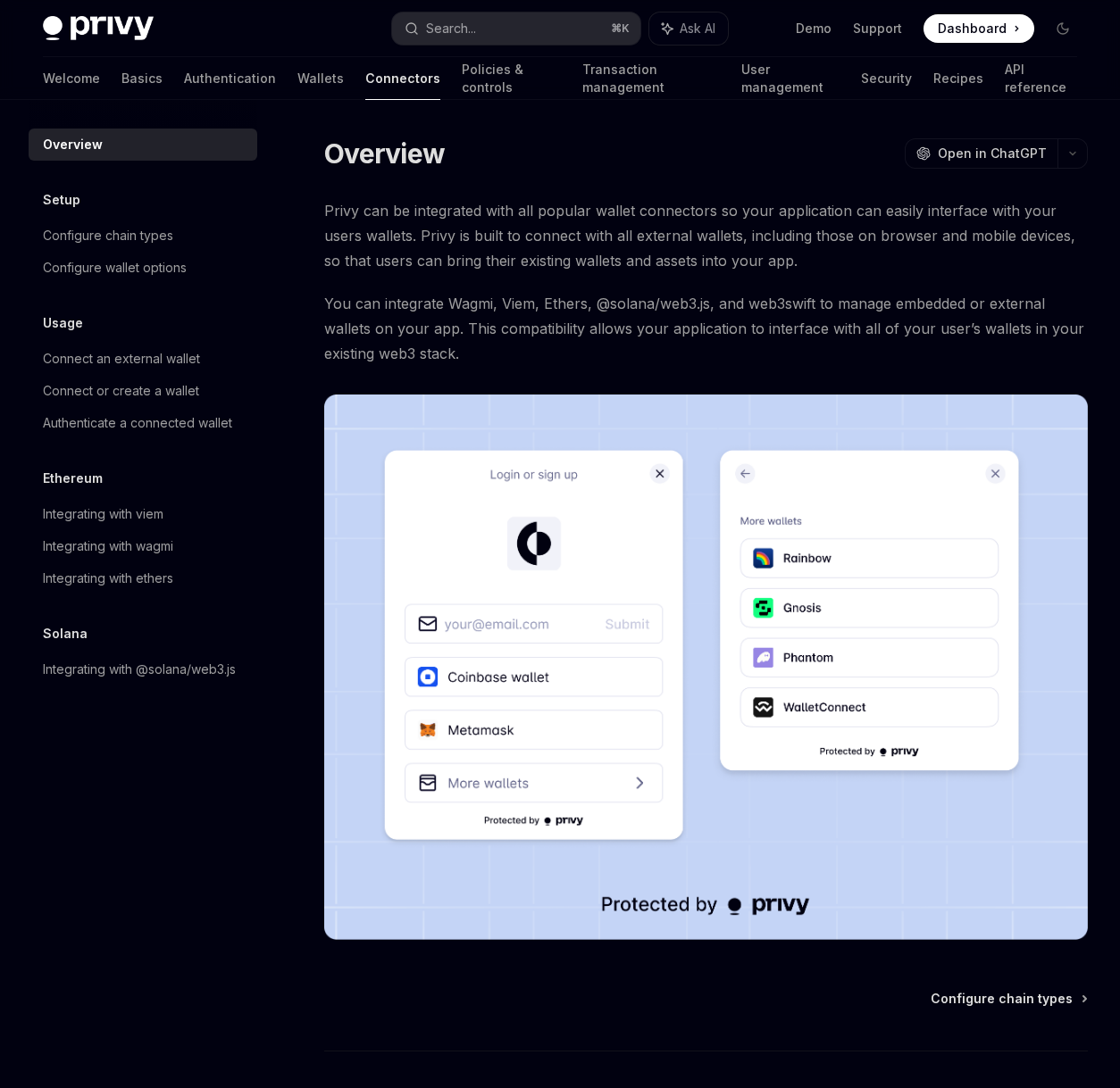
click at [191, 76] on div "Welcome Basics Authentication Wallets Connectors Policies & controls Transactio…" at bounding box center [560, 78] width 1034 height 43
click at [121, 77] on link "Basics" at bounding box center [142, 78] width 41 height 43
type textarea "*"
